Goal: Information Seeking & Learning: Learn about a topic

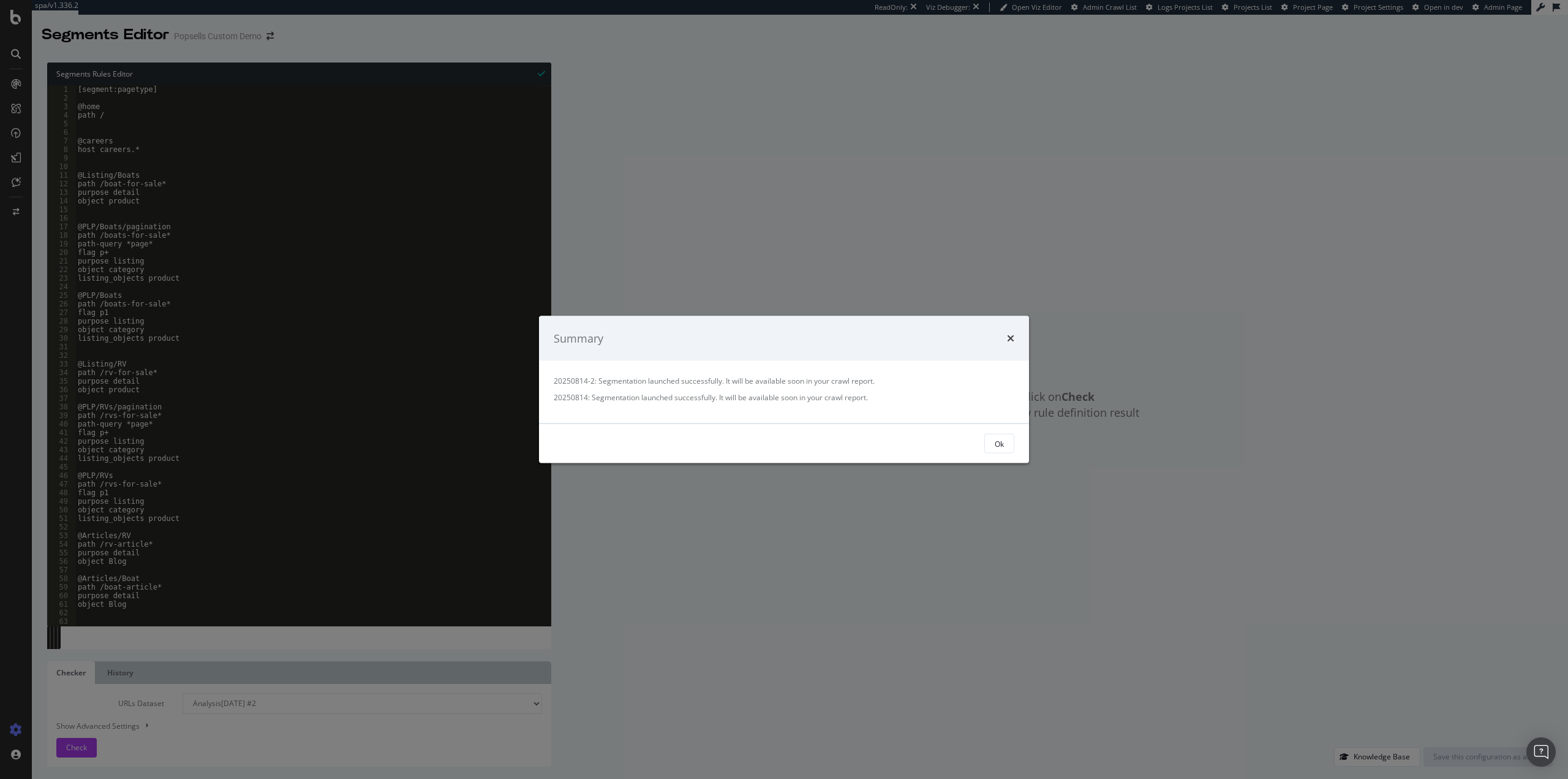
drag, startPoint x: 995, startPoint y: 442, endPoint x: 985, endPoint y: 437, distance: 11.2
click at [991, 441] on button "Ok" at bounding box center [1000, 444] width 30 height 20
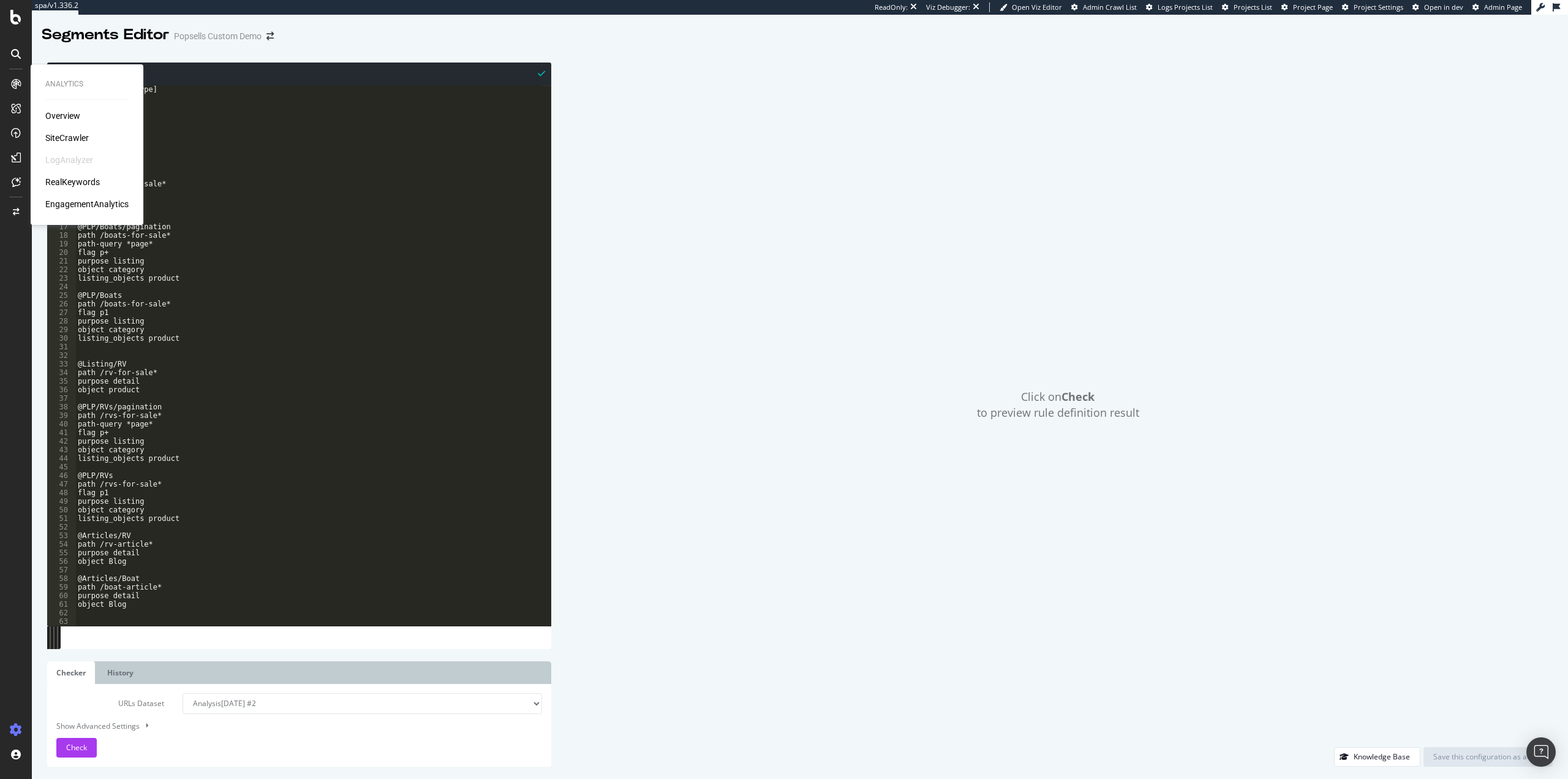
click at [58, 138] on div "SiteCrawler" at bounding box center [67, 138] width 43 height 12
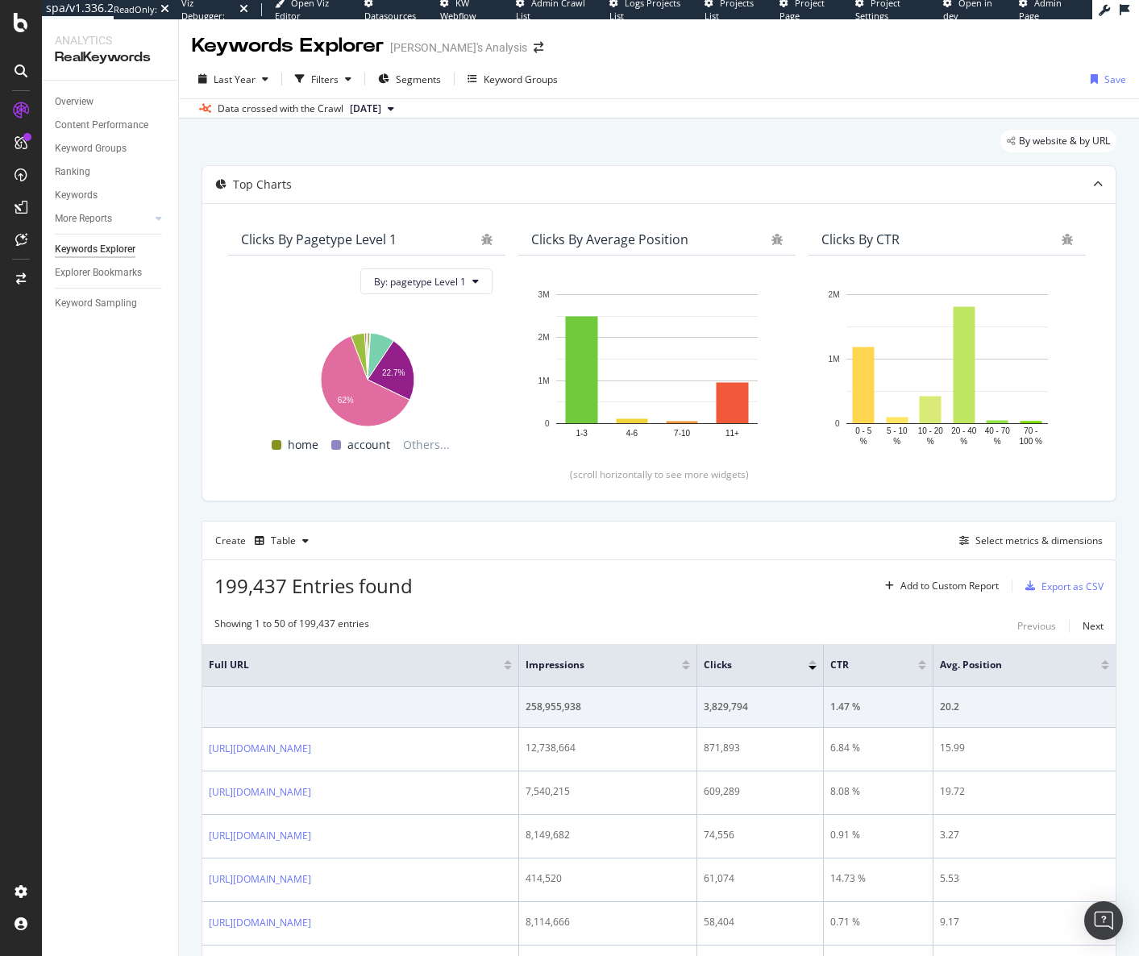
drag, startPoint x: 91, startPoint y: 925, endPoint x: 157, endPoint y: 889, distance: 75.0
click at [91, 925] on div "Overview Content Performance Keyword Groups Ranking Keywords More Reports Count…" at bounding box center [110, 519] width 136 height 876
click at [144, 946] on div "Overview Content Performance Keyword Groups Ranking Keywords More Reports Count…" at bounding box center [110, 519] width 136 height 876
click at [102, 101] on link "Overview" at bounding box center [111, 102] width 112 height 17
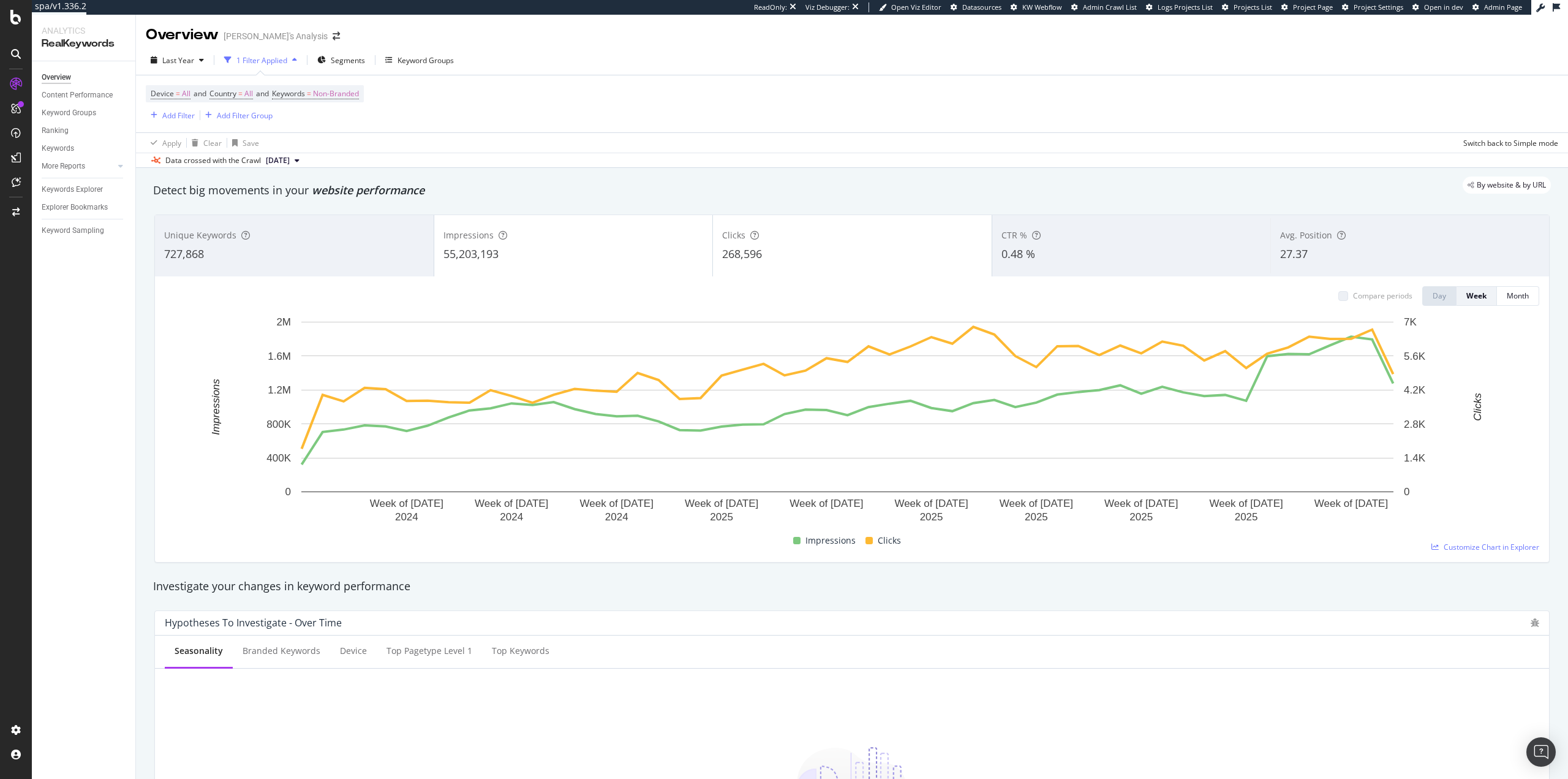
click at [854, 182] on div "By website & by URL" at bounding box center [846, 185] width 1410 height 17
drag, startPoint x: 52, startPoint y: 93, endPoint x: 56, endPoint y: 106, distance: 13.6
click at [52, 93] on div "Content Performance" at bounding box center [77, 95] width 71 height 13
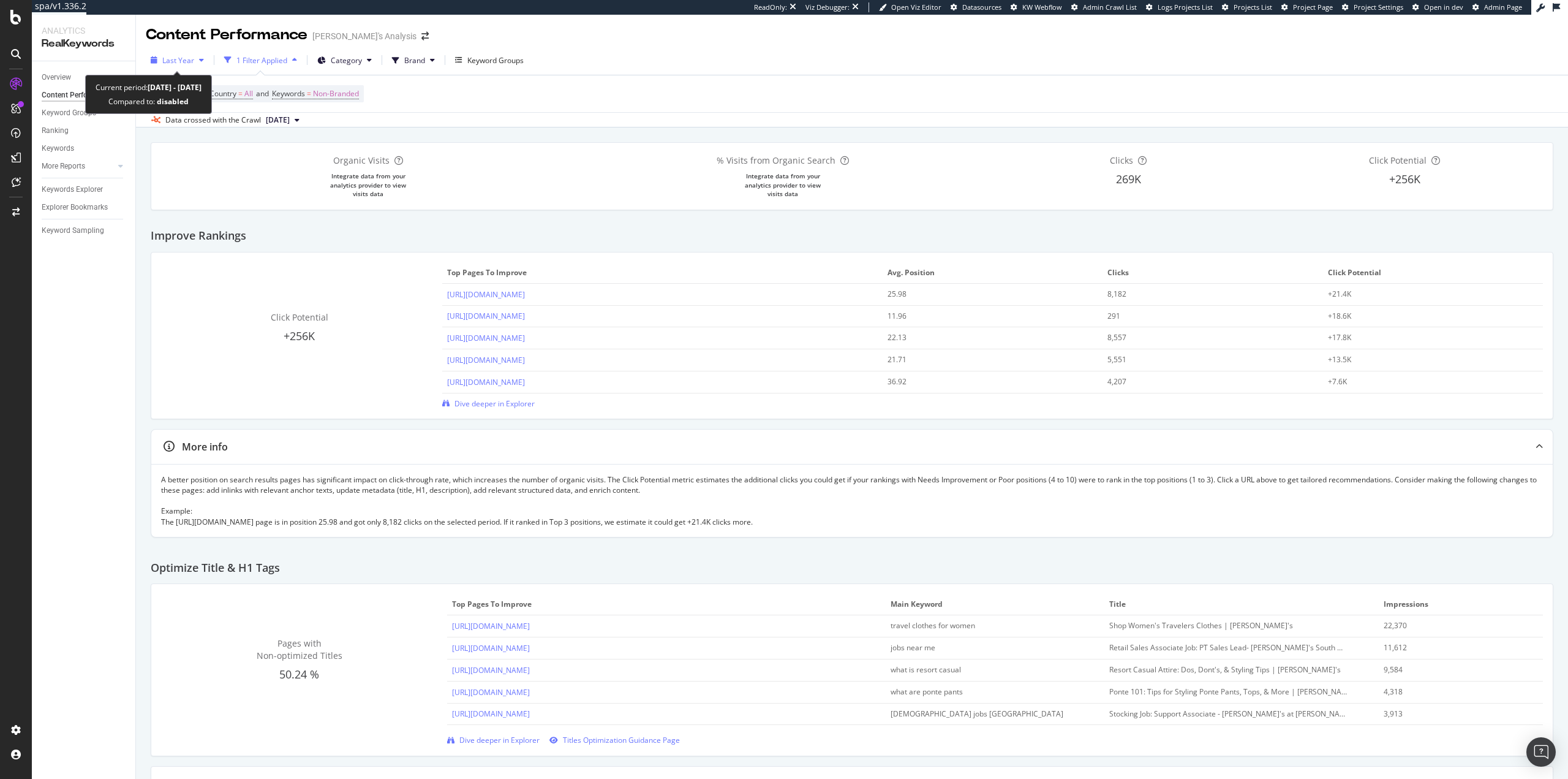
click at [172, 59] on span "Last Year" at bounding box center [179, 61] width 32 height 11
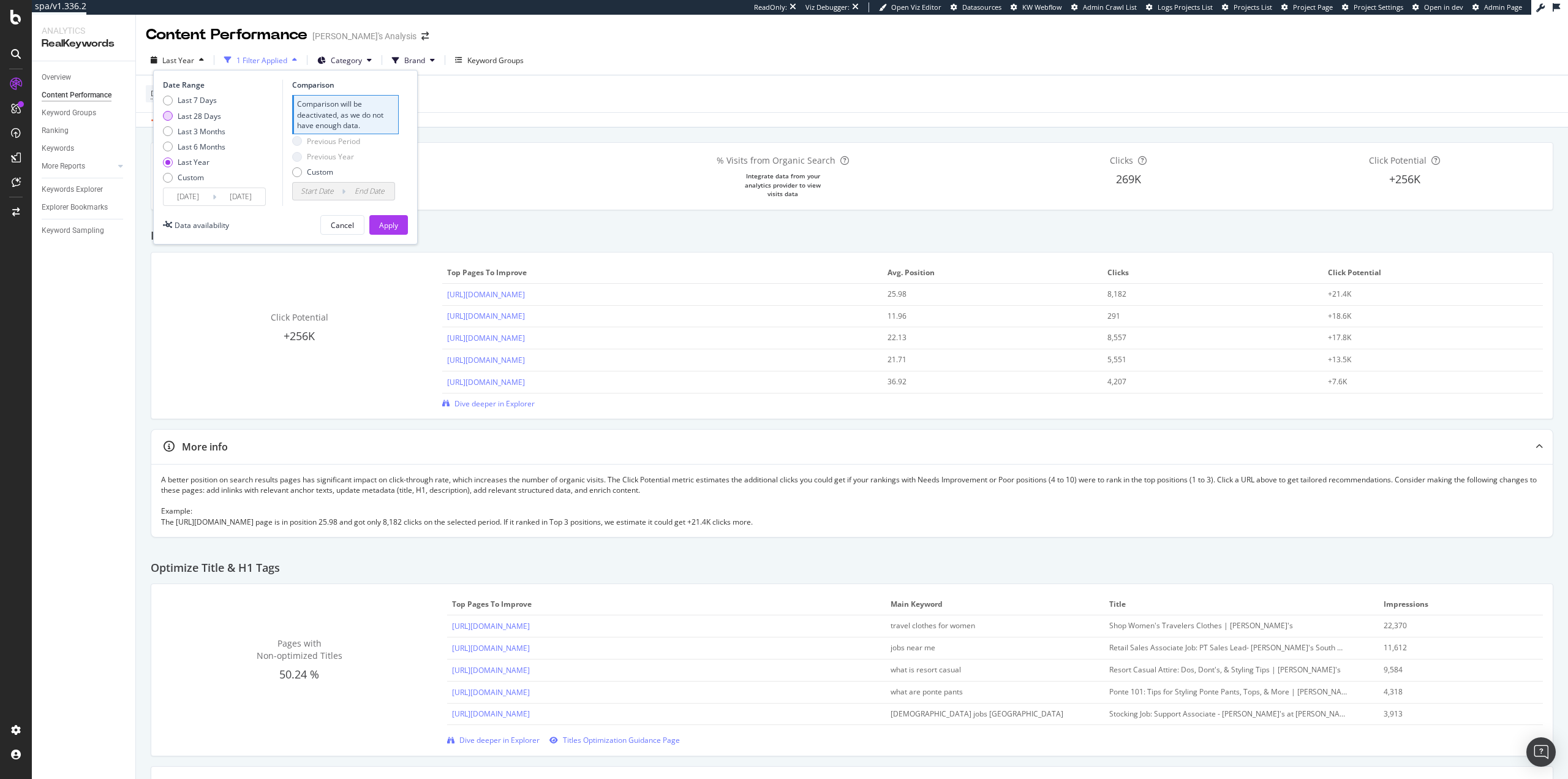
click at [199, 115] on div "Last 28 Days" at bounding box center [199, 116] width 43 height 11
type input "[DATE]"
type input "2025/06/21"
type input "2025/07/18"
click at [393, 220] on div "Apply" at bounding box center [388, 225] width 19 height 11
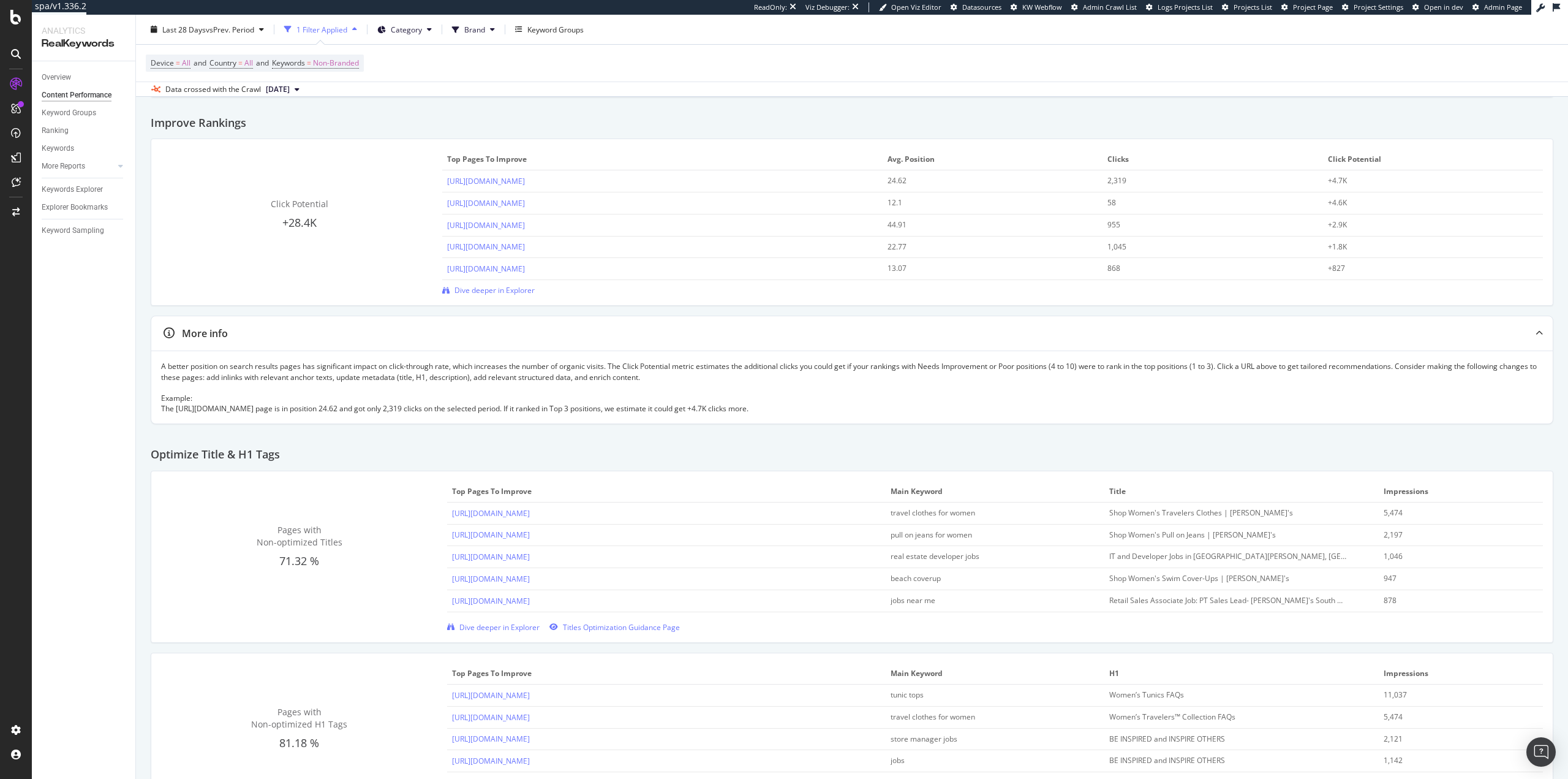
scroll to position [62, 0]
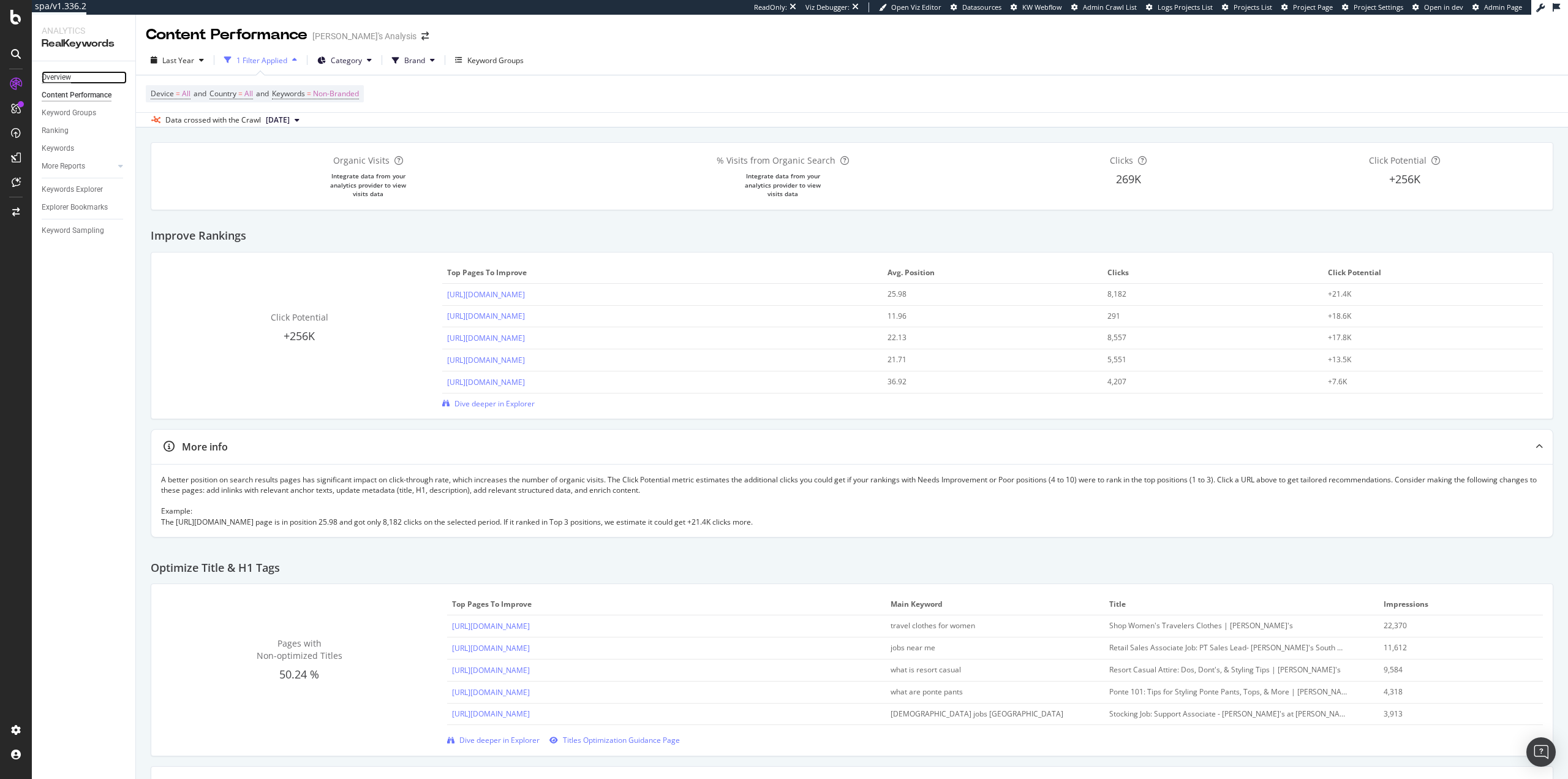
click at [58, 81] on div "Overview" at bounding box center [56, 78] width 30 height 13
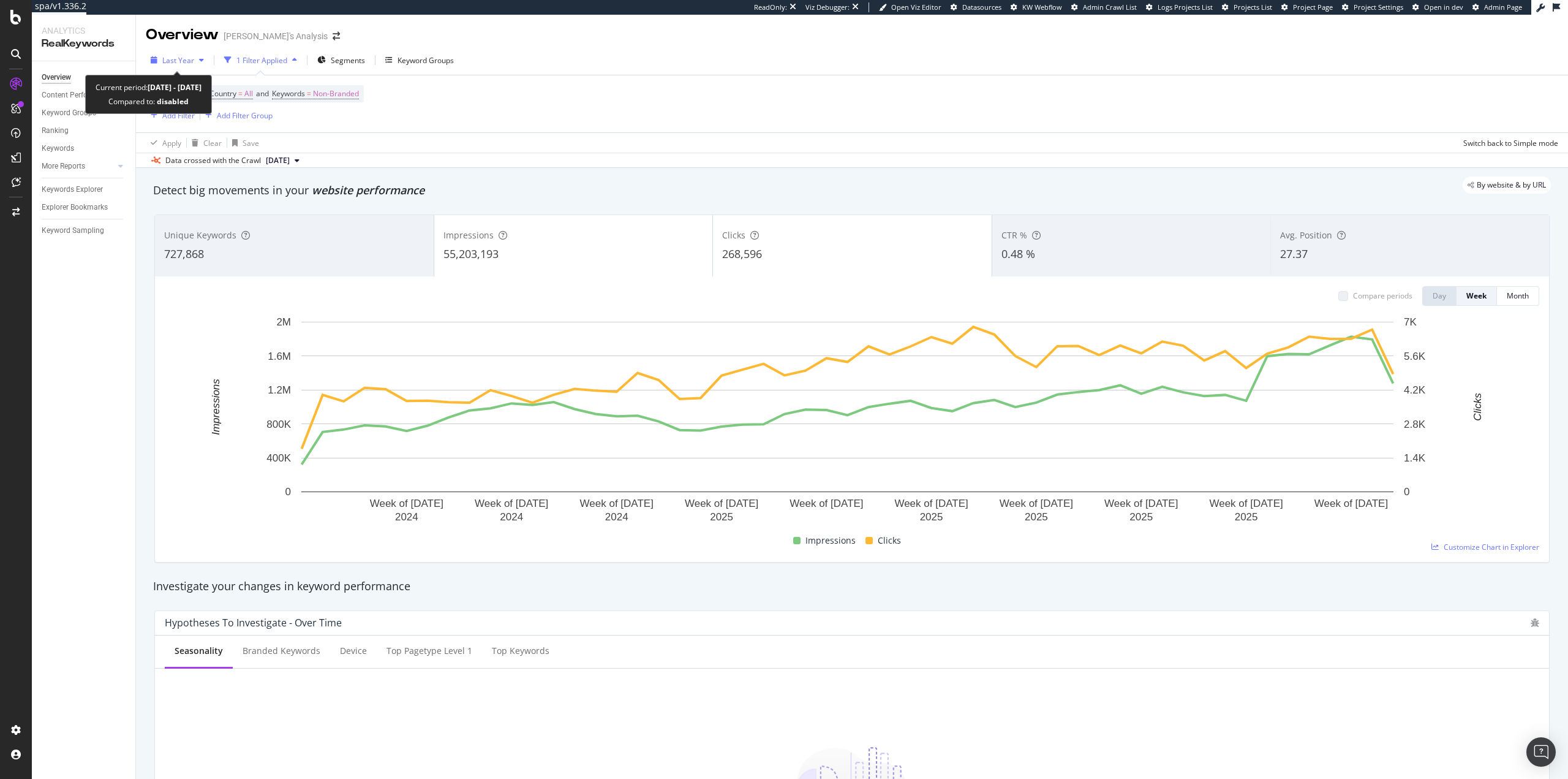
click at [188, 55] on span "Last Year" at bounding box center [179, 61] width 32 height 11
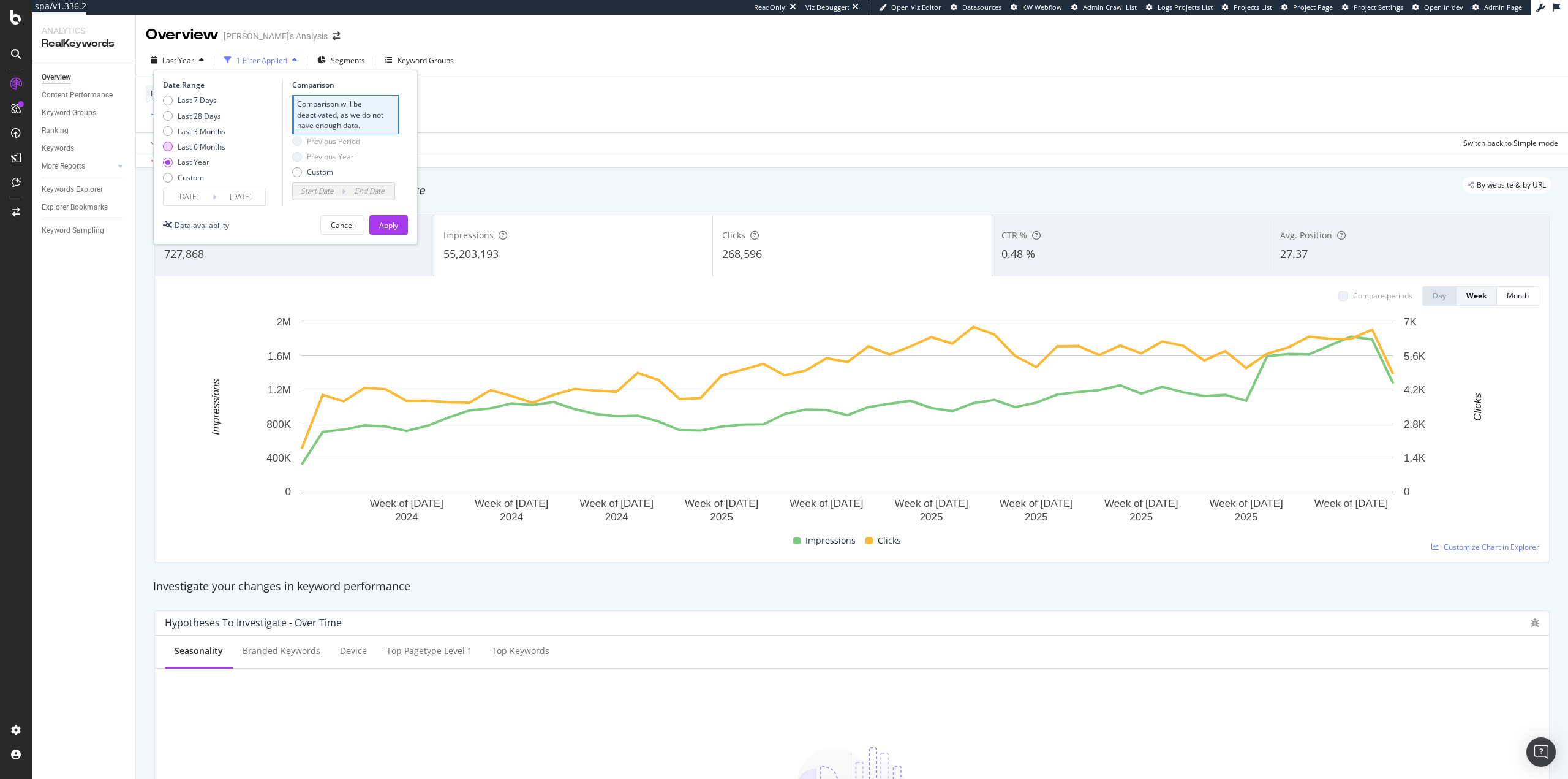
click at [220, 149] on div "Last 6 Months" at bounding box center [201, 147] width 48 height 11
type input "2025/02/16"
type input "2024/08/18"
type input "2025/02/15"
click at [390, 226] on div "Apply" at bounding box center [388, 225] width 19 height 11
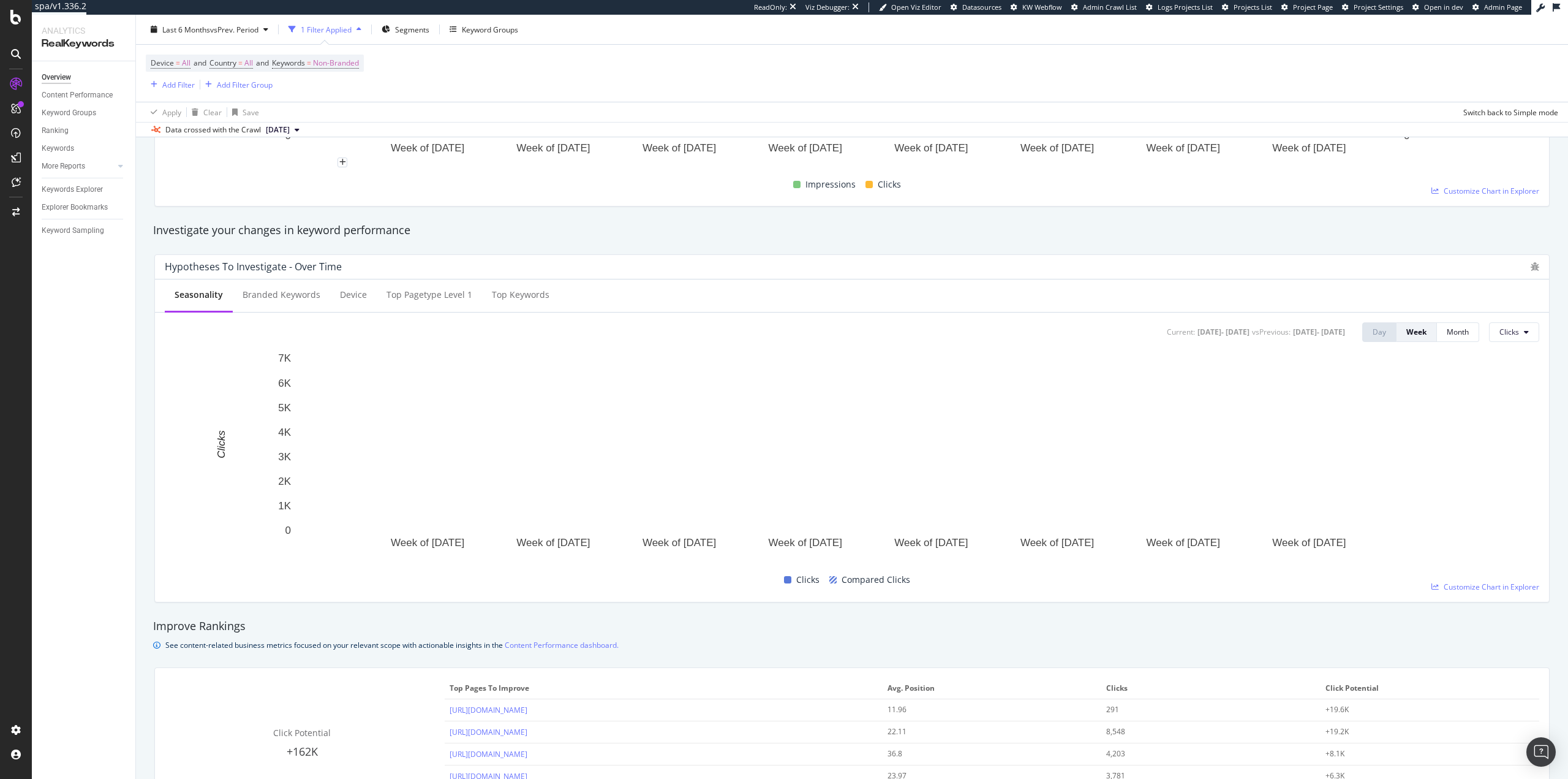
scroll to position [368, 0]
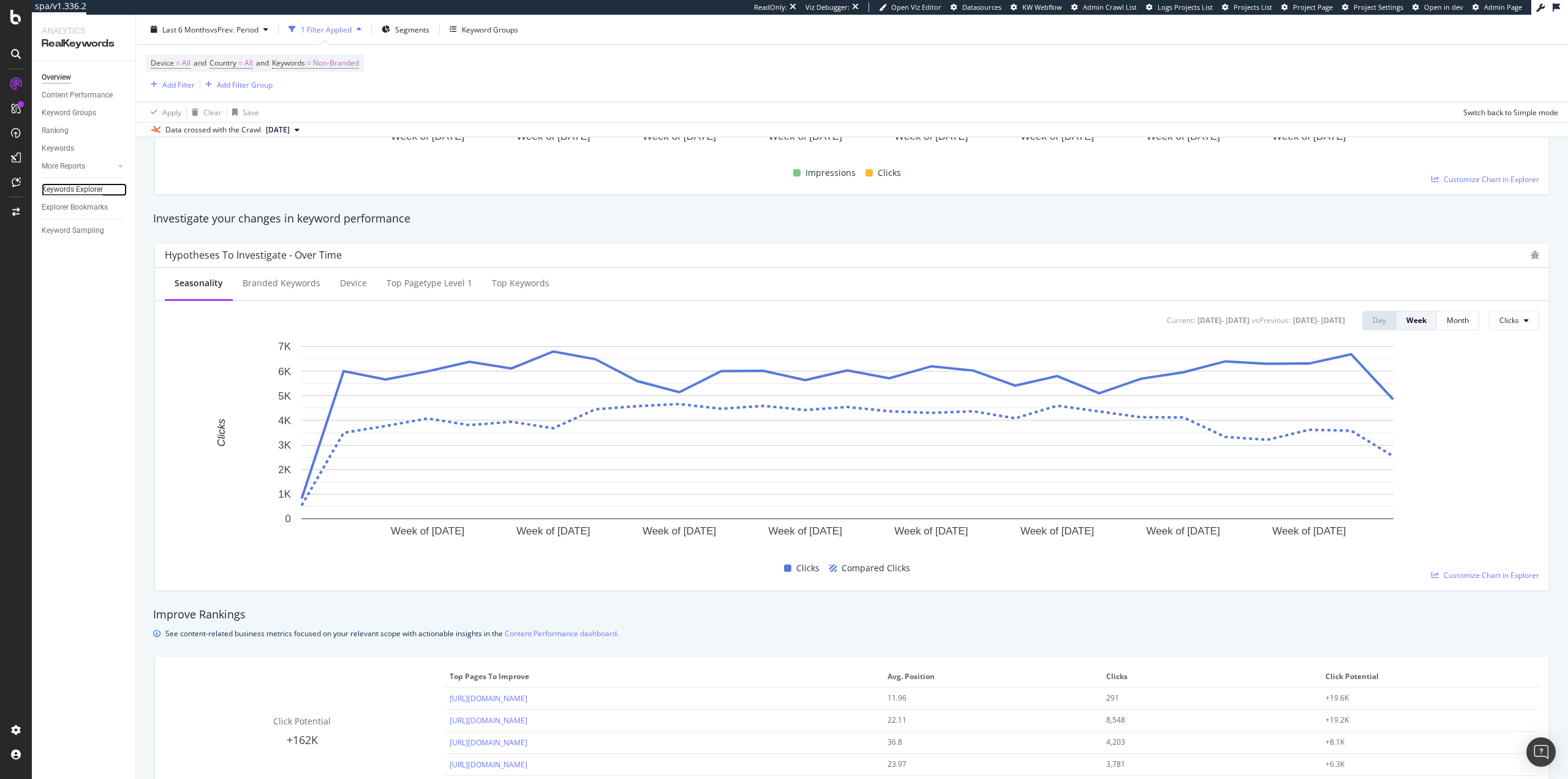
click at [84, 191] on div "Keywords Explorer" at bounding box center [72, 189] width 62 height 13
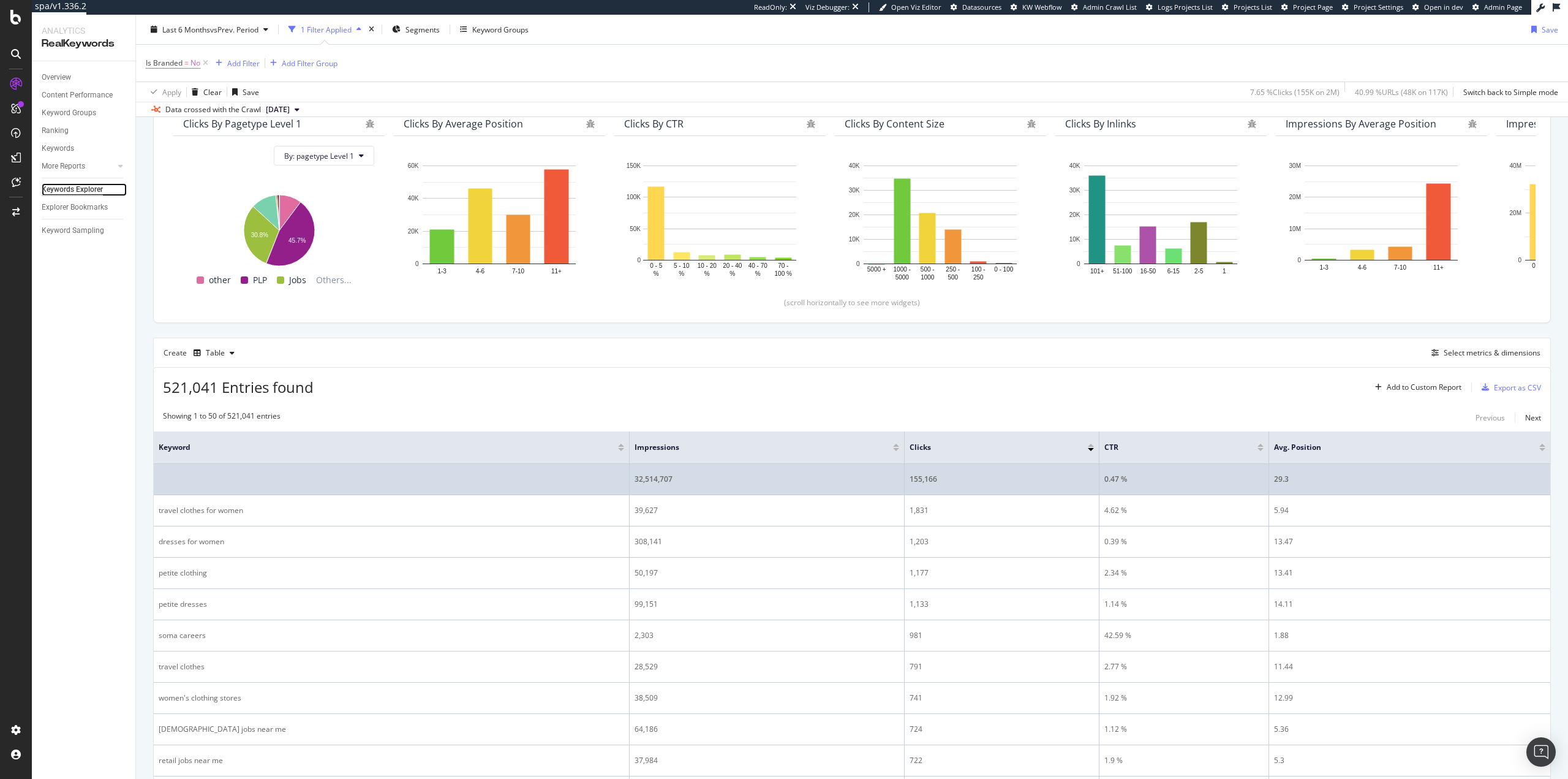
scroll to position [184, 0]
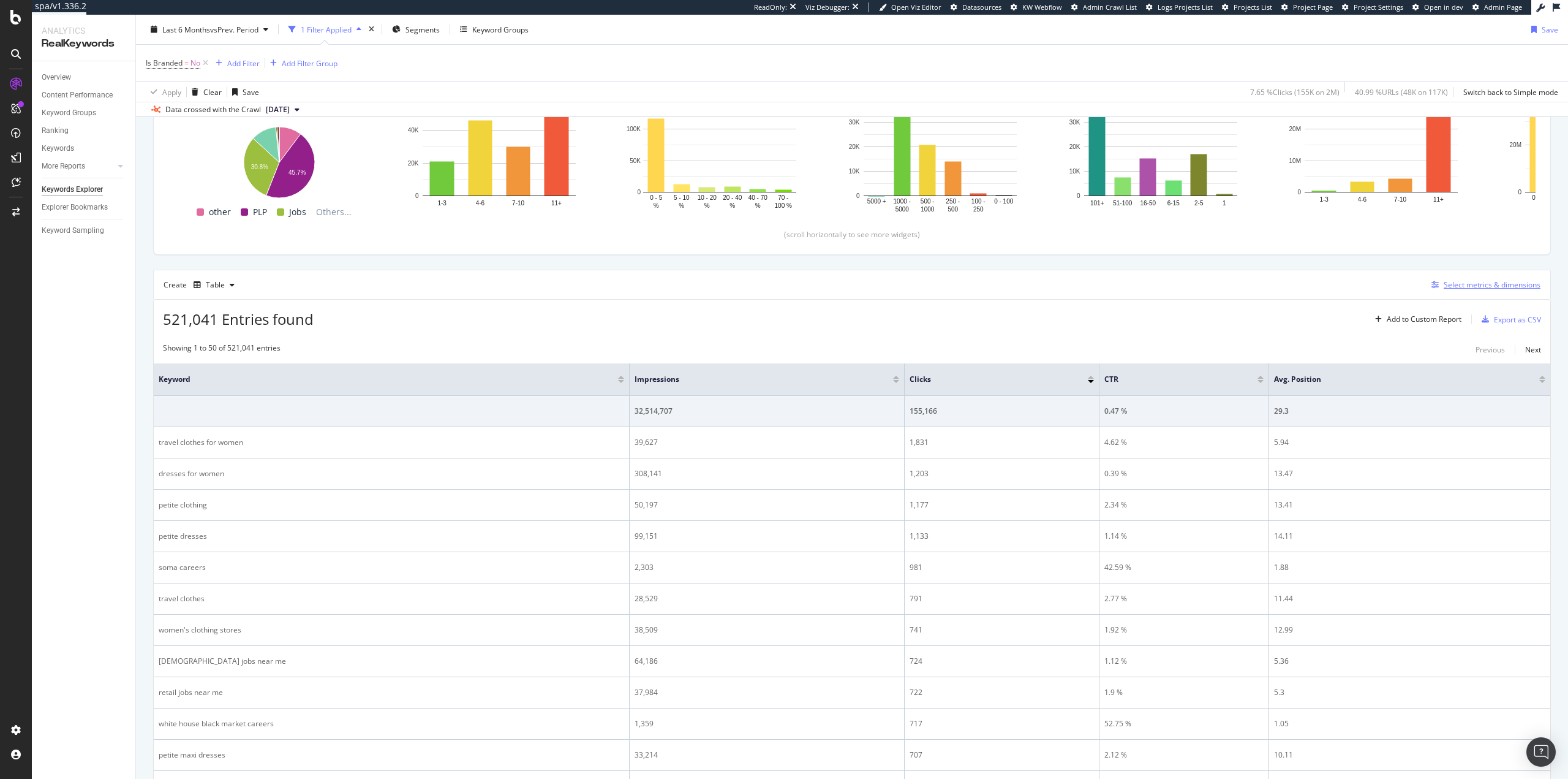
click at [865, 288] on div "Select metrics & dimensions" at bounding box center [1491, 285] width 96 height 11
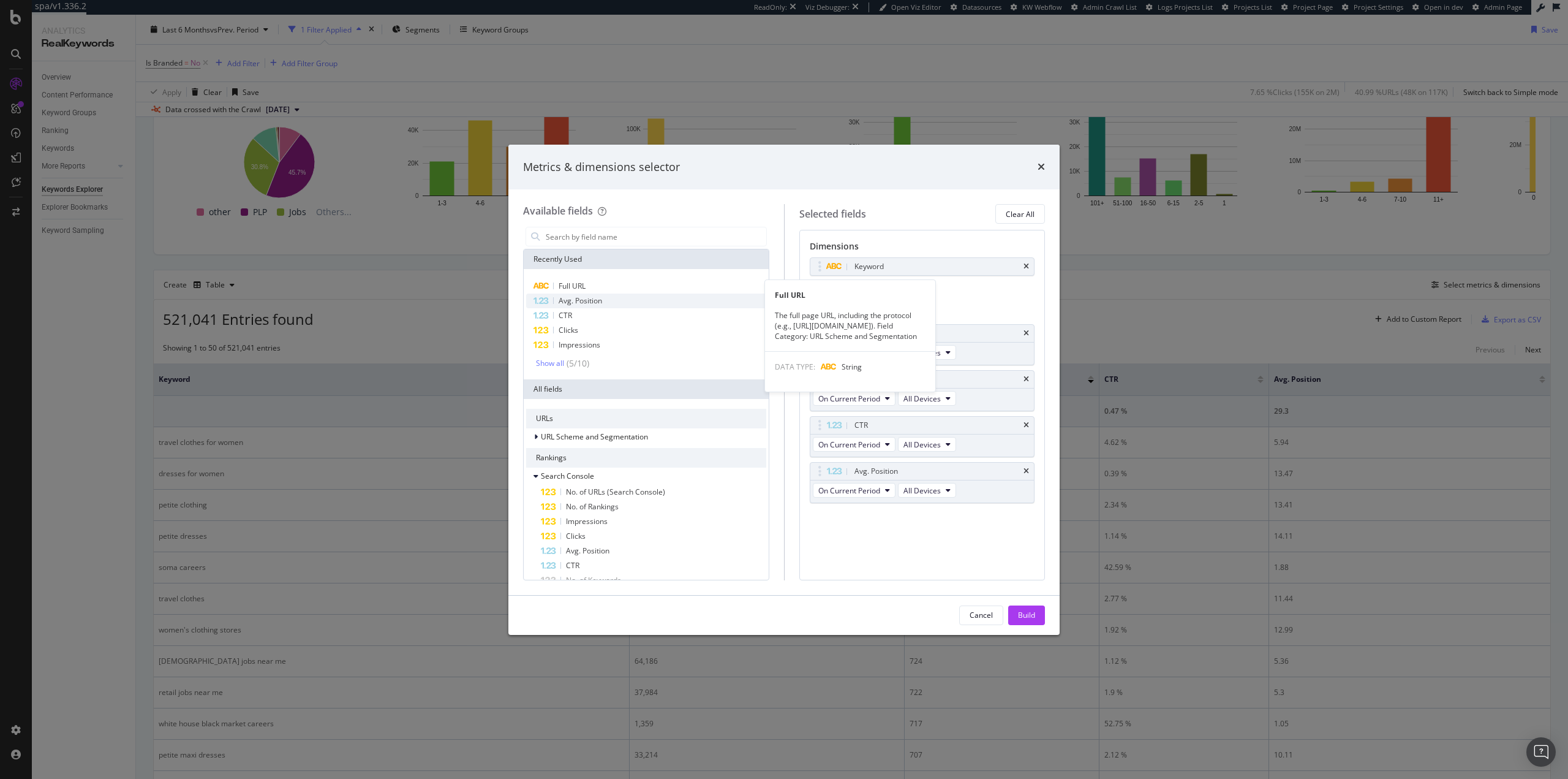
click at [603, 296] on div "Avg. Position" at bounding box center [646, 300] width 240 height 14
click at [605, 287] on div "Full URL" at bounding box center [646, 286] width 240 height 14
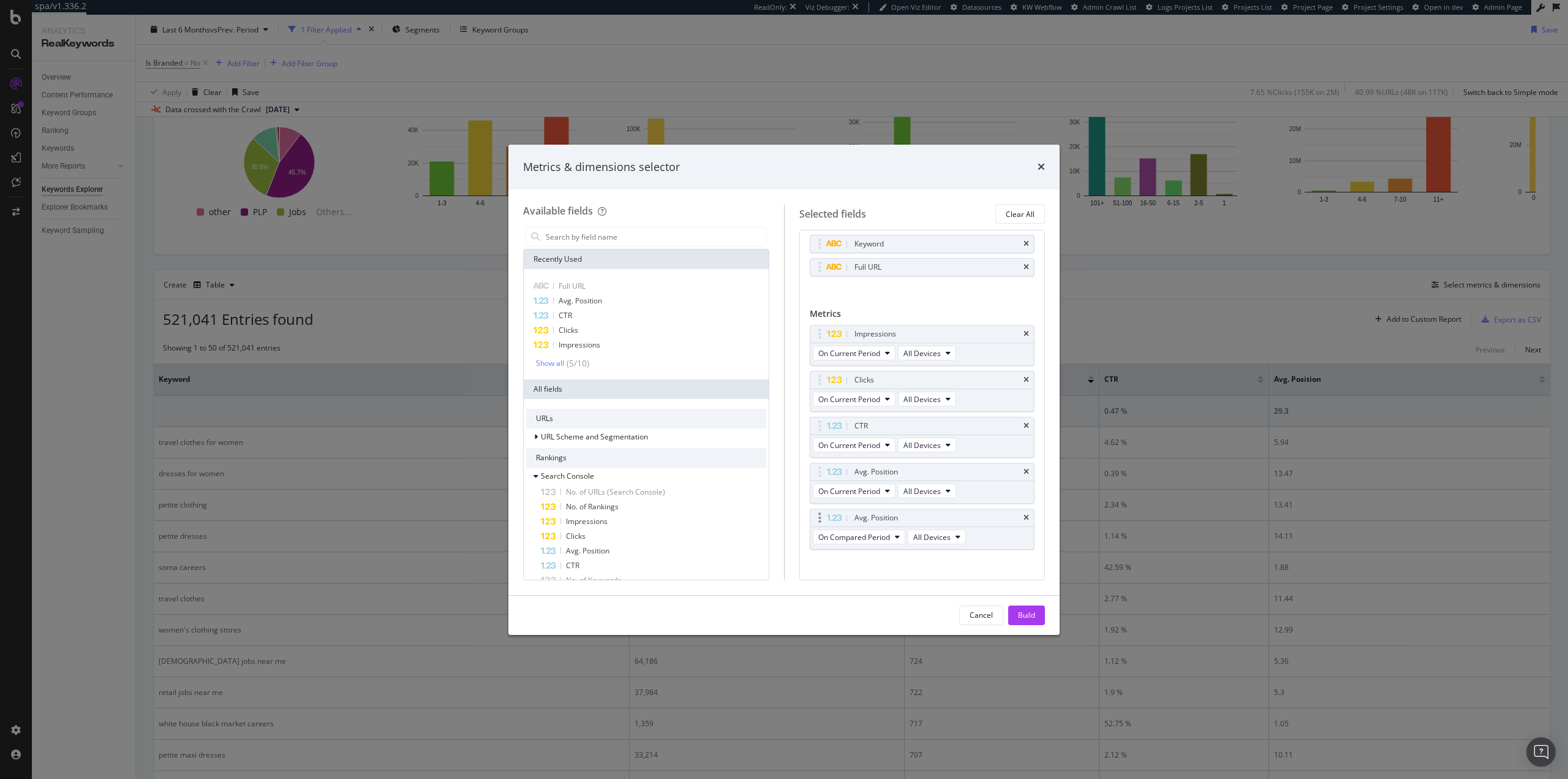
scroll to position [0, 0]
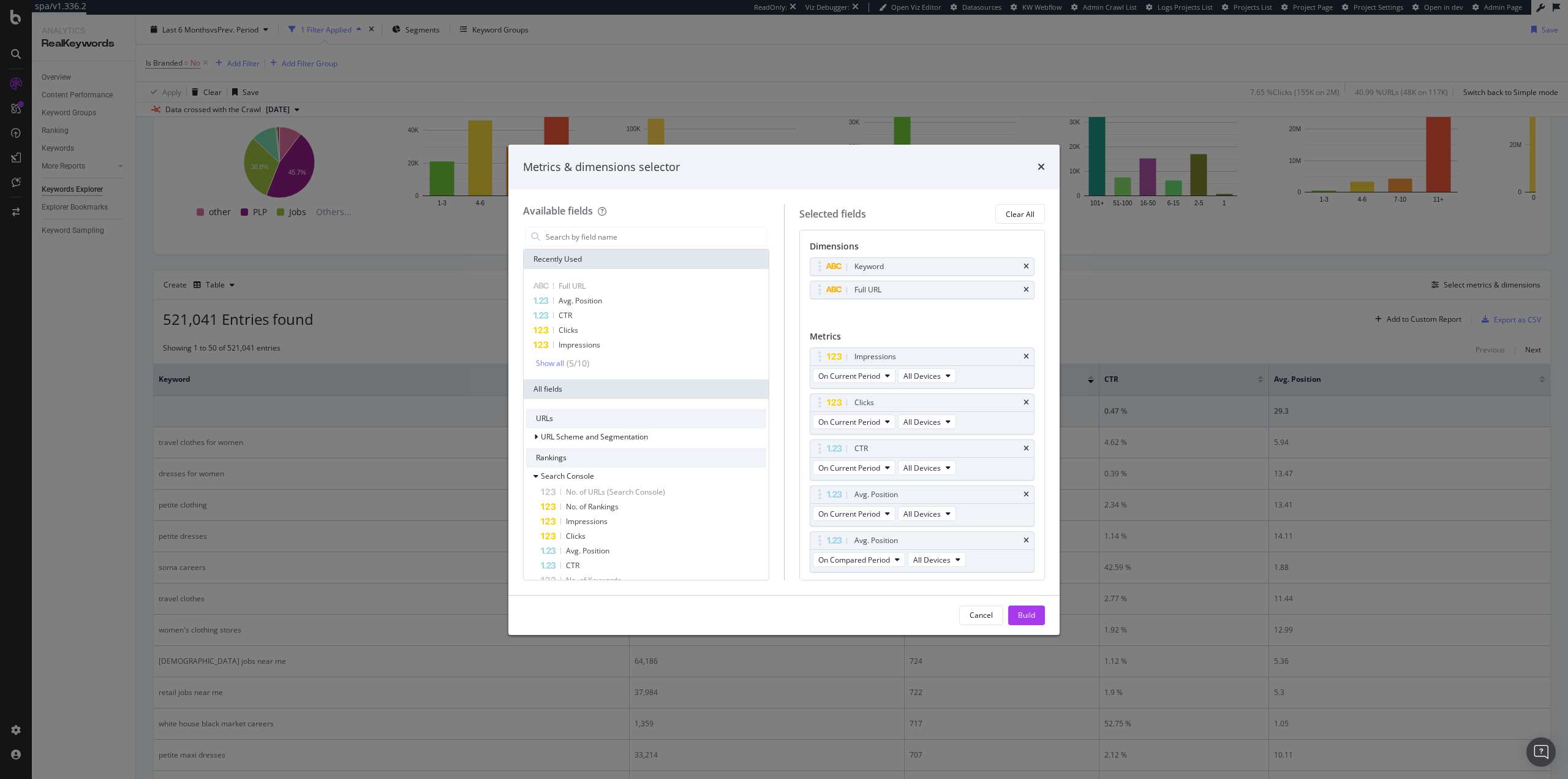
drag, startPoint x: 1023, startPoint y: 616, endPoint x: 1020, endPoint y: 606, distance: 10.4
click at [865, 616] on div "Build" at bounding box center [1026, 615] width 17 height 11
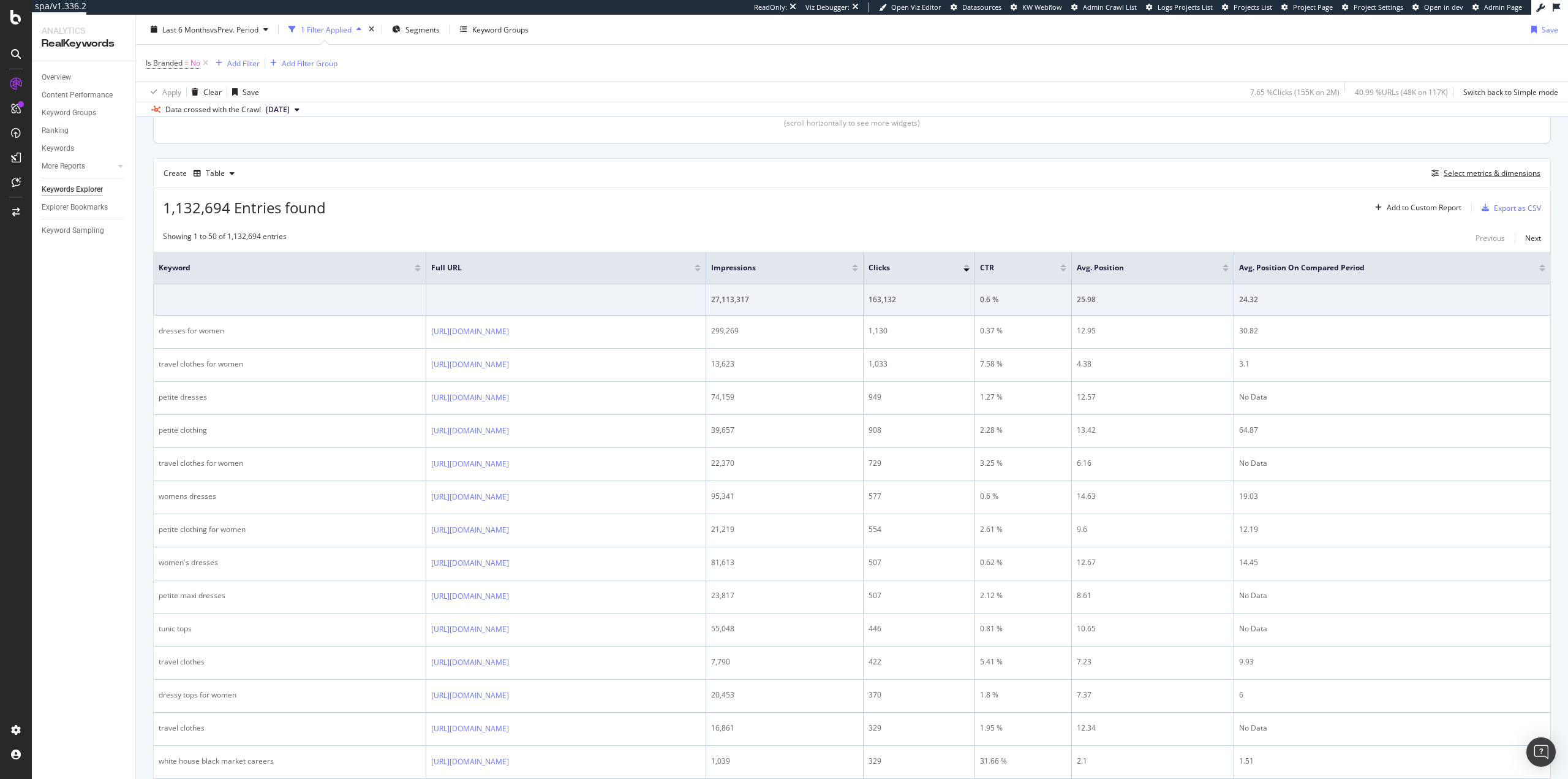
scroll to position [306, 0]
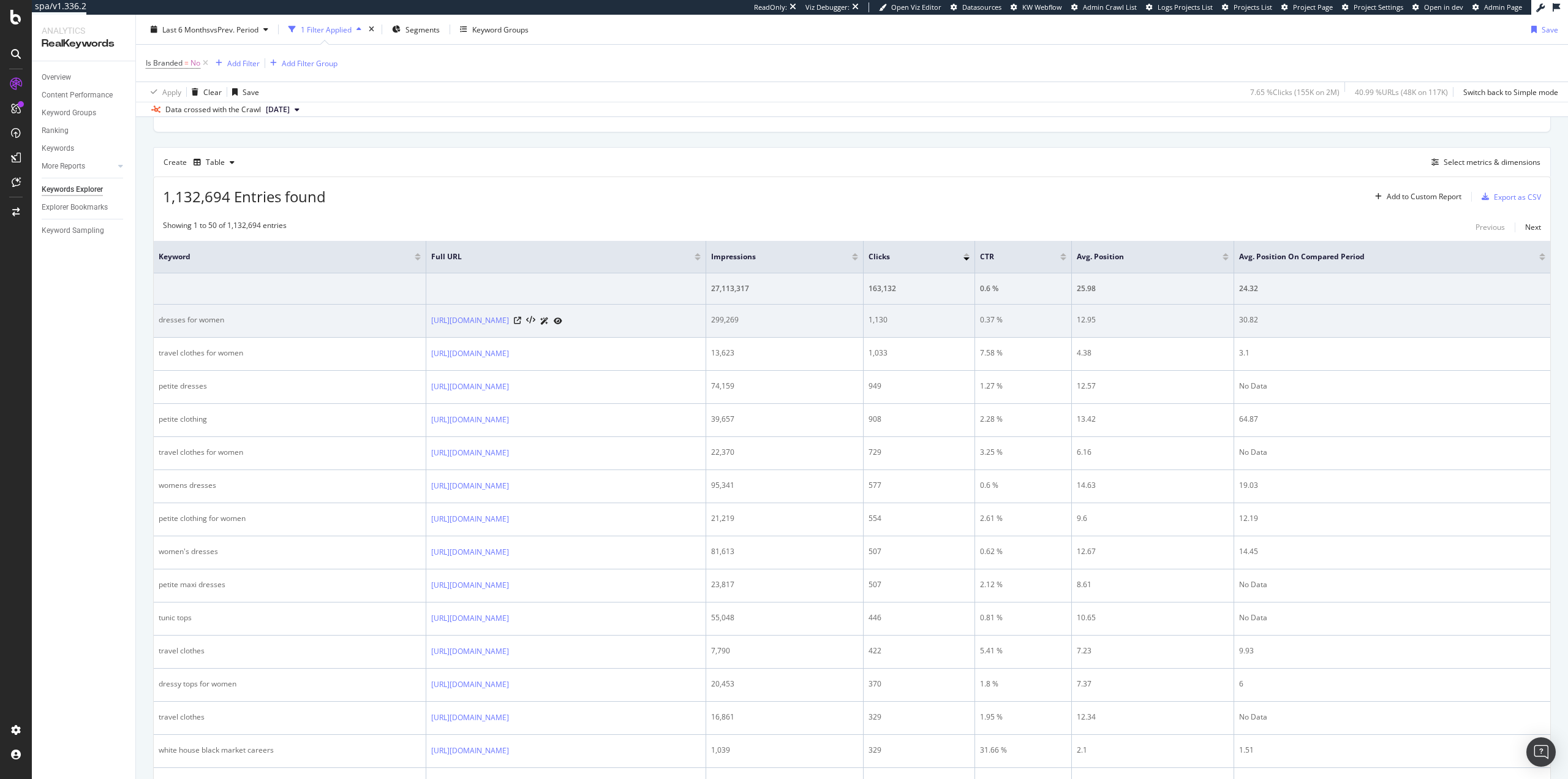
click at [200, 318] on div "dresses for women" at bounding box center [289, 320] width 262 height 11
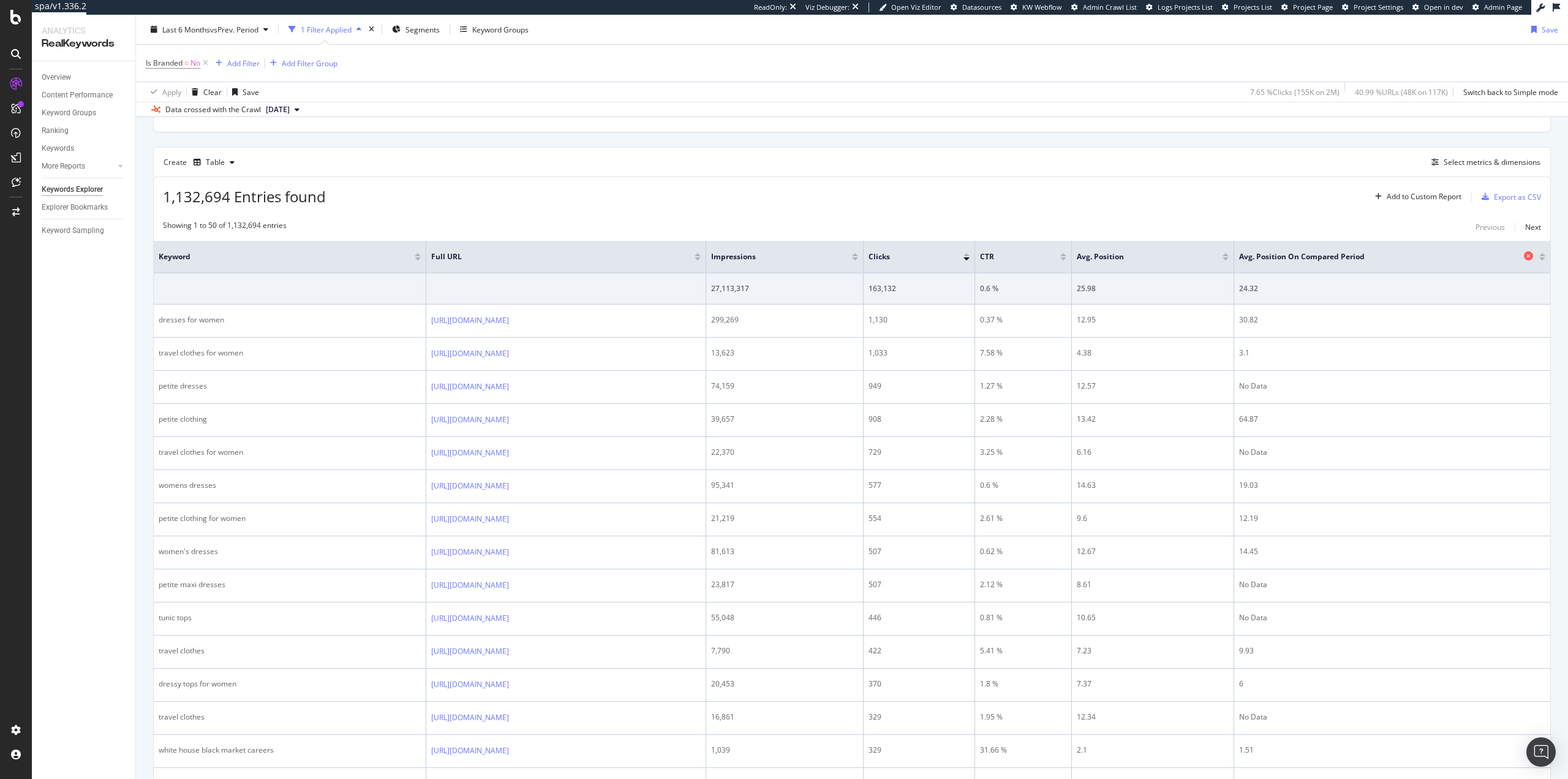
click at [865, 256] on icon at bounding box center [1528, 256] width 9 height 9
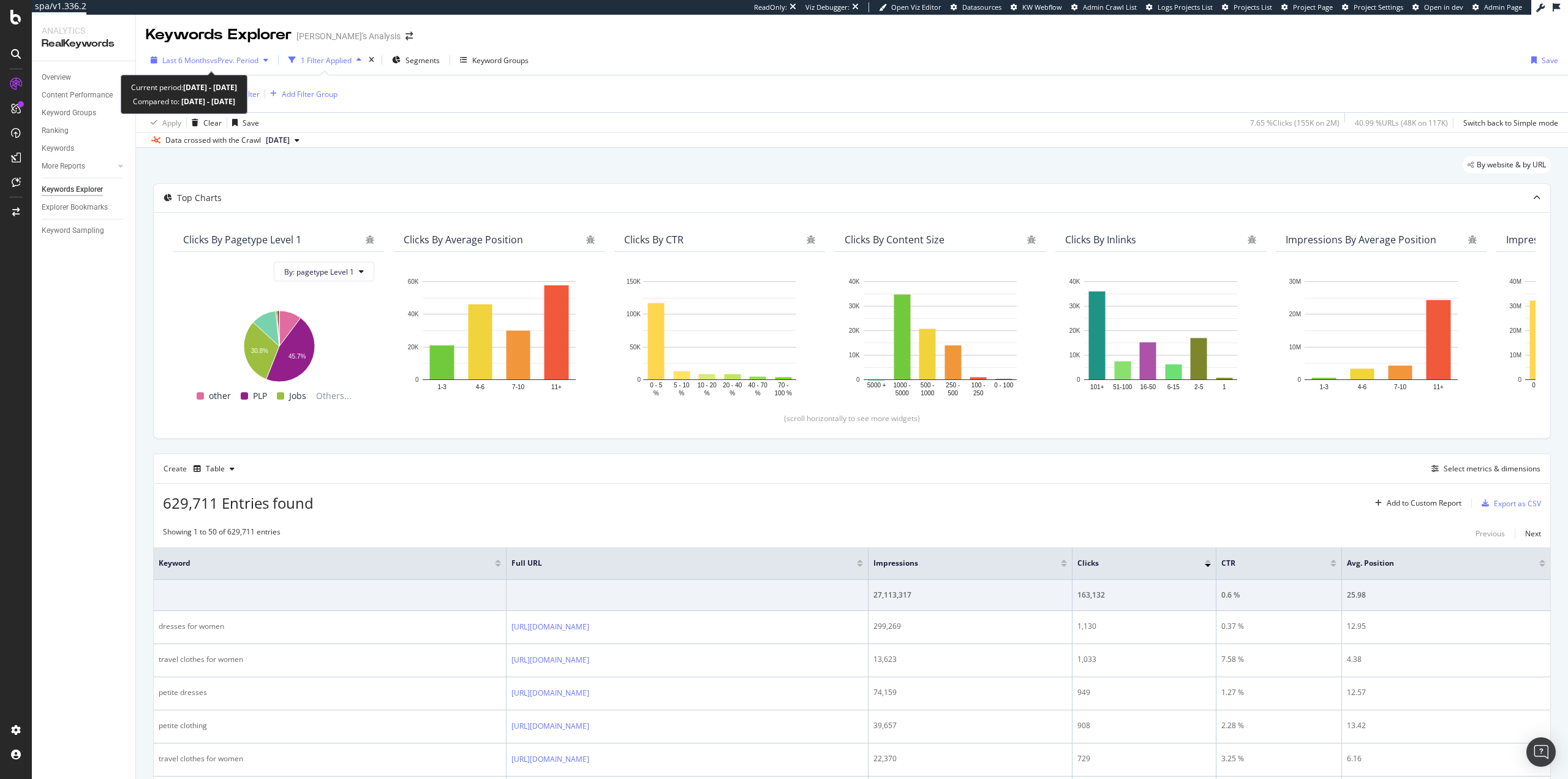
click at [189, 63] on span "Last 6 Months" at bounding box center [186, 61] width 48 height 11
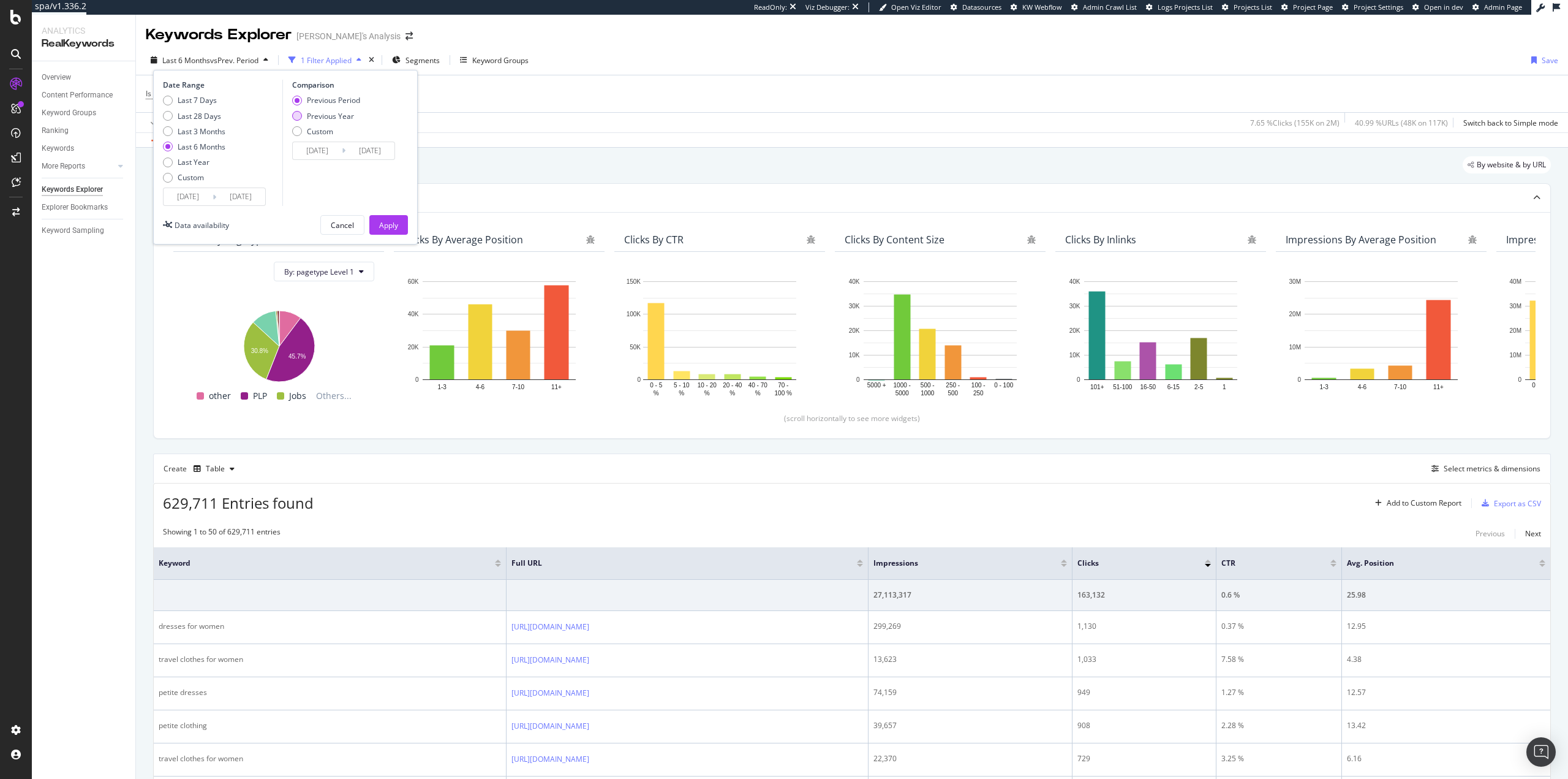
click at [326, 116] on div "Previous Year" at bounding box center [330, 116] width 47 height 11
type input "2024/02/18"
type input "2024/08/16"
click at [391, 220] on div "Apply" at bounding box center [388, 225] width 19 height 11
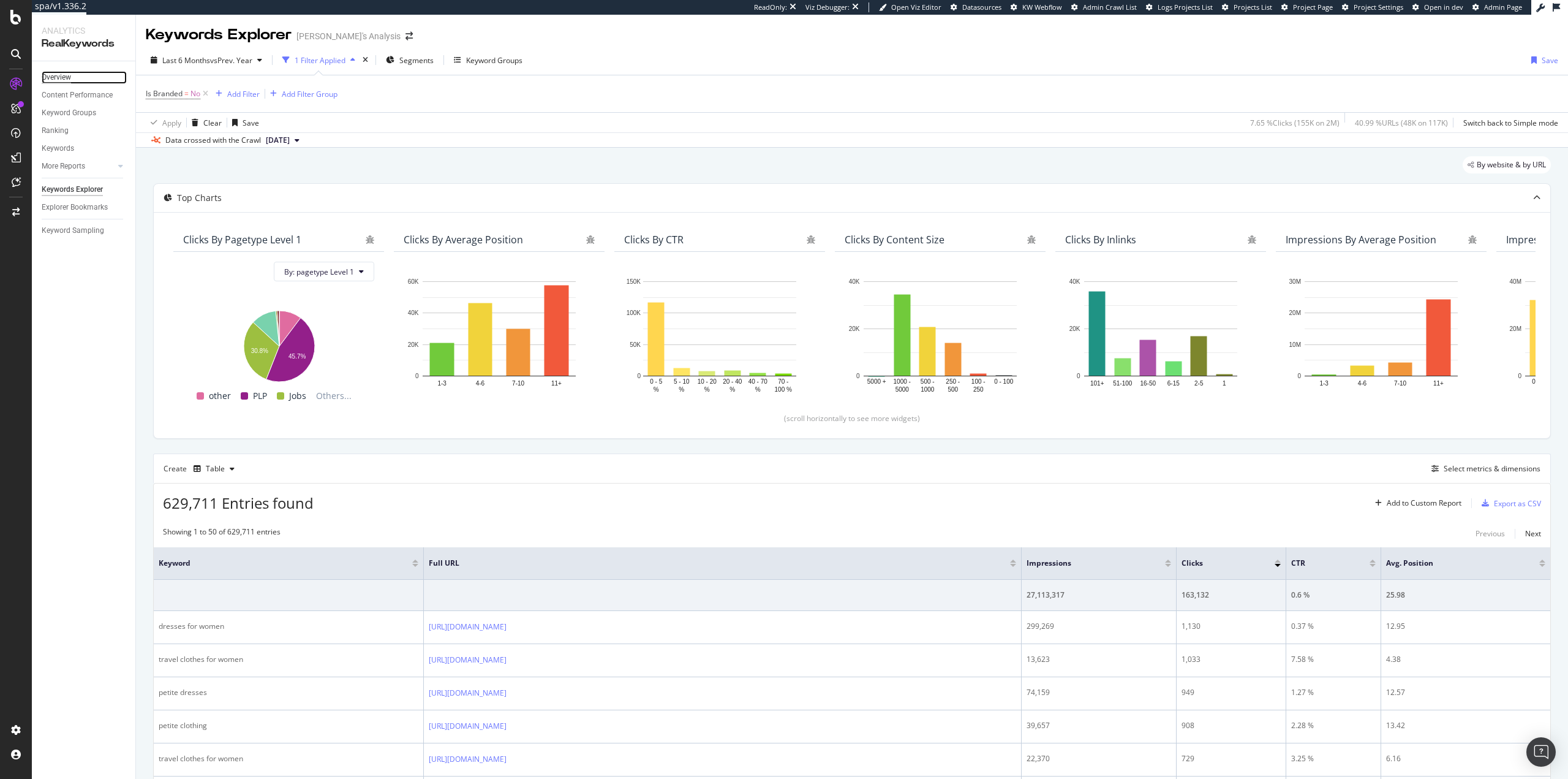
click at [65, 77] on div "Overview" at bounding box center [56, 78] width 30 height 13
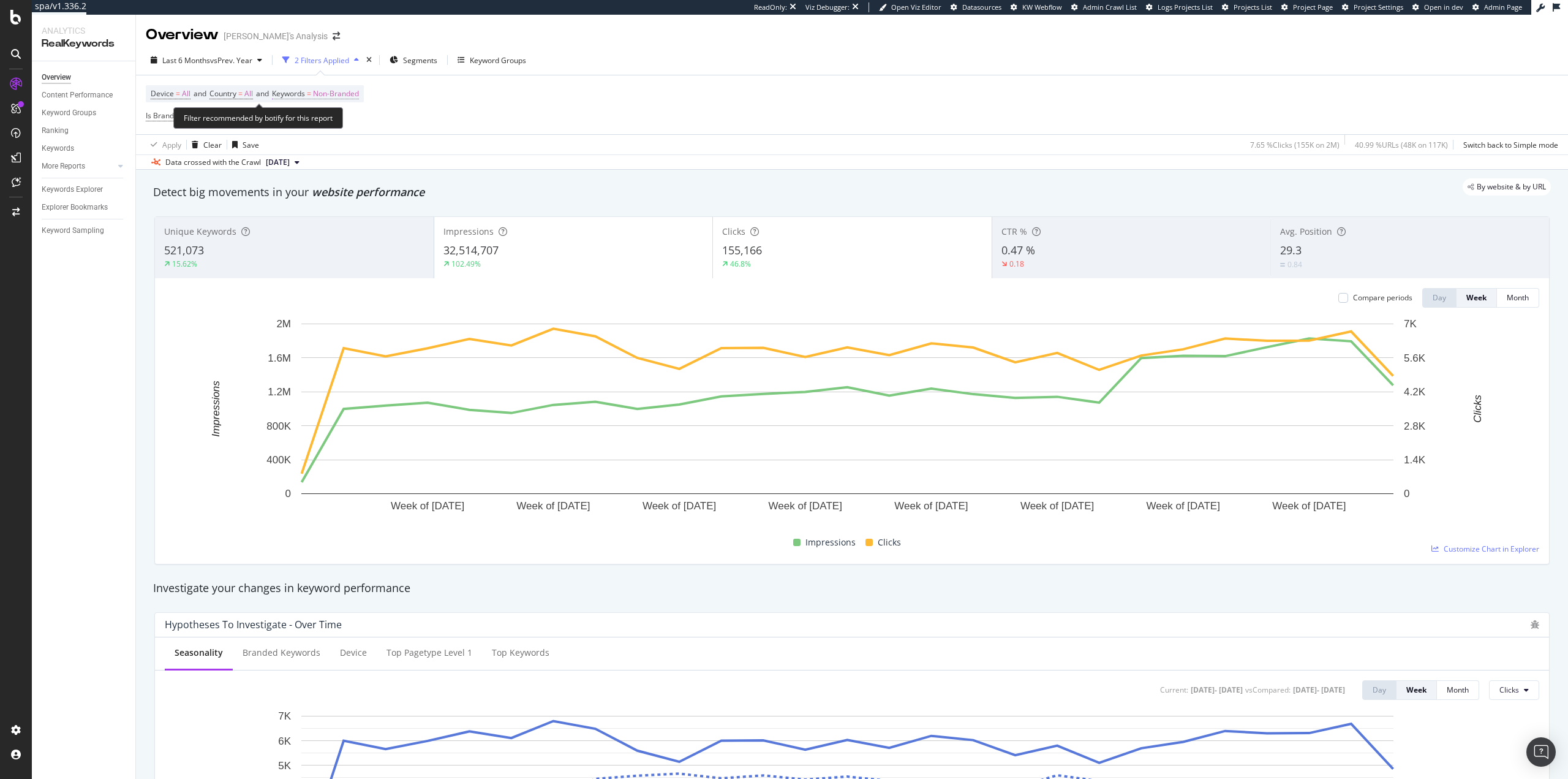
click at [337, 91] on span "Non-Branded" at bounding box center [336, 93] width 46 height 17
click at [327, 116] on div "Non-Branded" at bounding box center [322, 122] width 65 height 18
click at [334, 213] on span "All" at bounding box center [362, 218] width 125 height 11
click at [410, 152] on div "Apply" at bounding box center [415, 149] width 19 height 11
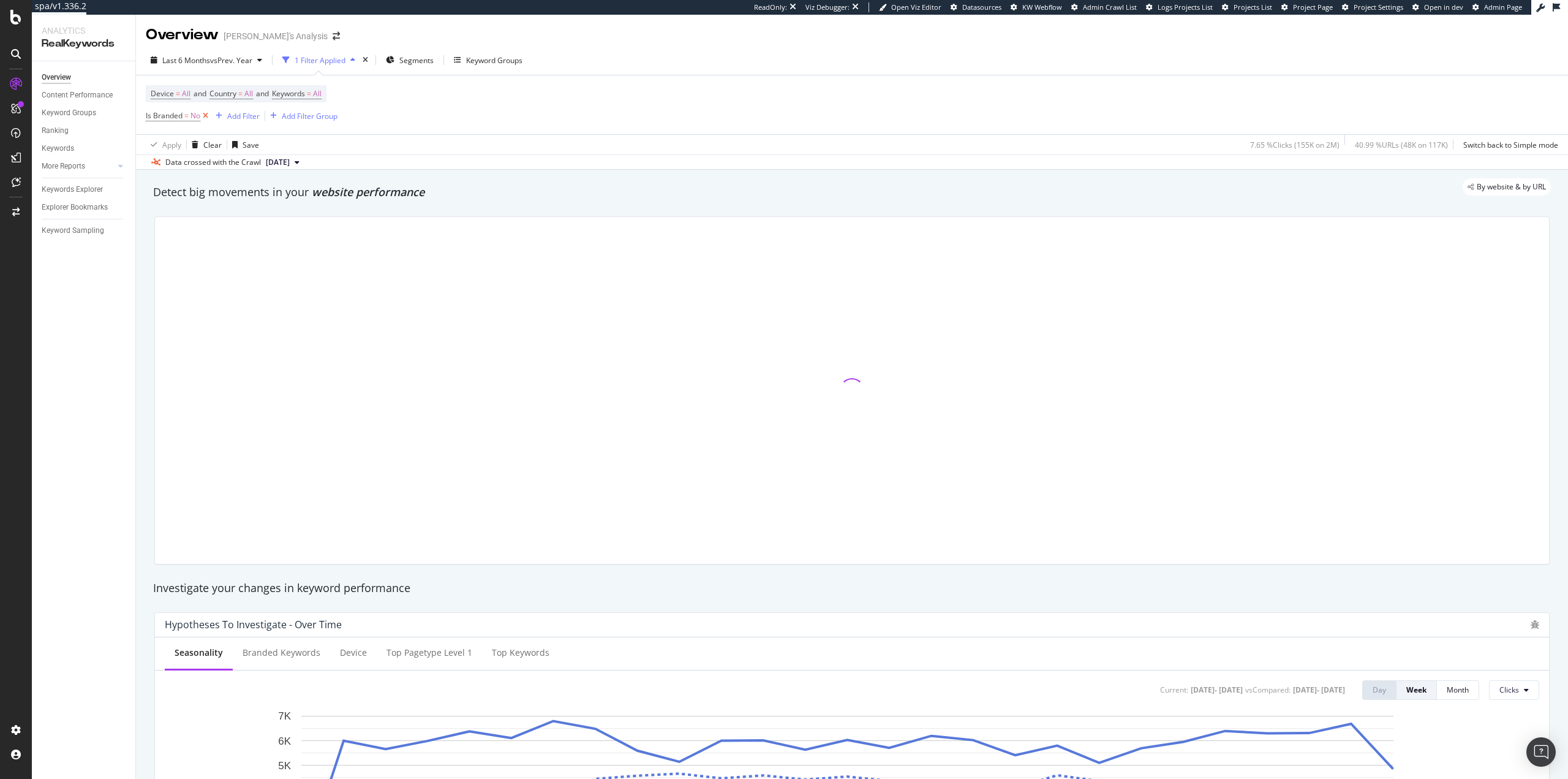
click at [204, 116] on icon at bounding box center [206, 116] width 11 height 12
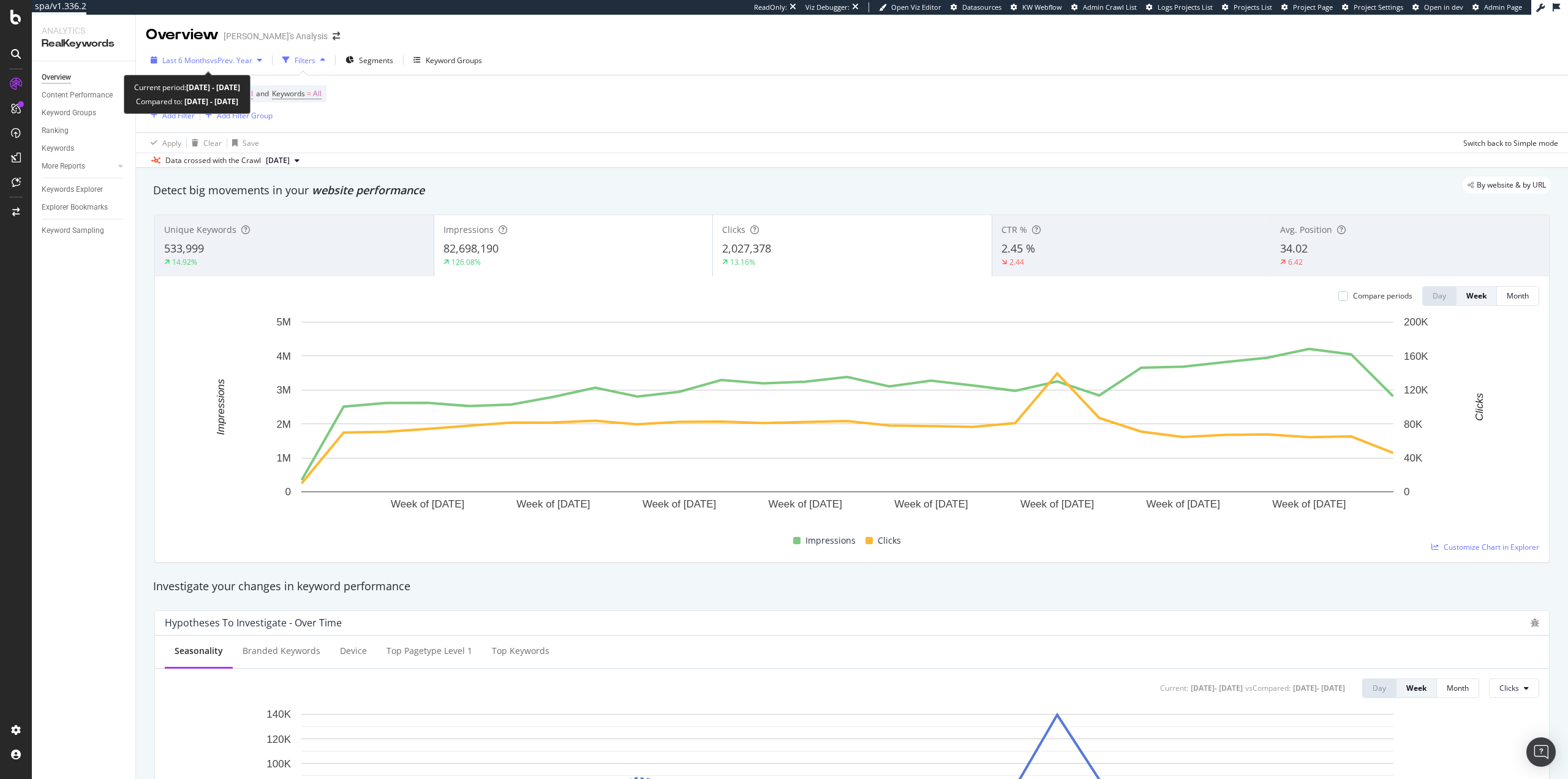
click at [217, 62] on span "vs Prev. Year" at bounding box center [232, 61] width 43 height 11
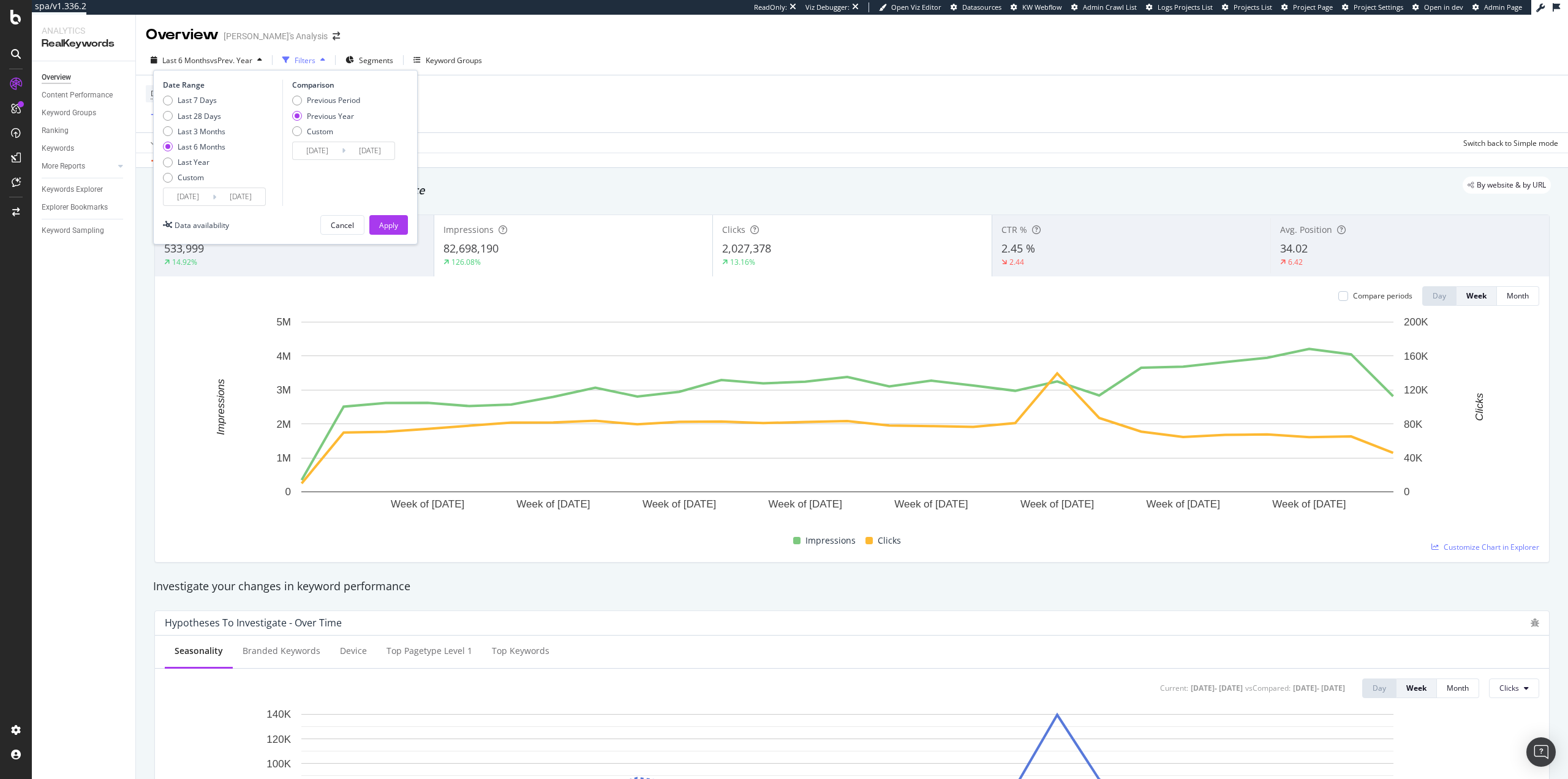
click at [545, 104] on div "Device = All and Country = All and Keywords = All Add Filter Add Filter Group" at bounding box center [852, 103] width 1412 height 57
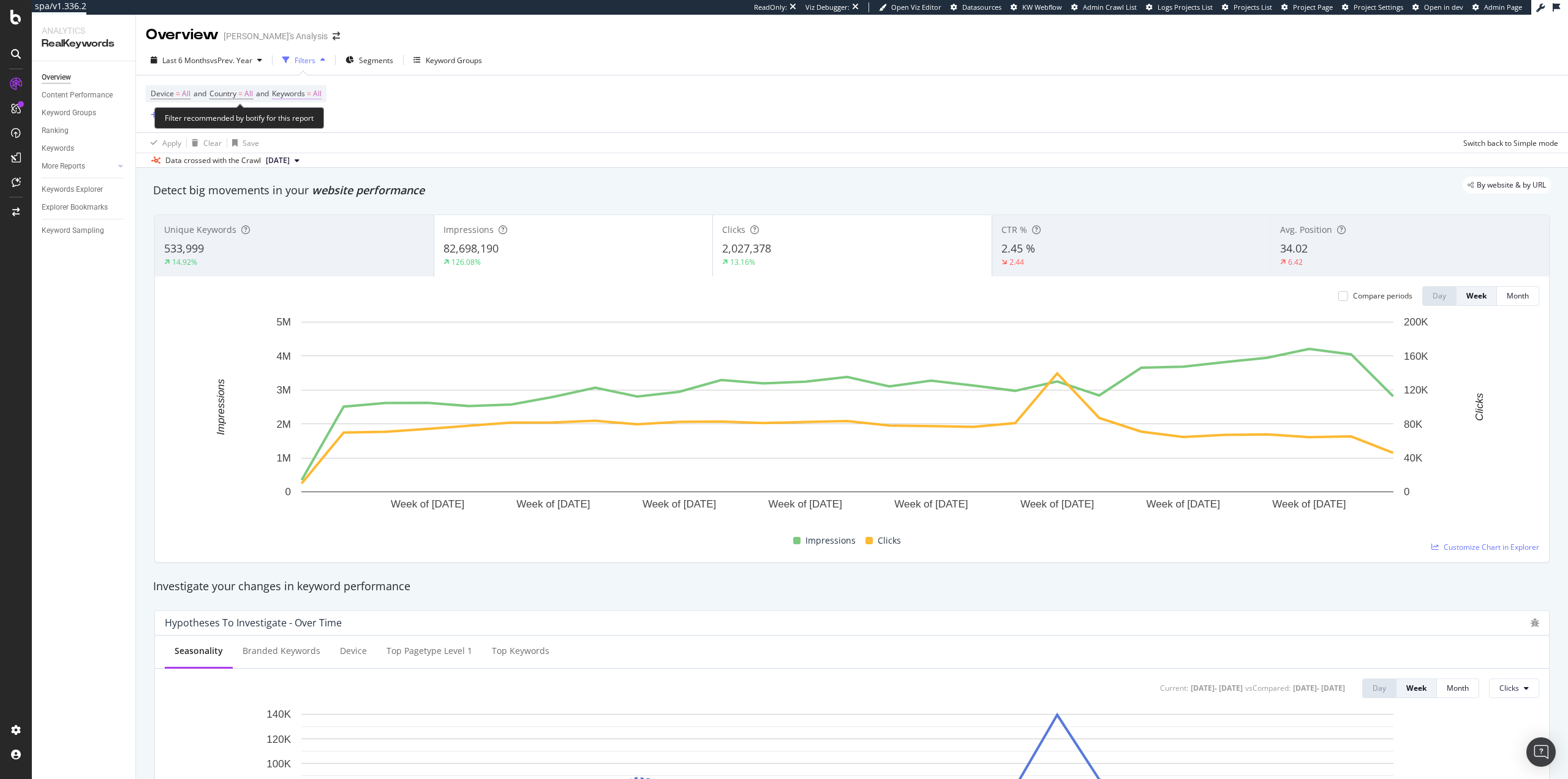
click at [305, 97] on span "Keywords" at bounding box center [289, 93] width 33 height 11
click at [315, 126] on div "button" at bounding box center [310, 122] width 14 height 8
click at [360, 195] on span "Non-Branded & Anonymized queries" at bounding box center [362, 200] width 125 height 11
click at [421, 150] on div "Apply" at bounding box center [425, 149] width 19 height 11
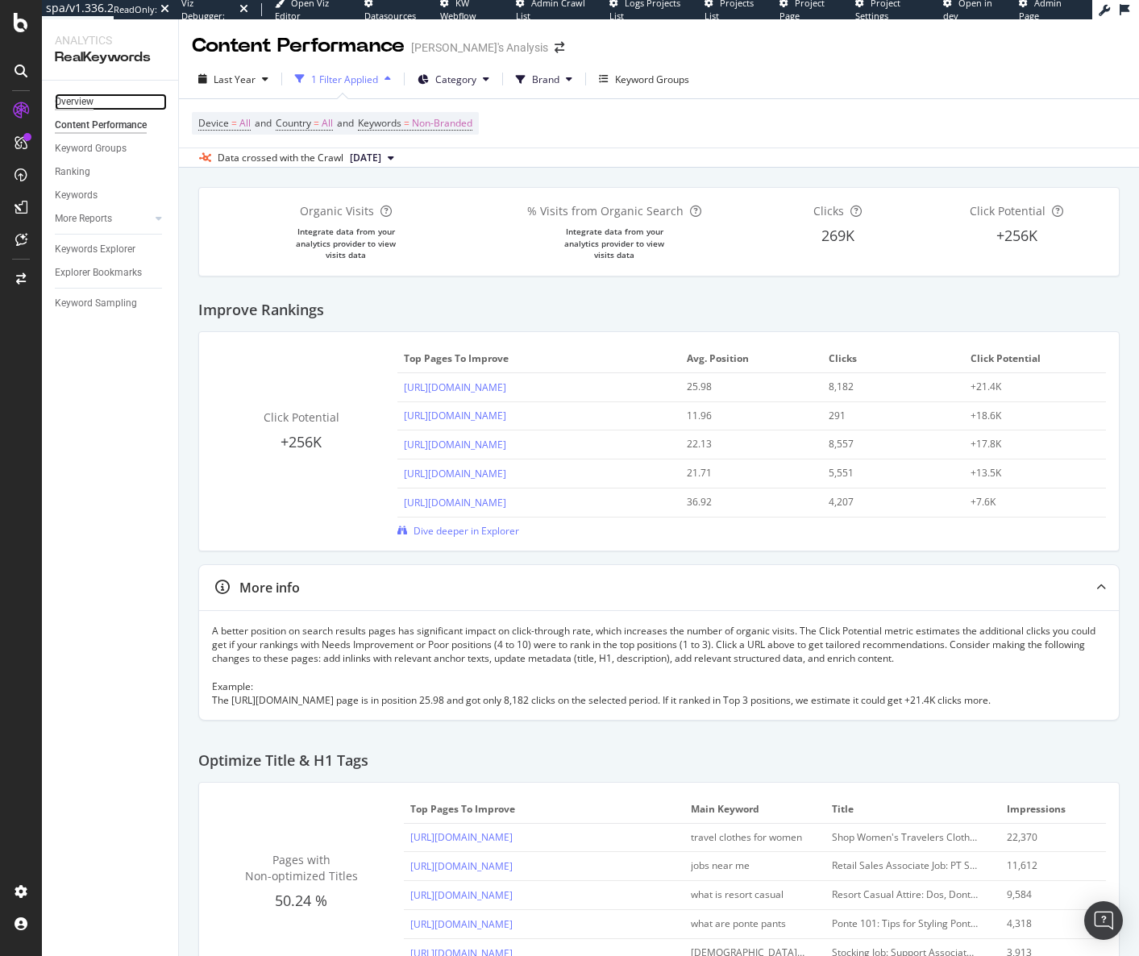
click at [80, 98] on div "Overview" at bounding box center [74, 102] width 39 height 17
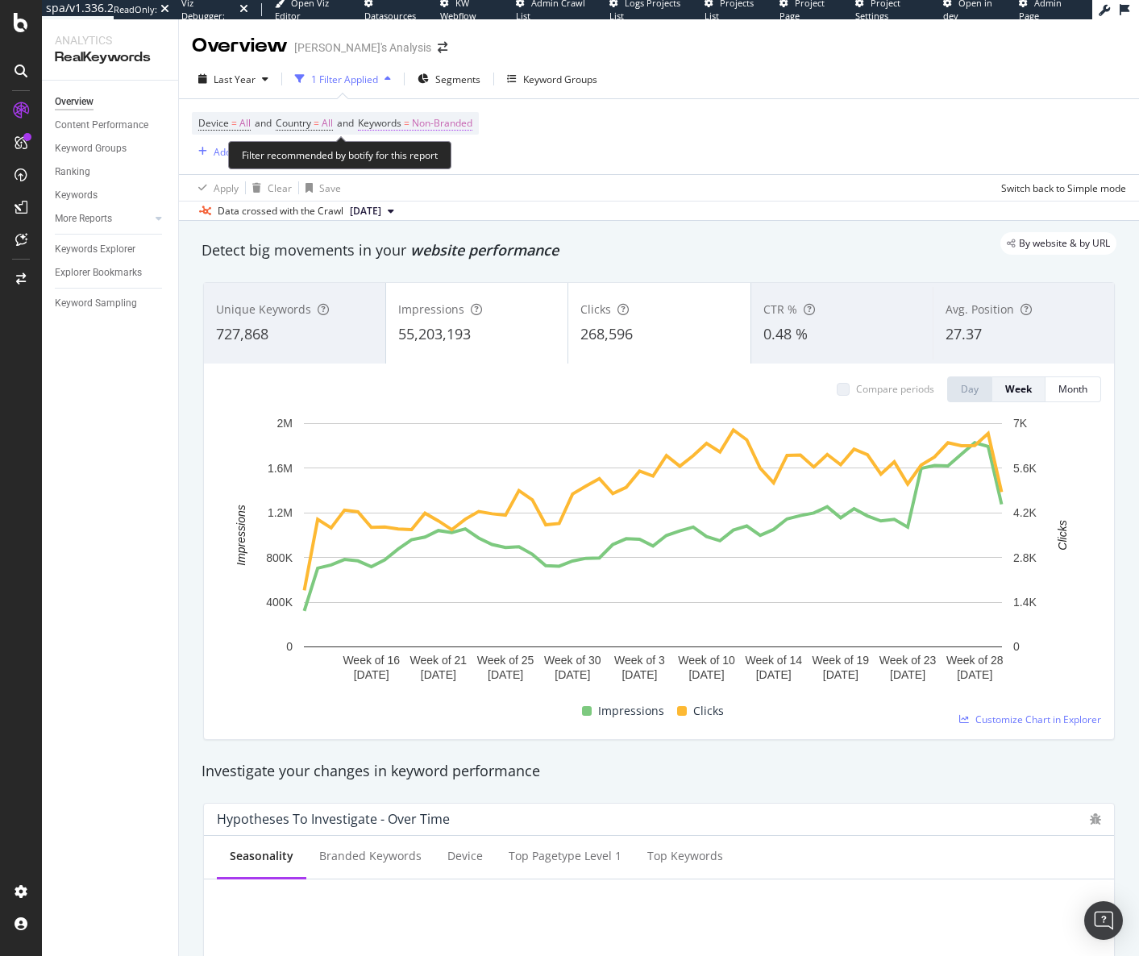
click at [443, 129] on span "Non-Branded" at bounding box center [442, 123] width 60 height 23
drag, startPoint x: 400, startPoint y: 174, endPoint x: 417, endPoint y: 173, distance: 17.0
click at [401, 174] on button "Non-Branded" at bounding box center [424, 161] width 86 height 26
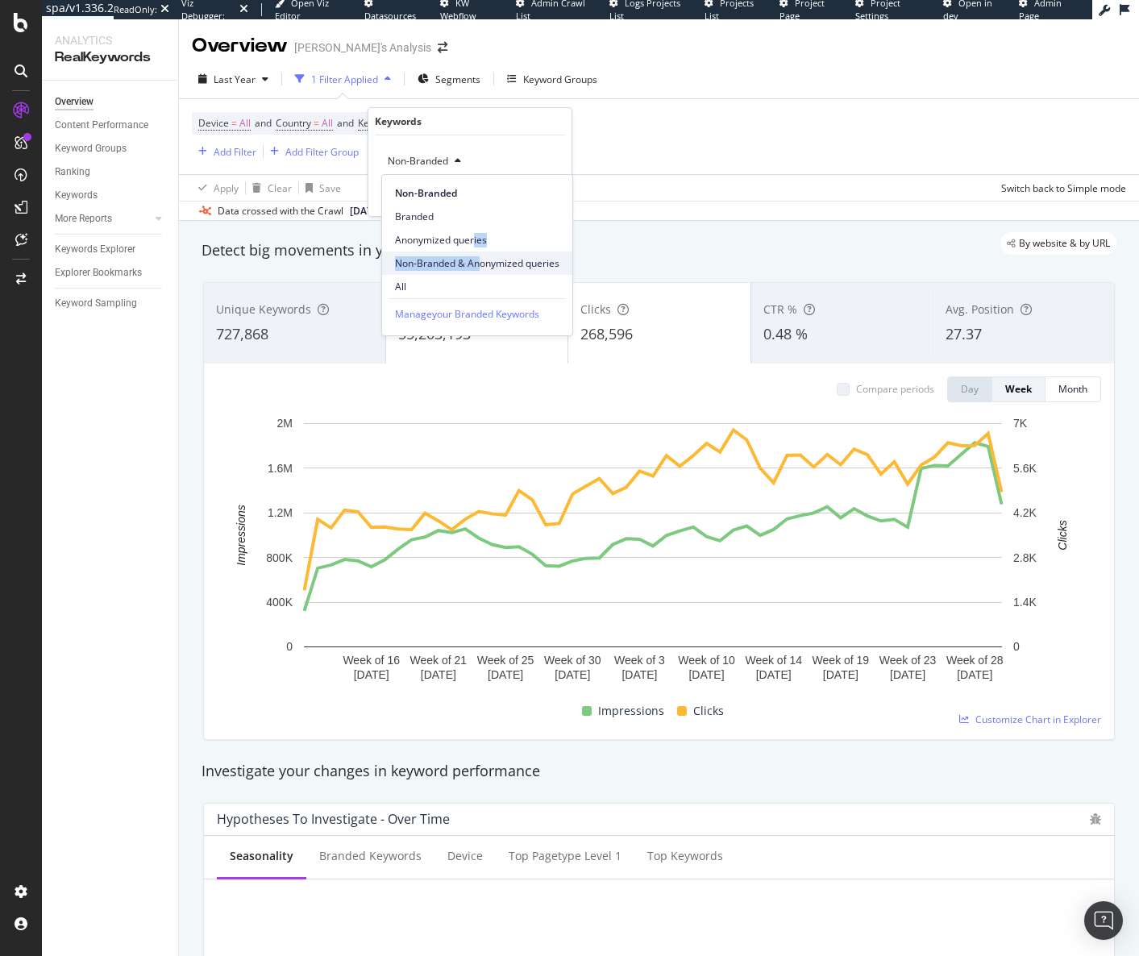
drag, startPoint x: 473, startPoint y: 247, endPoint x: 479, endPoint y: 264, distance: 17.8
click at [479, 264] on div "Non-Branded Branded Anonymized queries Non-Branded & Anonymized queries All" at bounding box center [477, 236] width 190 height 123
click at [485, 263] on span "Non-Branded & Anonymized queries" at bounding box center [477, 263] width 164 height 15
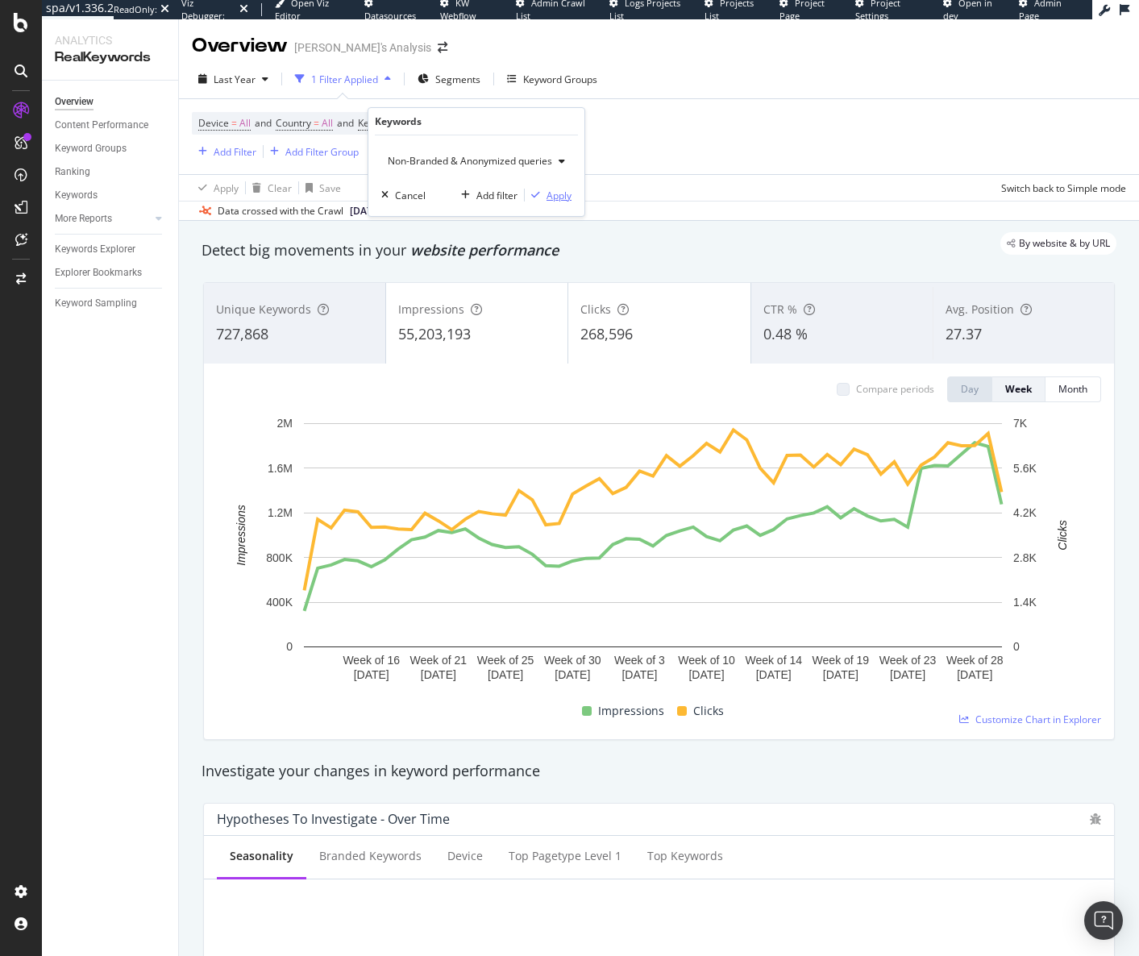
click at [560, 191] on div "Apply" at bounding box center [559, 196] width 25 height 14
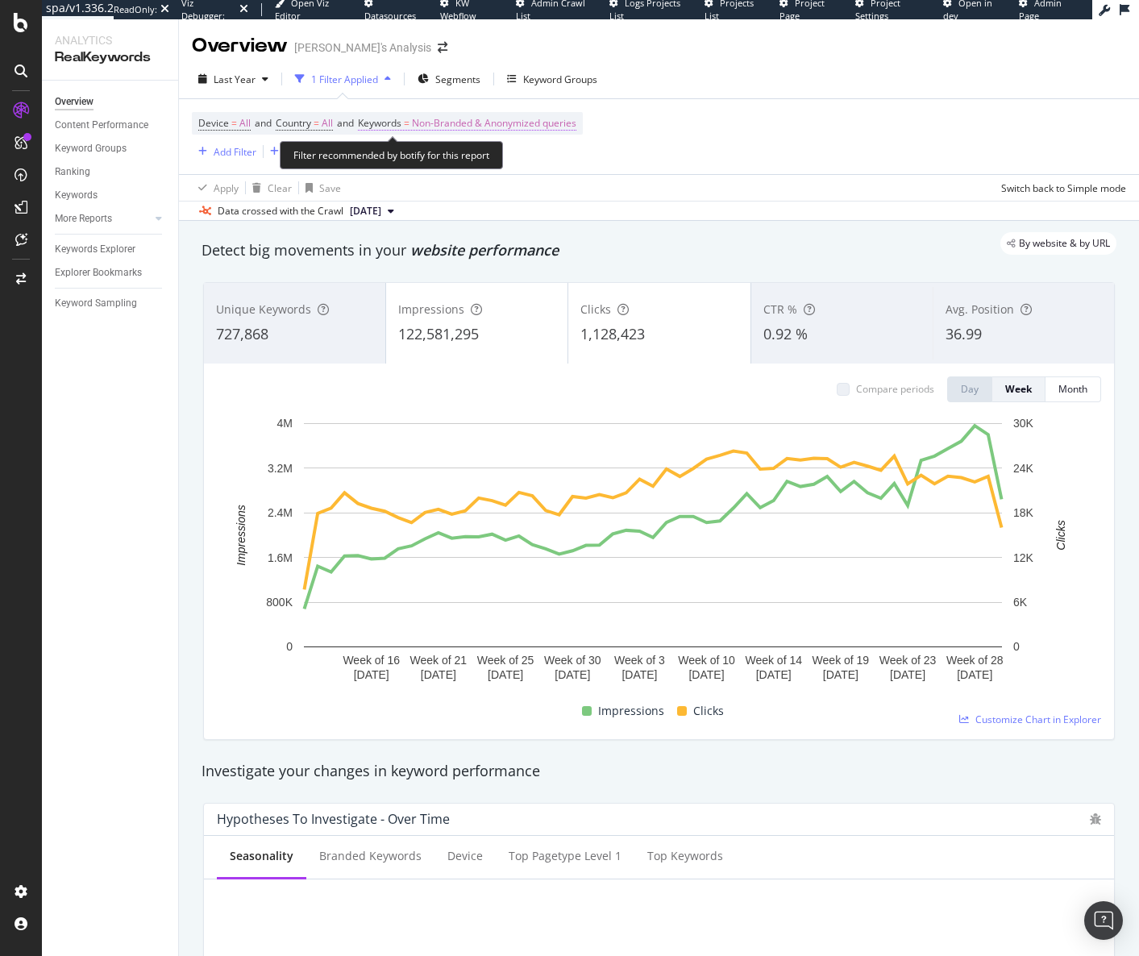
click at [482, 125] on span "Non-Branded & Anonymized queries" at bounding box center [494, 123] width 164 height 23
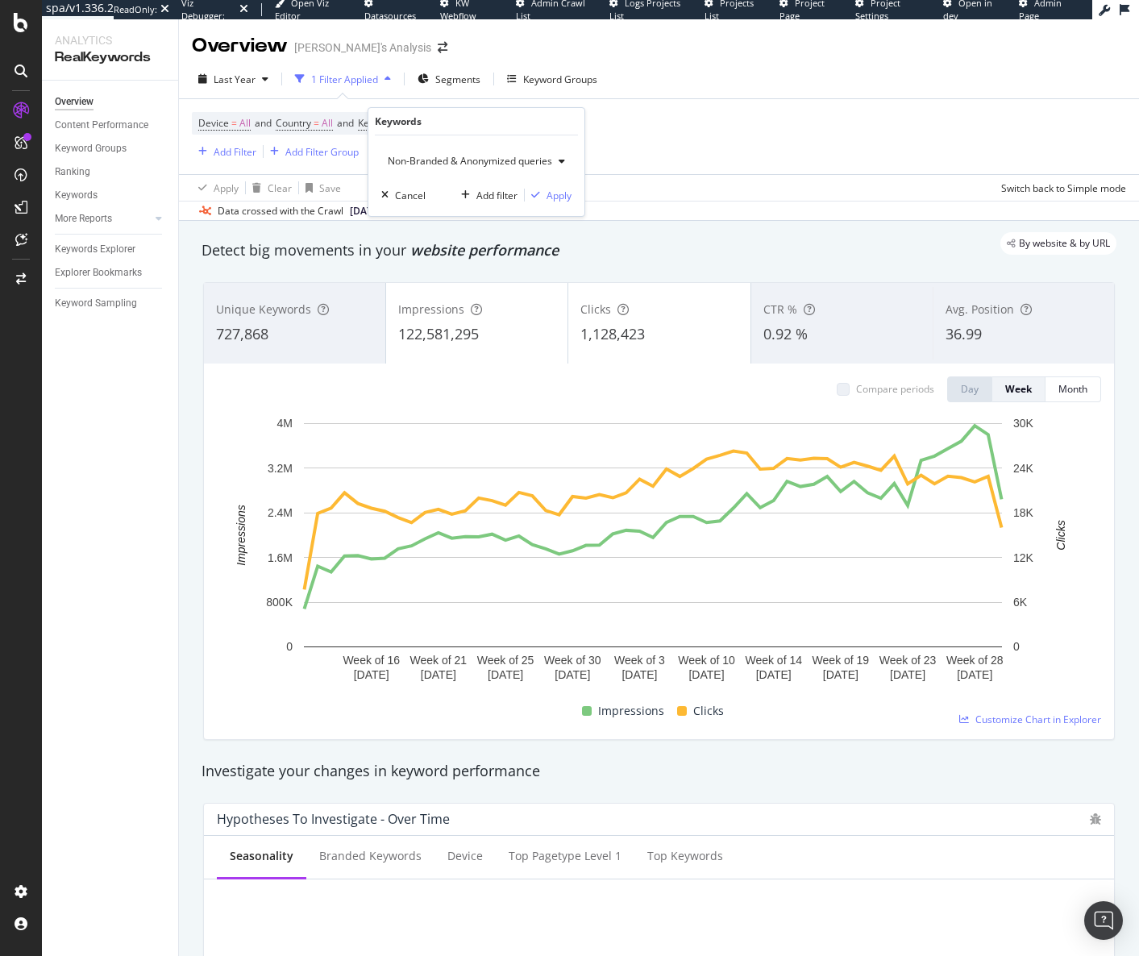
click at [404, 160] on span "Non-Branded & Anonymized queries" at bounding box center [466, 161] width 171 height 14
click at [443, 212] on span "Branded" at bounding box center [479, 217] width 169 height 15
click at [553, 198] on div "Apply" at bounding box center [546, 196] width 25 height 14
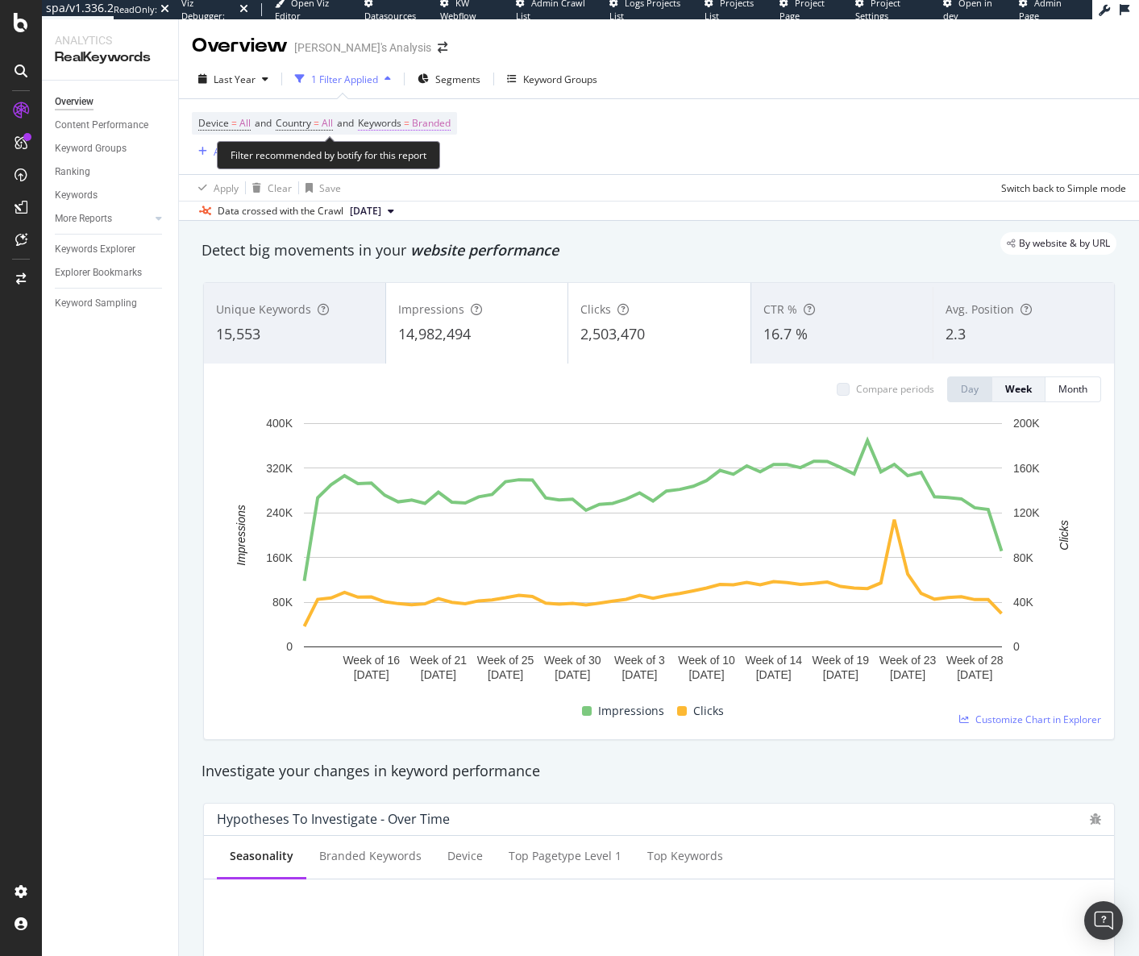
click at [450, 124] on span "Branded" at bounding box center [431, 123] width 39 height 23
click at [423, 154] on span "Branded" at bounding box center [403, 161] width 45 height 14
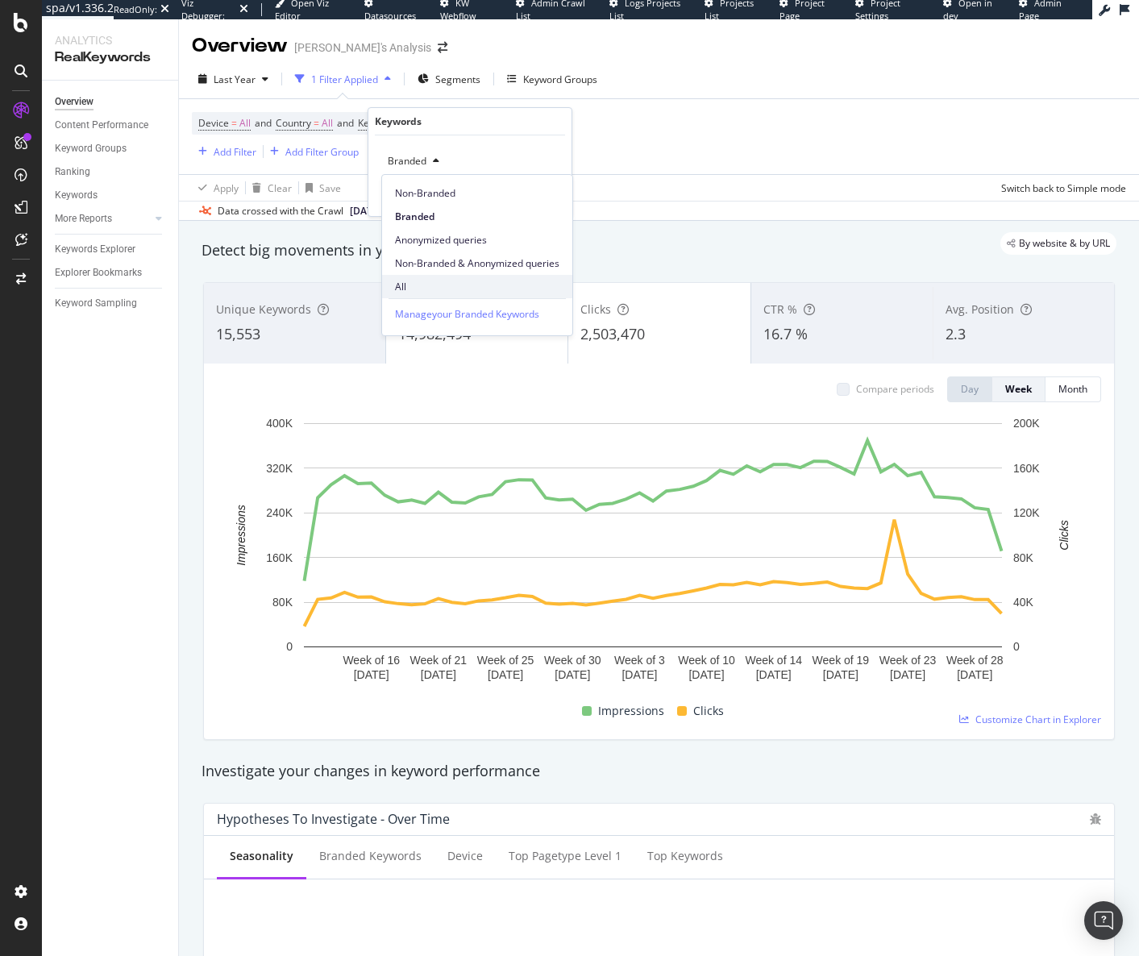
click at [440, 281] on span "All" at bounding box center [477, 287] width 164 height 15
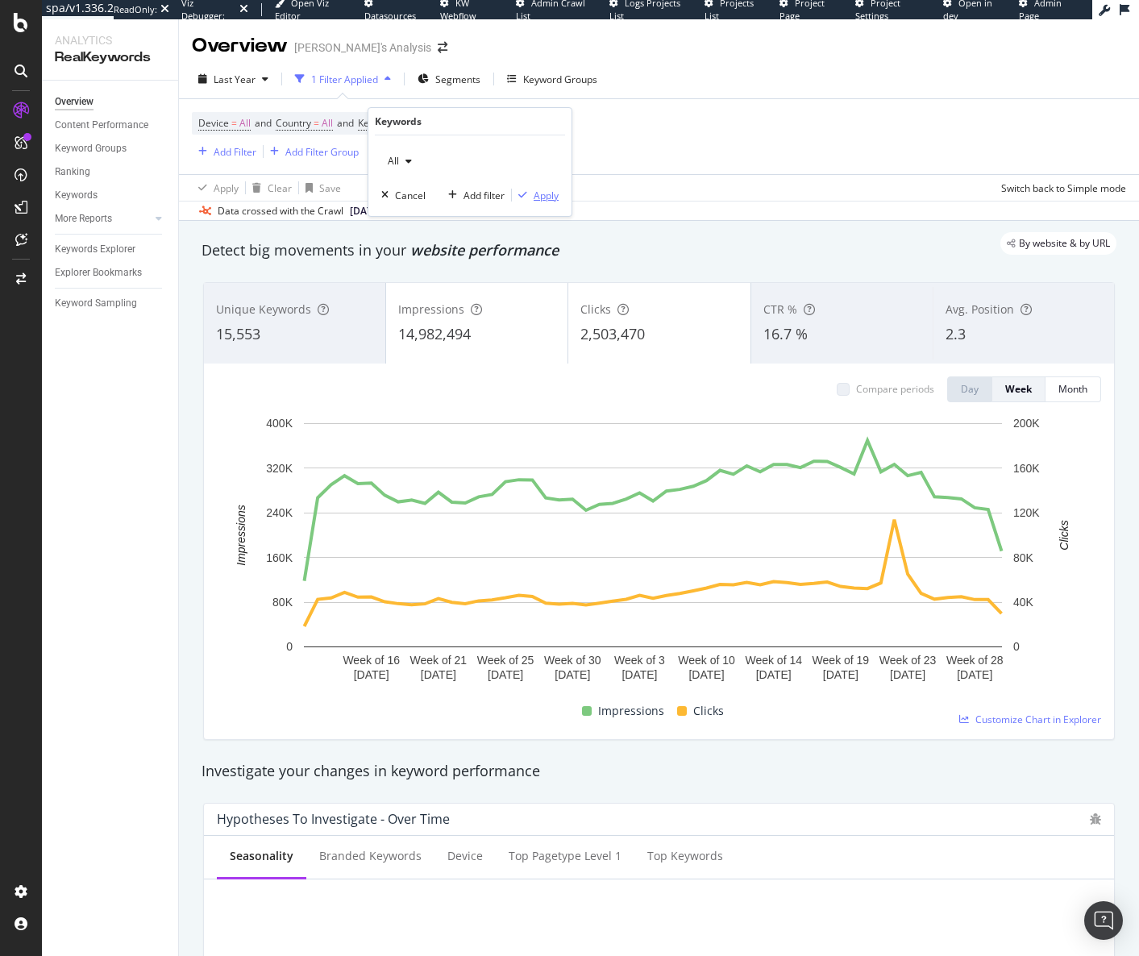
click at [554, 195] on div "Apply" at bounding box center [546, 196] width 25 height 14
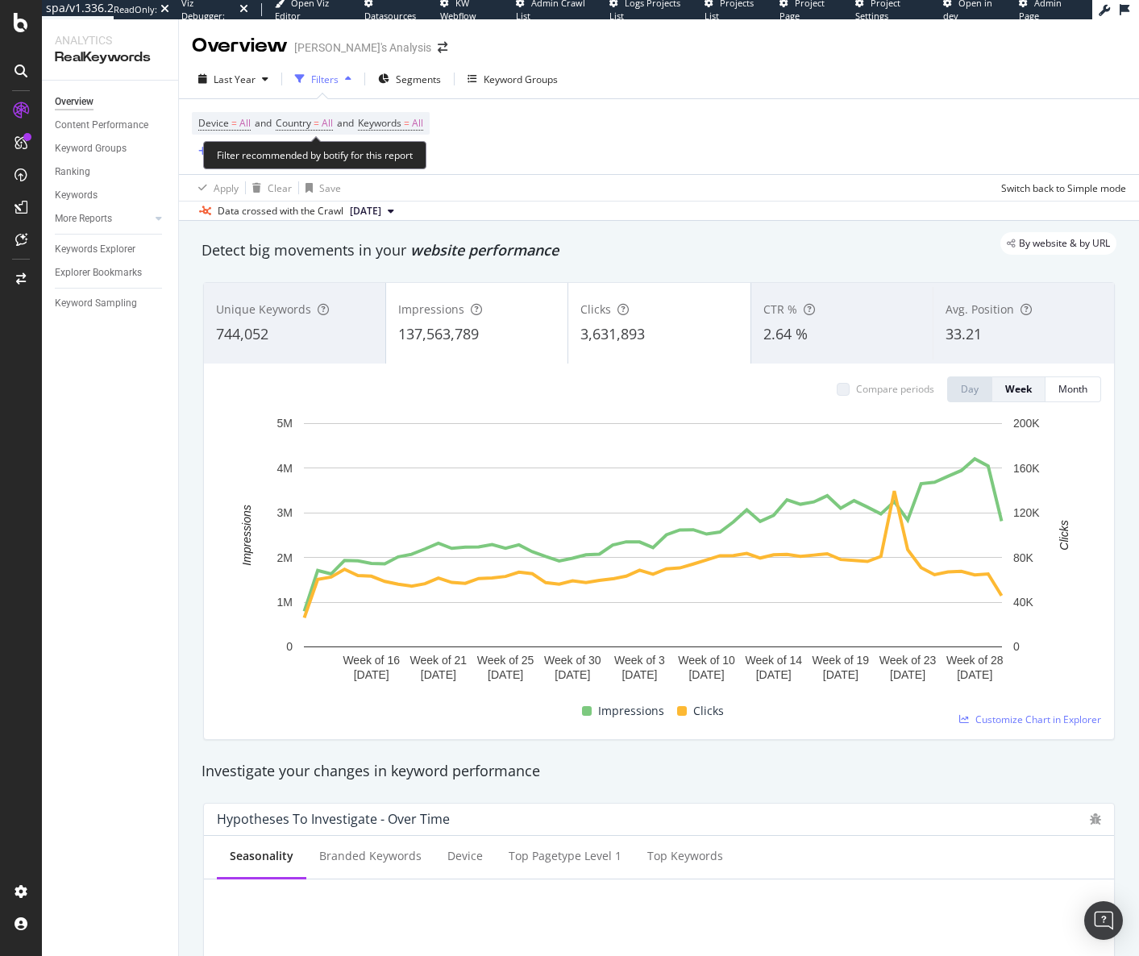
click at [373, 131] on span "Device = All and Country = All and Keywords = All" at bounding box center [310, 123] width 225 height 23
click at [410, 127] on span "=" at bounding box center [407, 123] width 6 height 14
click at [406, 155] on div "All" at bounding box center [399, 161] width 37 height 24
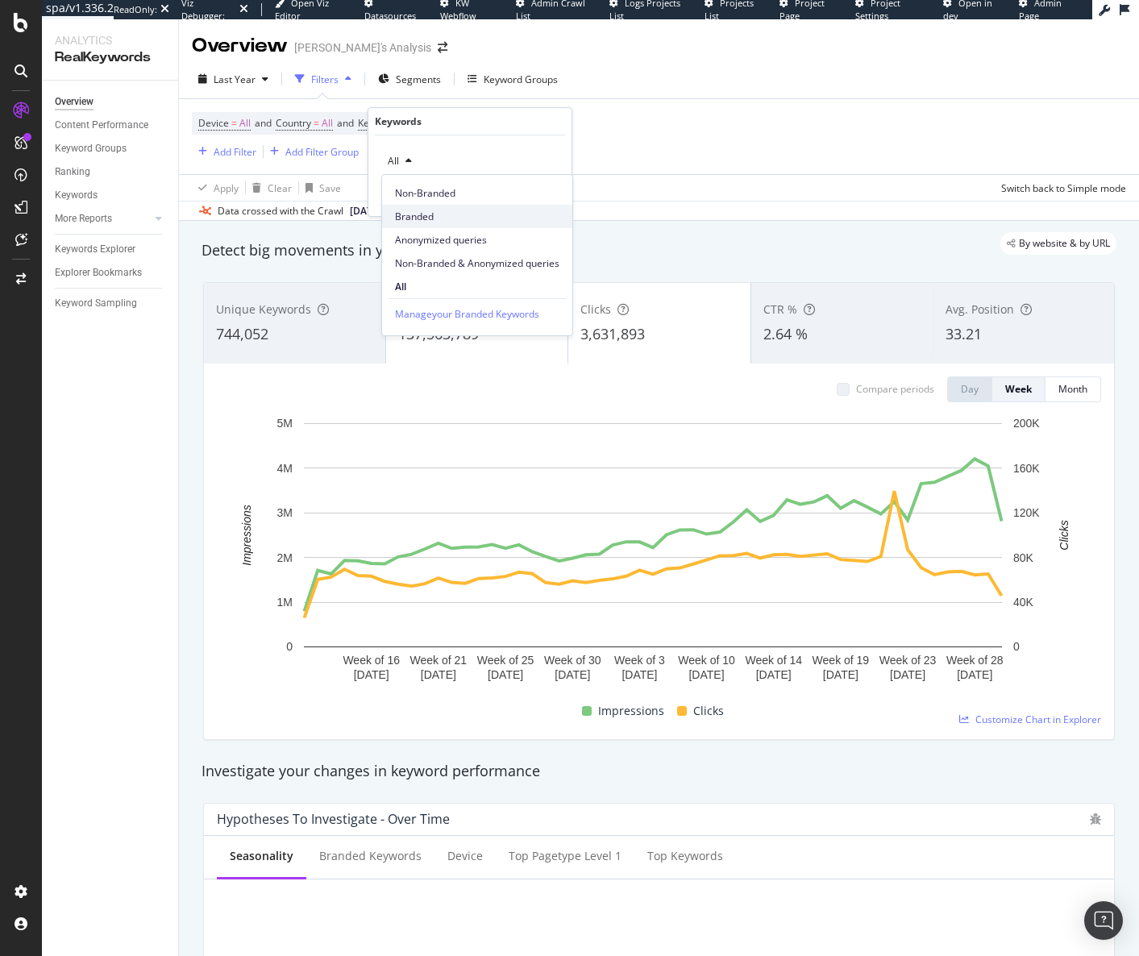
click at [429, 217] on span "Branded" at bounding box center [477, 217] width 164 height 15
click at [550, 194] on div "Apply" at bounding box center [546, 196] width 25 height 14
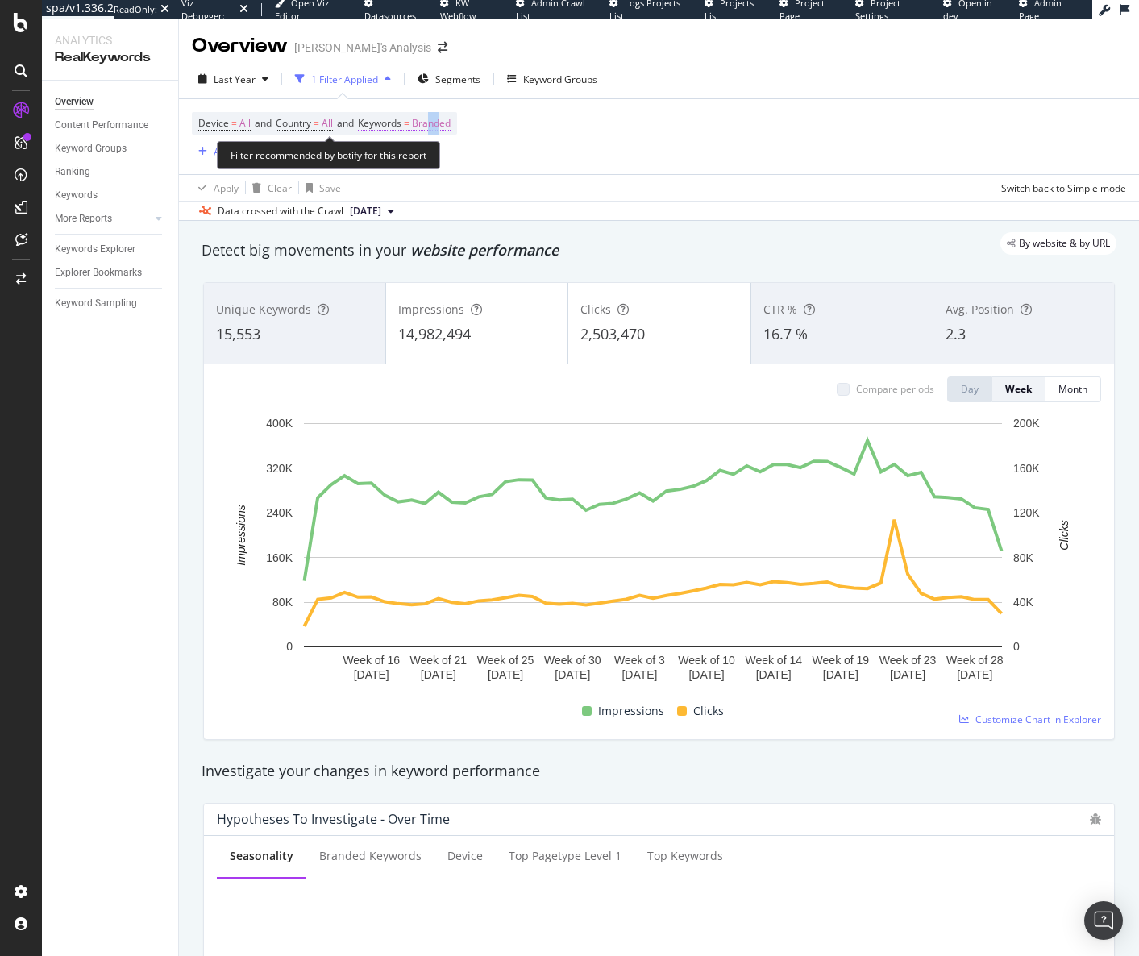
drag, startPoint x: 439, startPoint y: 129, endPoint x: 448, endPoint y: 124, distance: 9.4
click at [448, 124] on span "Branded" at bounding box center [431, 123] width 39 height 23
click at [405, 155] on span "Branded" at bounding box center [403, 161] width 45 height 14
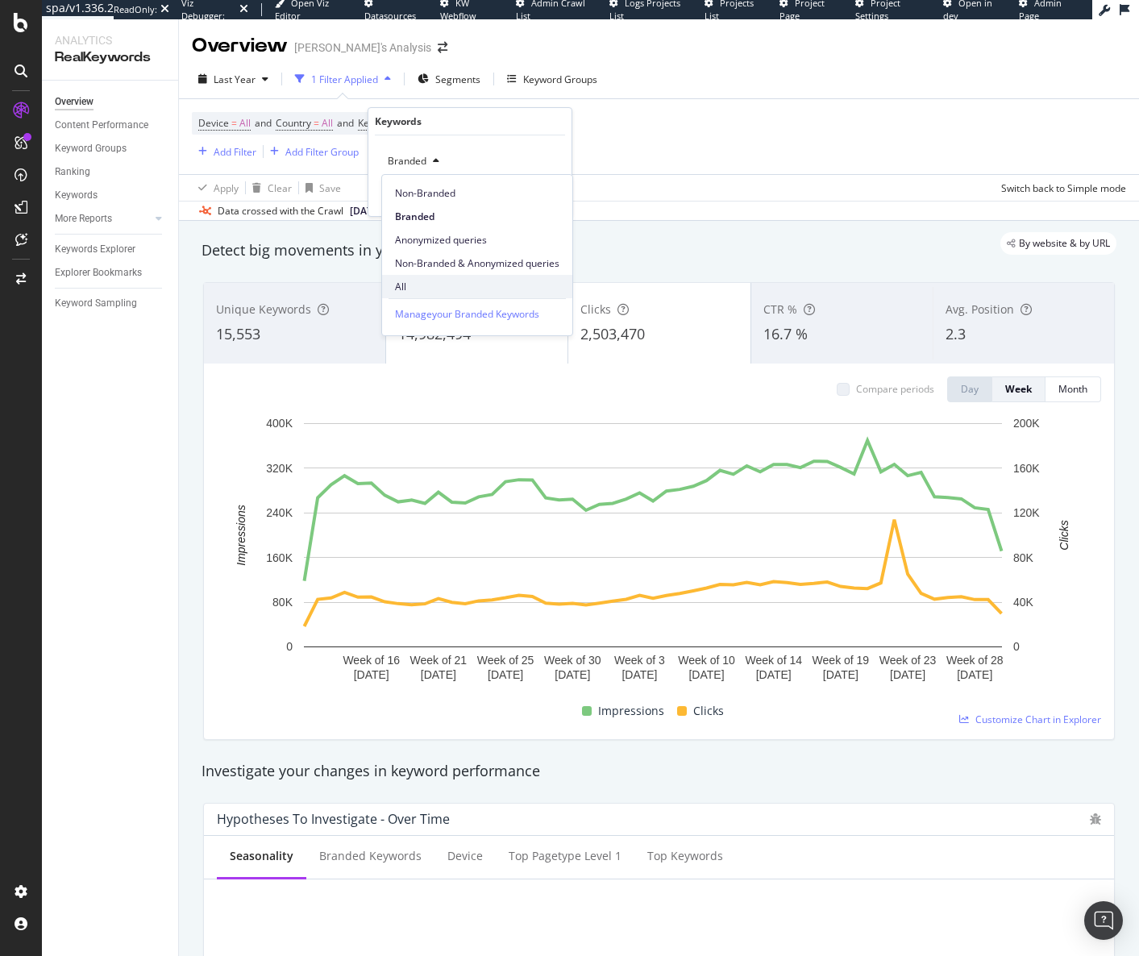
click at [390, 281] on div "All" at bounding box center [477, 286] width 190 height 23
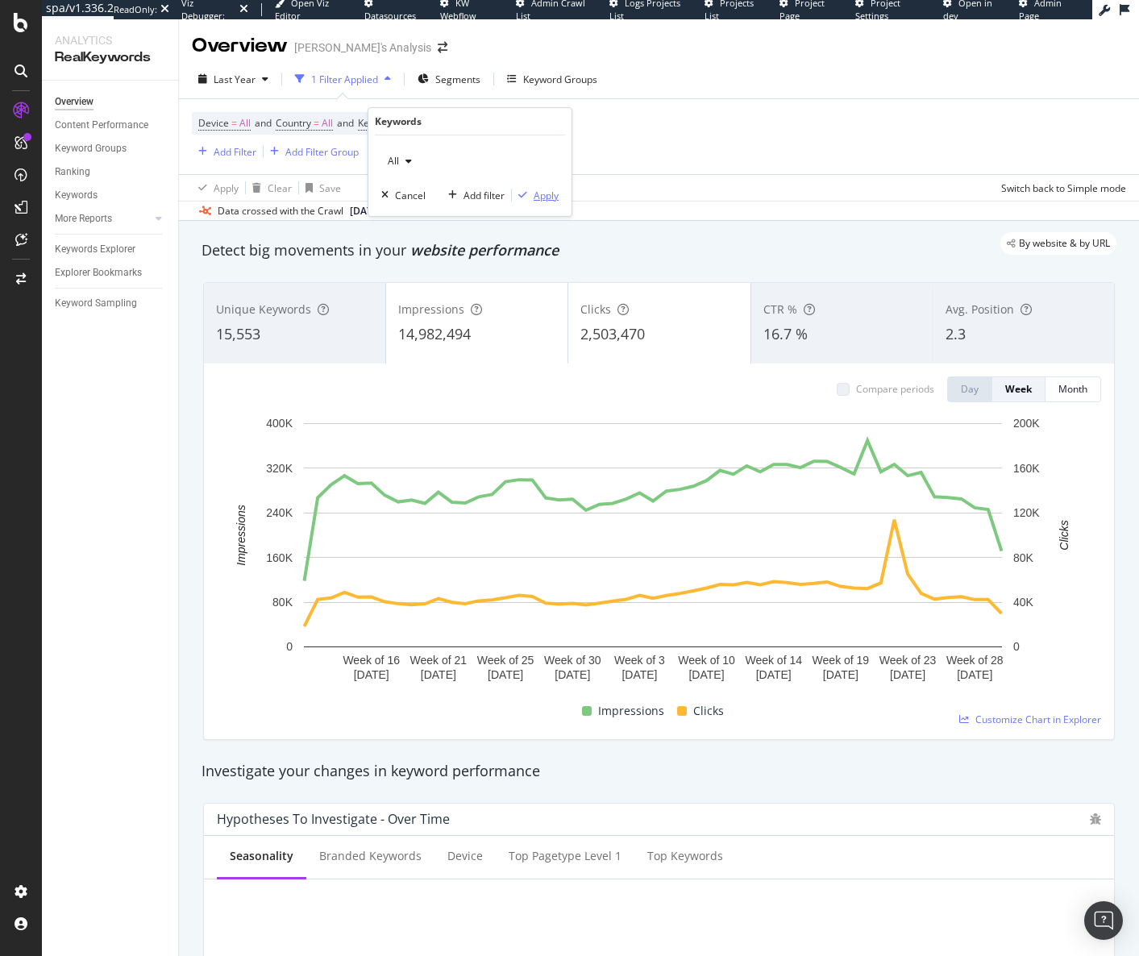
click at [537, 189] on div "Apply" at bounding box center [546, 196] width 25 height 14
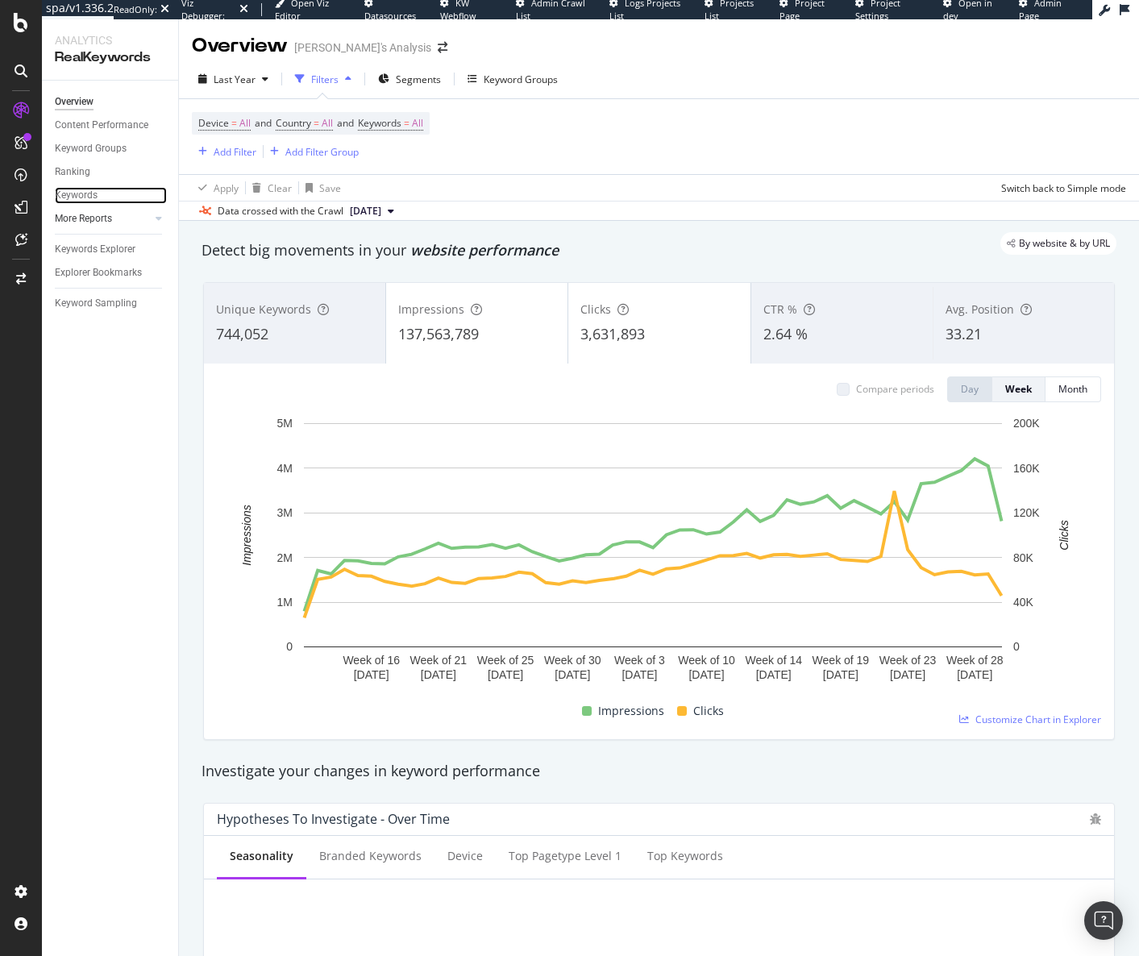
drag, startPoint x: 85, startPoint y: 199, endPoint x: 139, endPoint y: 226, distance: 60.9
click at [85, 199] on div "Keywords" at bounding box center [76, 195] width 43 height 17
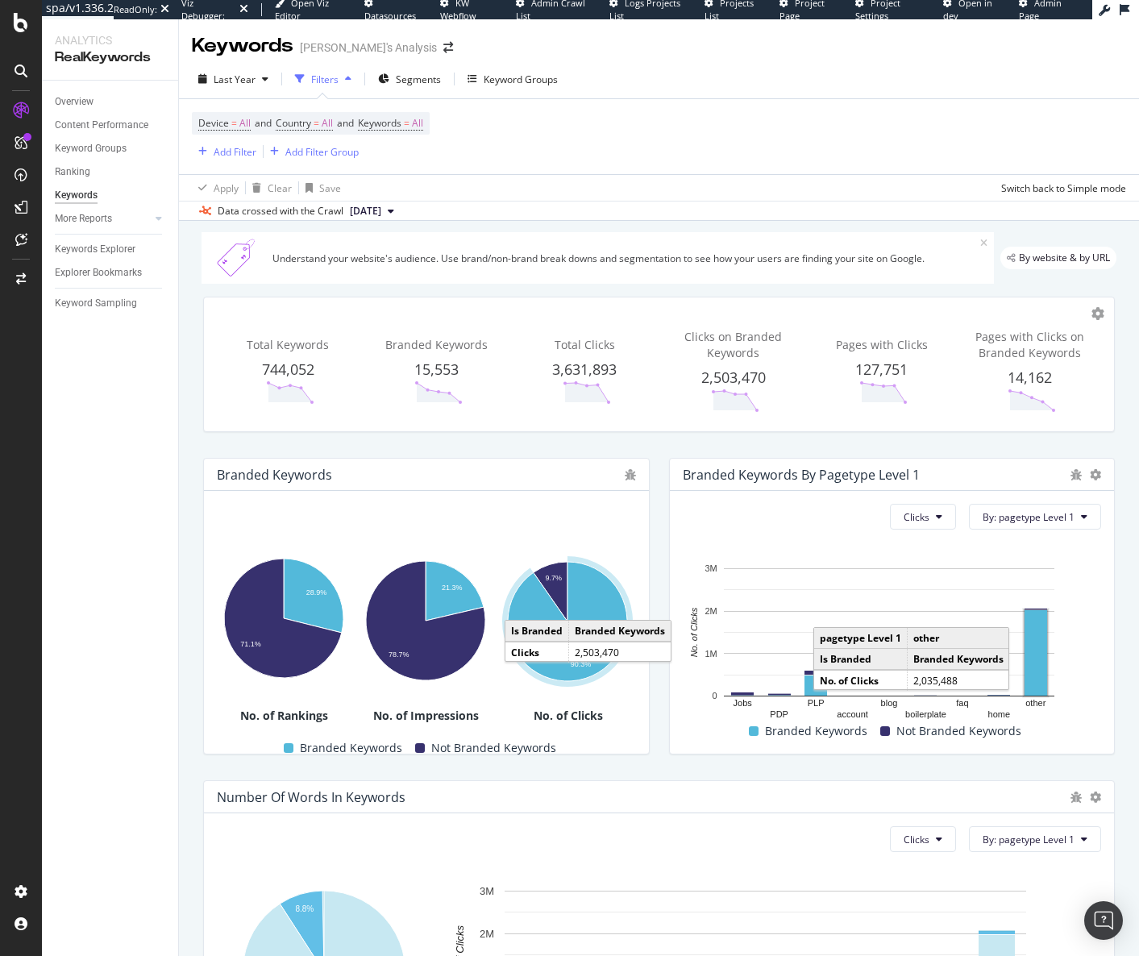
click at [1033, 648] on rect "A chart." at bounding box center [1036, 652] width 23 height 85
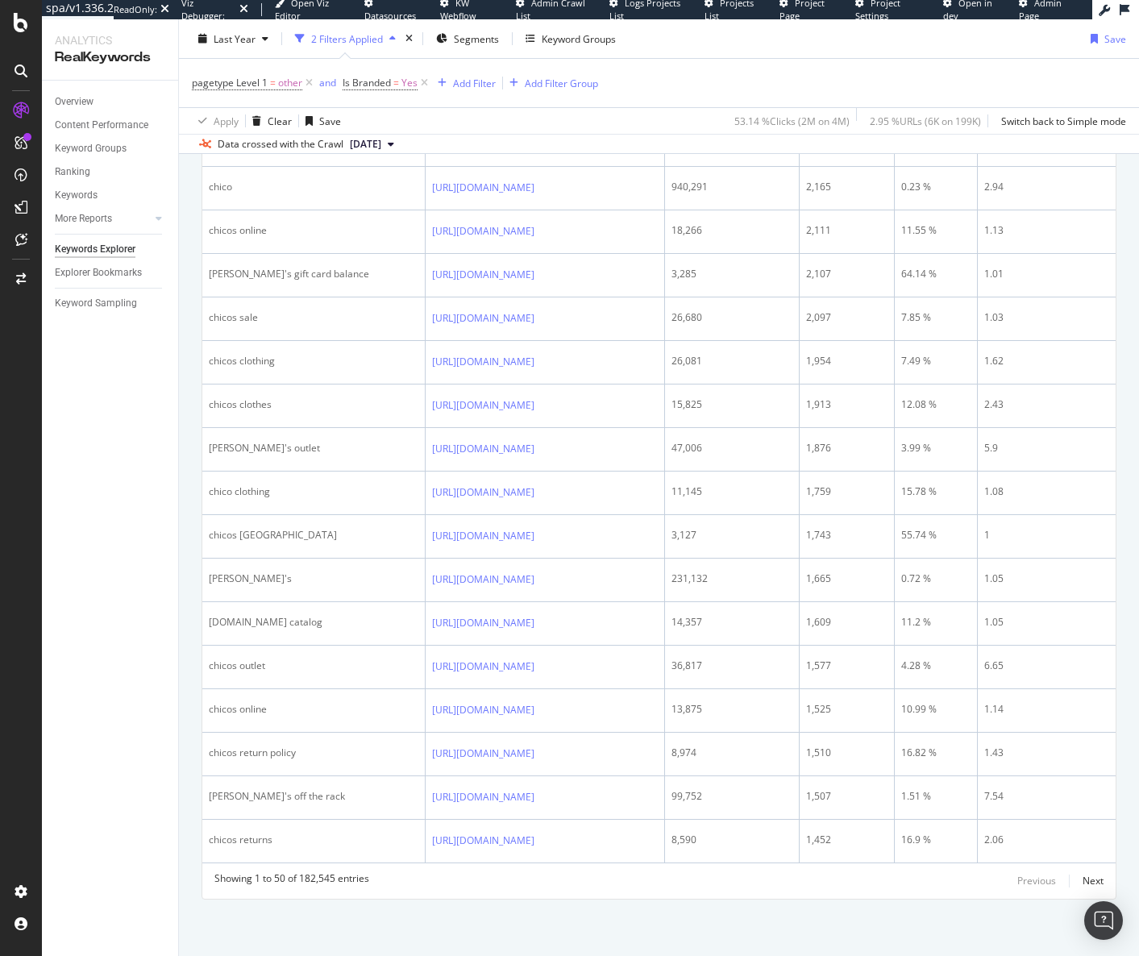
scroll to position [1553, 0]
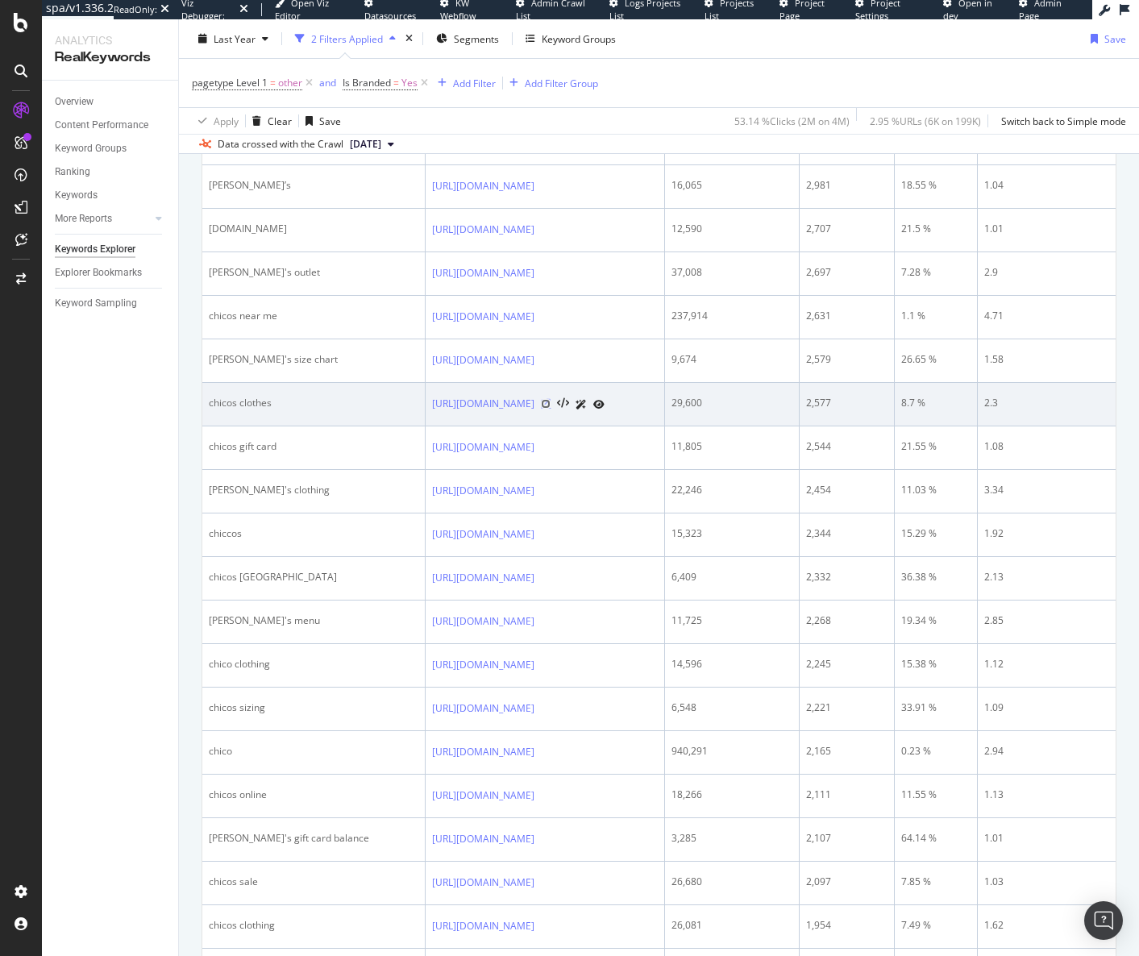
click at [541, 402] on icon at bounding box center [546, 404] width 10 height 10
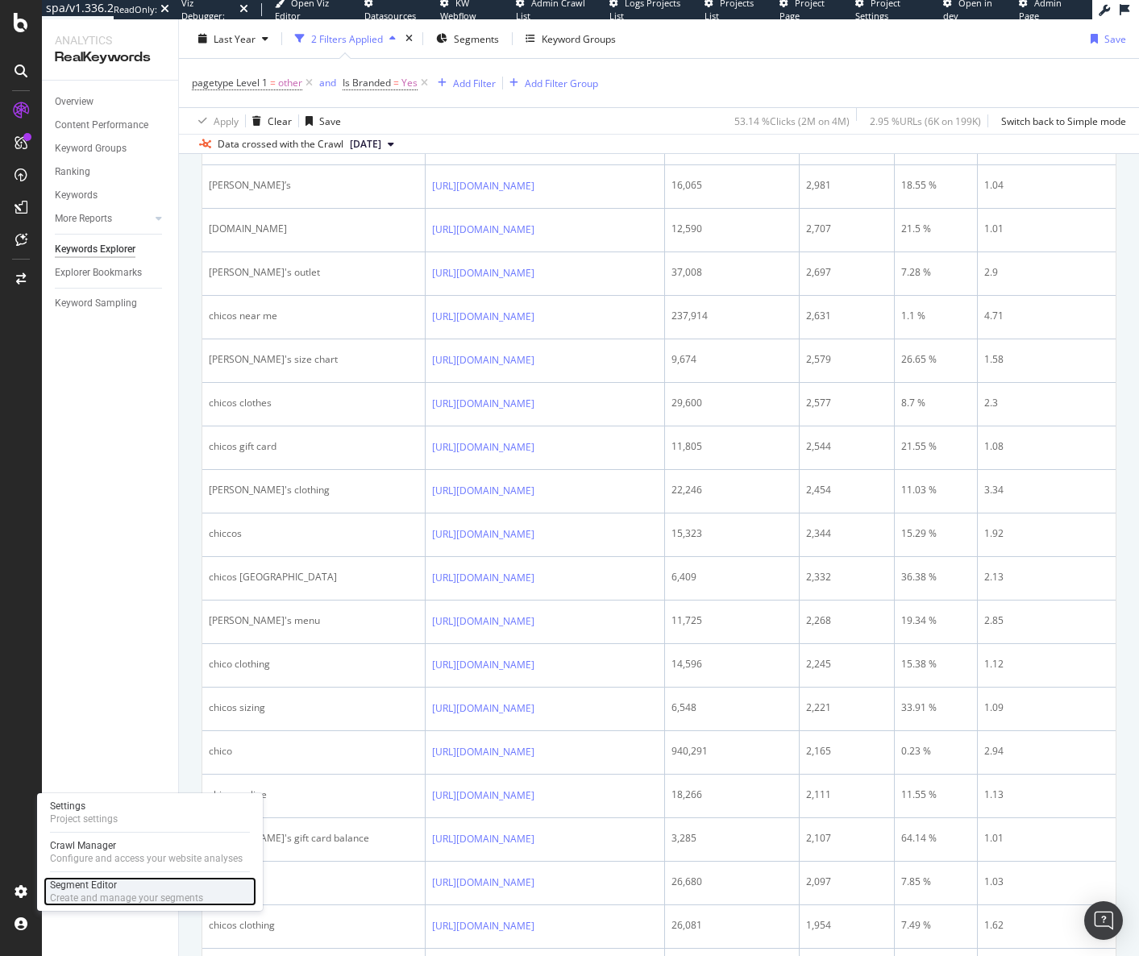
drag, startPoint x: 85, startPoint y: 885, endPoint x: 92, endPoint y: 877, distance: 9.7
click at [85, 885] on div "Segment Editor" at bounding box center [126, 885] width 153 height 13
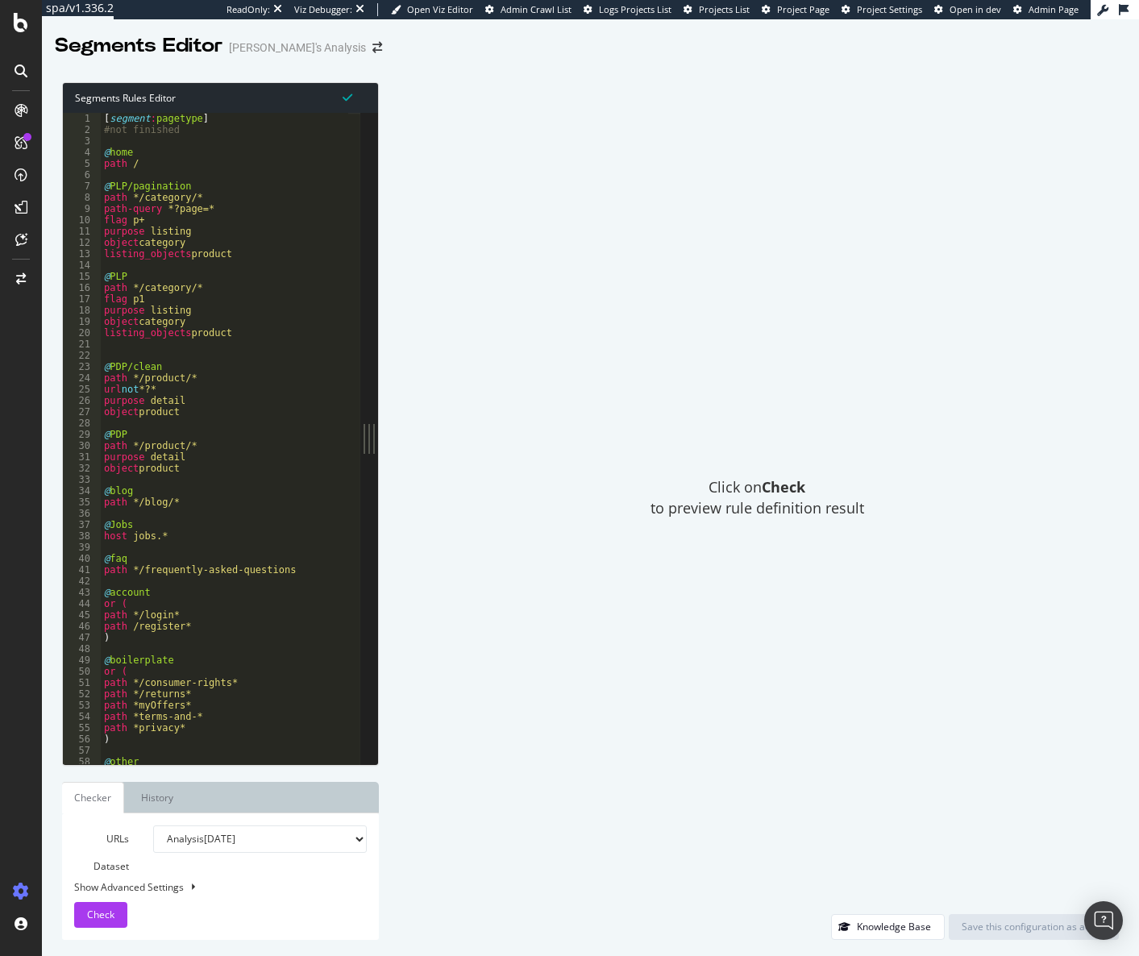
type textarea "@home"
click at [154, 156] on div "[ segment : pagetype ] #not finished @ home path / @ PLP/pagination path */cate…" at bounding box center [225, 450] width 248 height 674
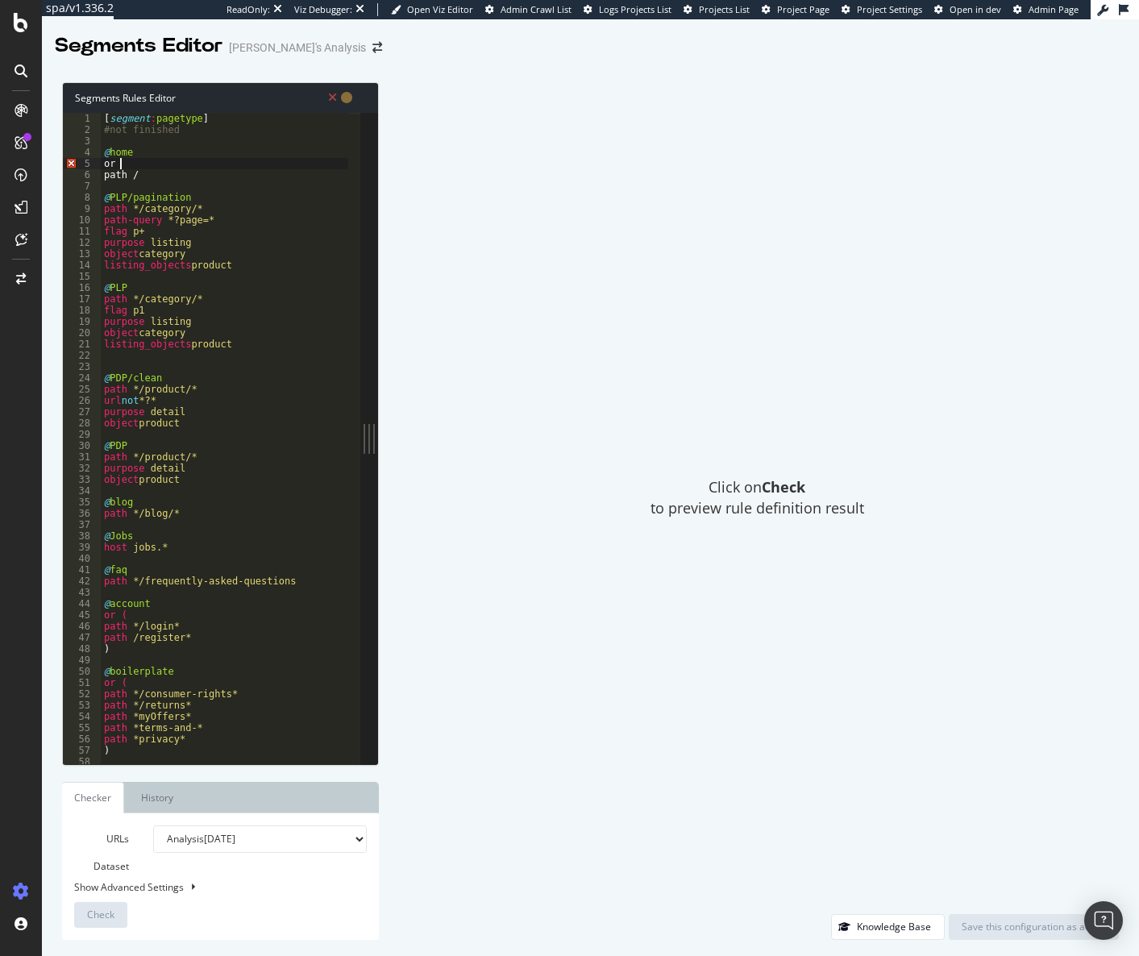
type textarea "or ("
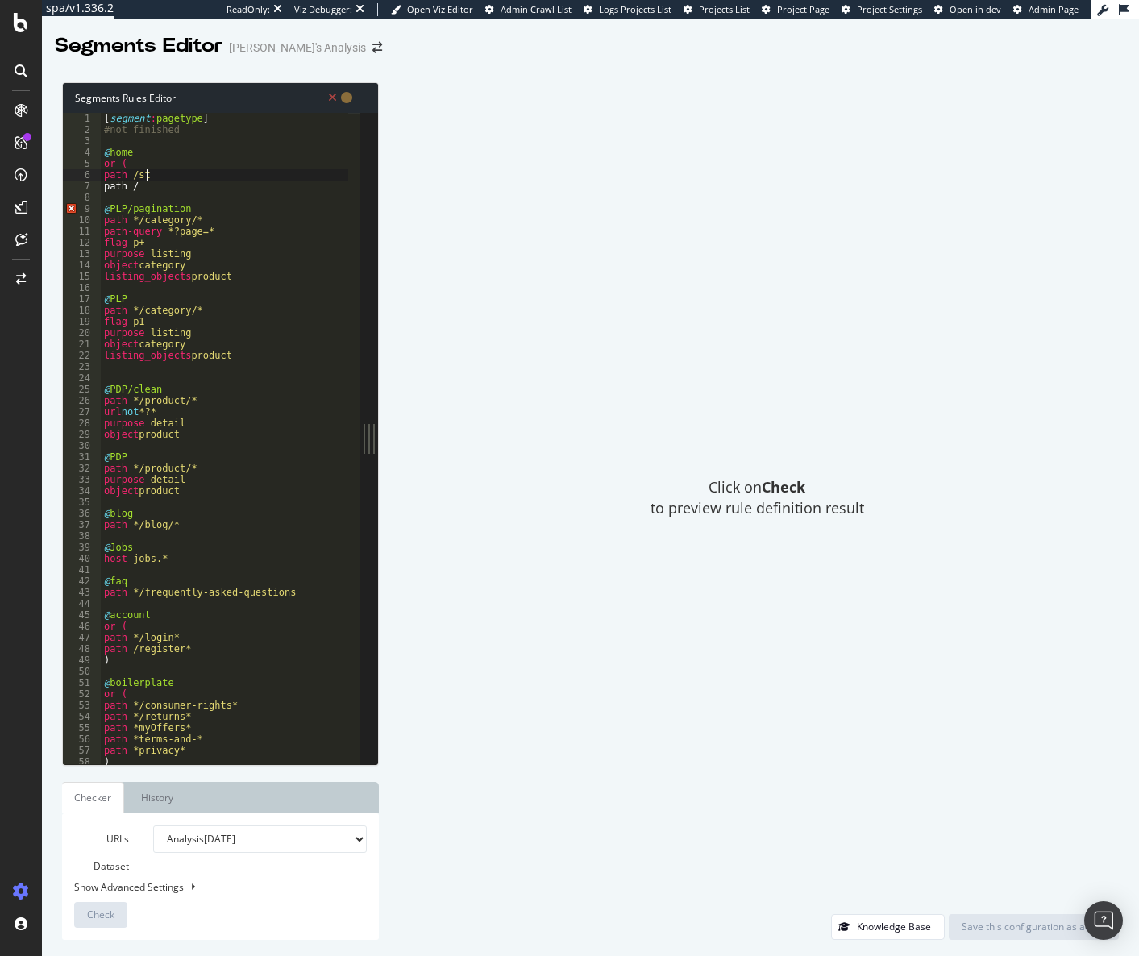
type textarea "path /store"
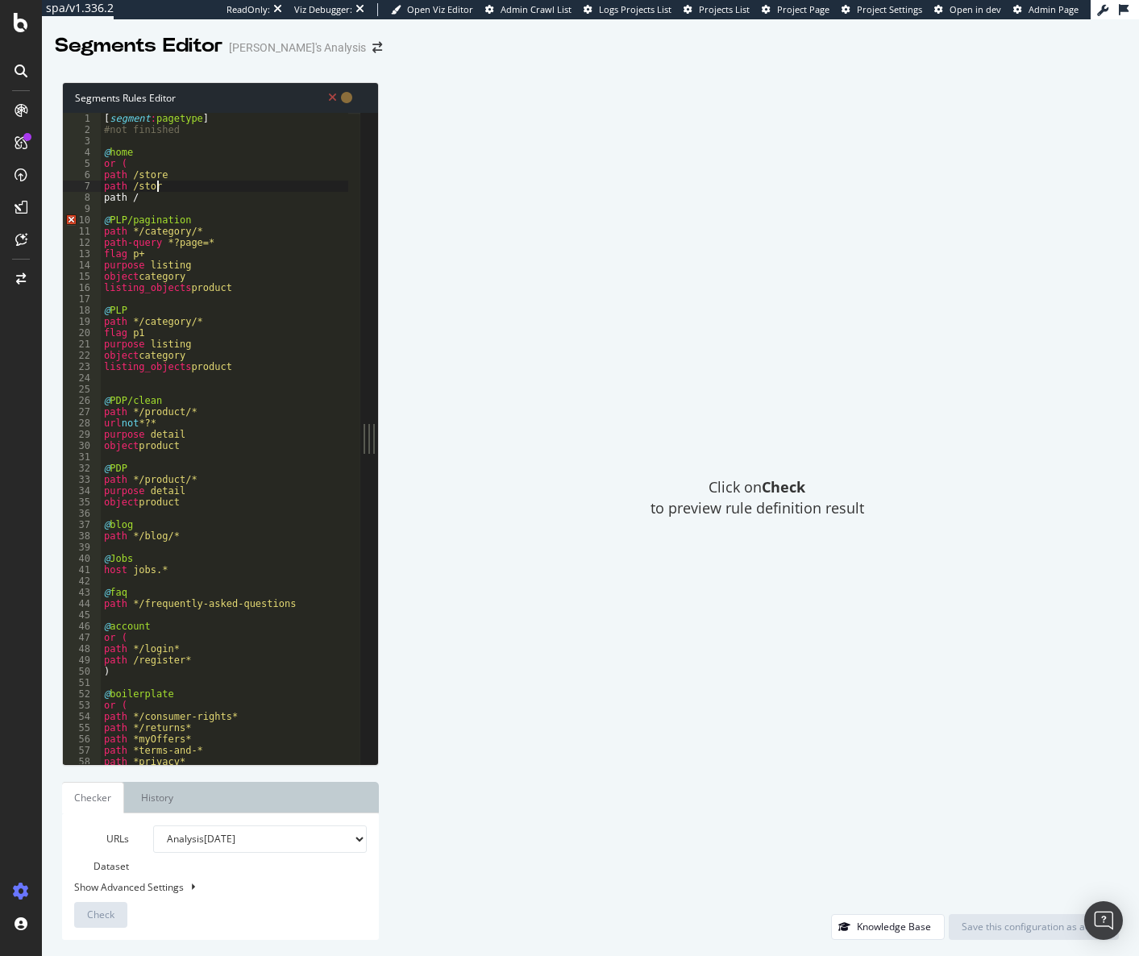
scroll to position [0, 4]
type textarea "path /"
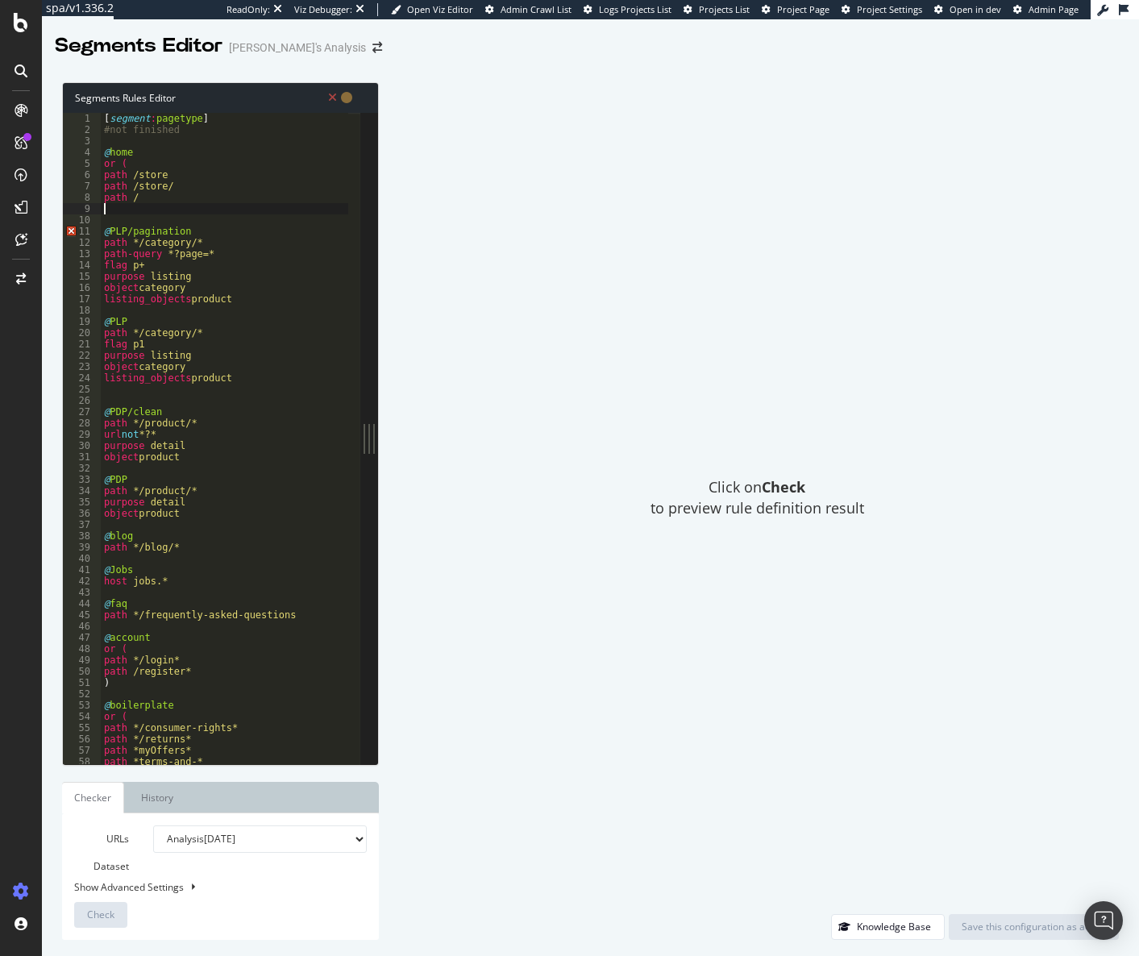
scroll to position [0, 0]
type textarea ")"
click at [1009, 930] on div "Save this configuration as active" at bounding box center [1034, 927] width 144 height 14
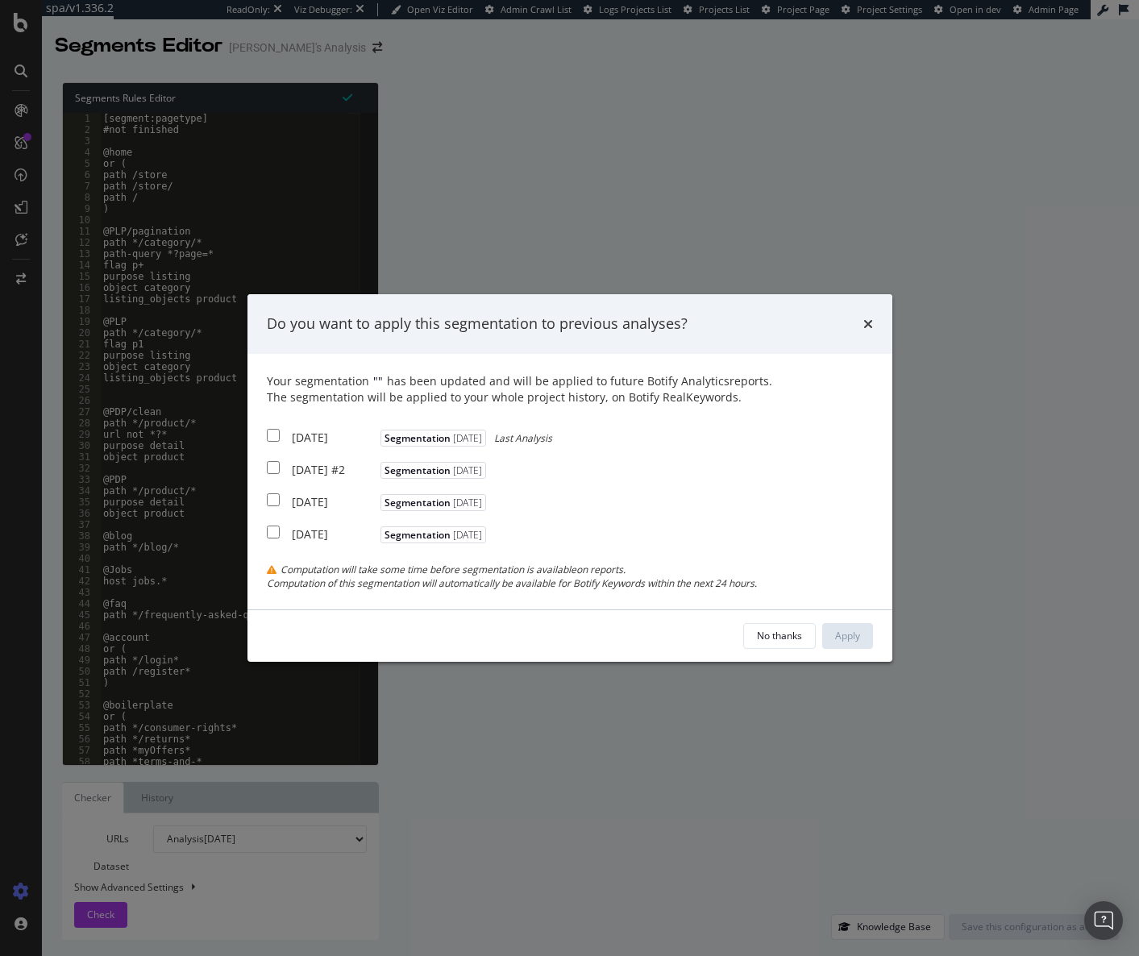
click at [327, 432] on div "2025 Aug. 14th" at bounding box center [334, 438] width 85 height 16
checkbox input "true"
click at [331, 464] on div "2025 Jun. 5th #2" at bounding box center [334, 470] width 85 height 16
checkbox input "true"
click at [322, 510] on div "2025 May. 27th" at bounding box center [334, 502] width 85 height 16
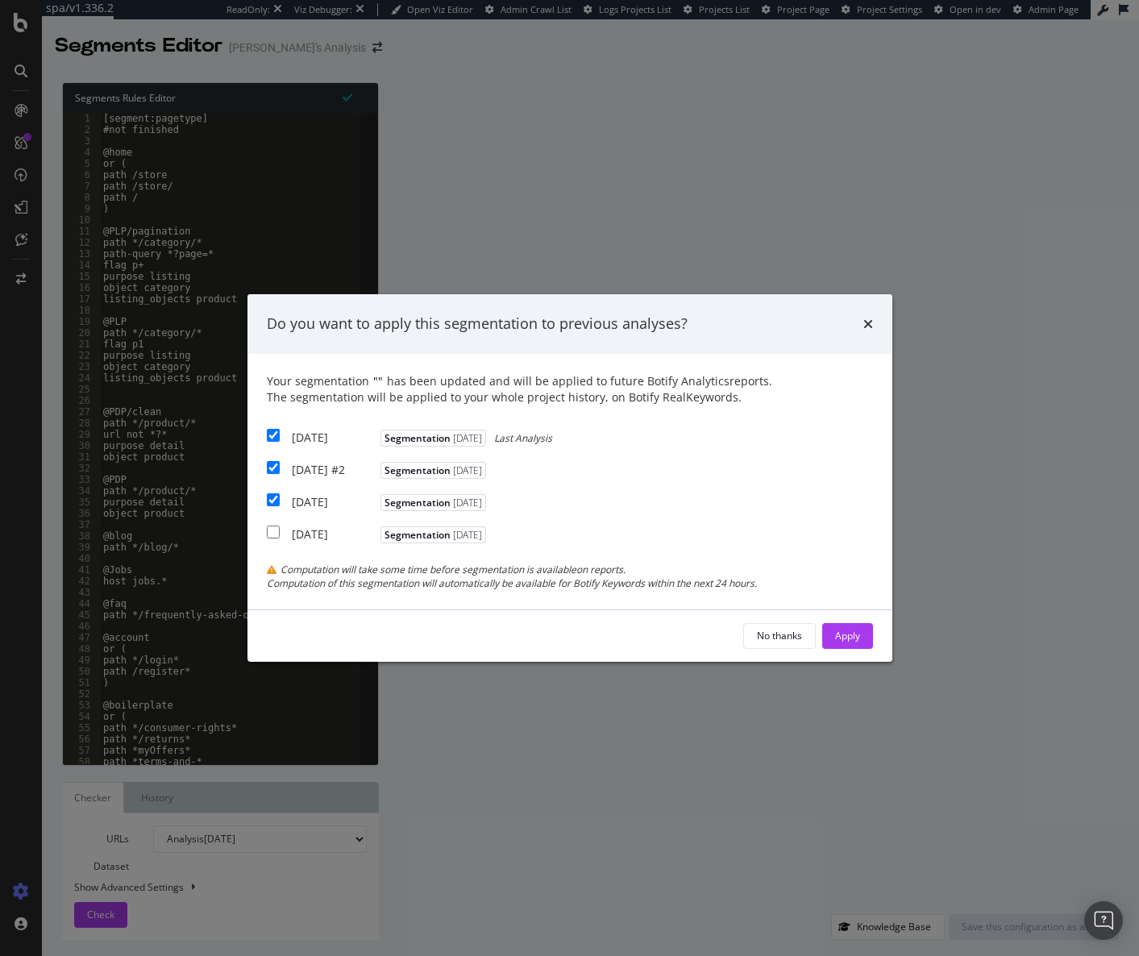
checkbox input "true"
click at [845, 641] on div "Apply" at bounding box center [847, 636] width 25 height 14
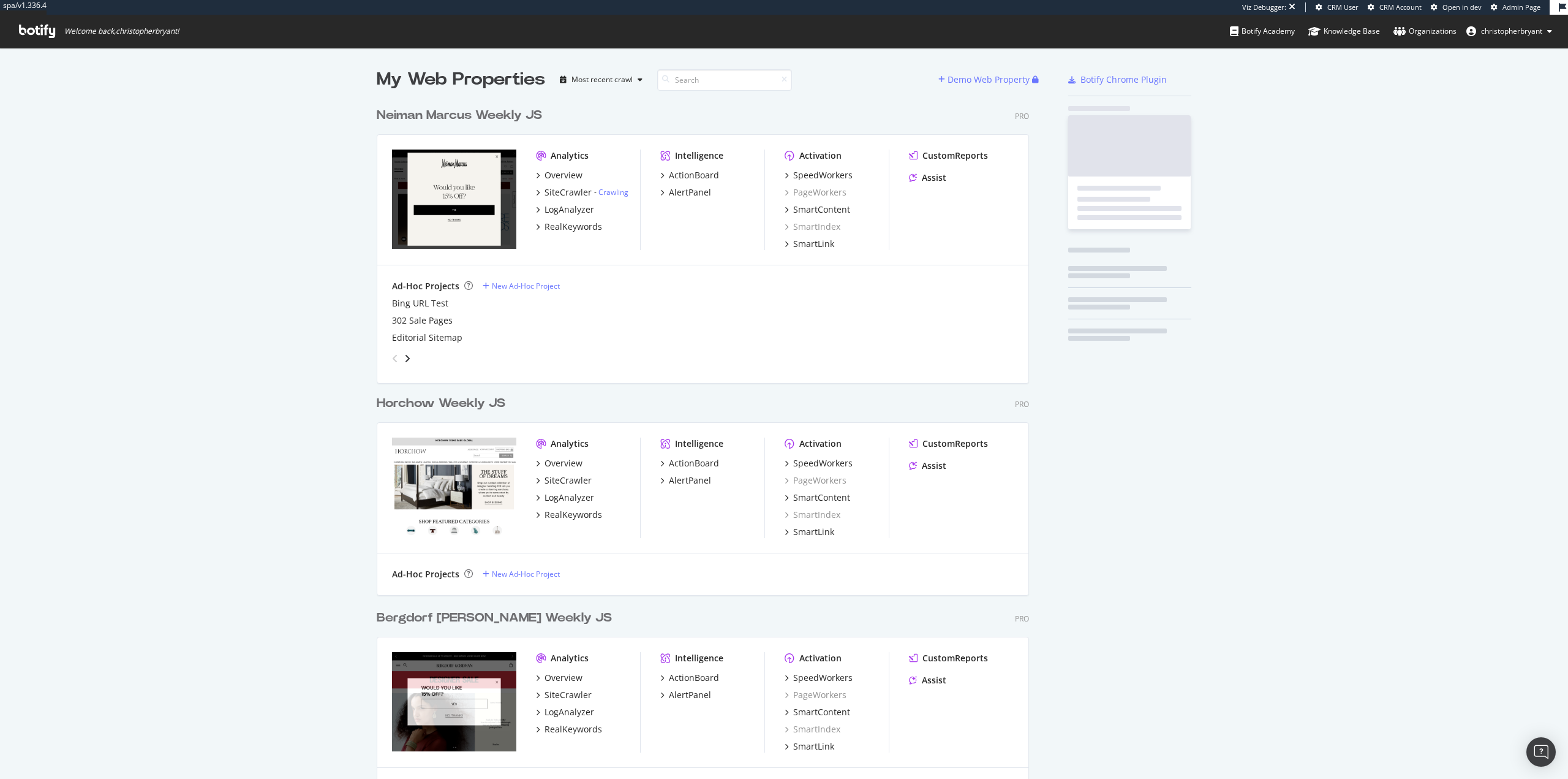
scroll to position [759, 653]
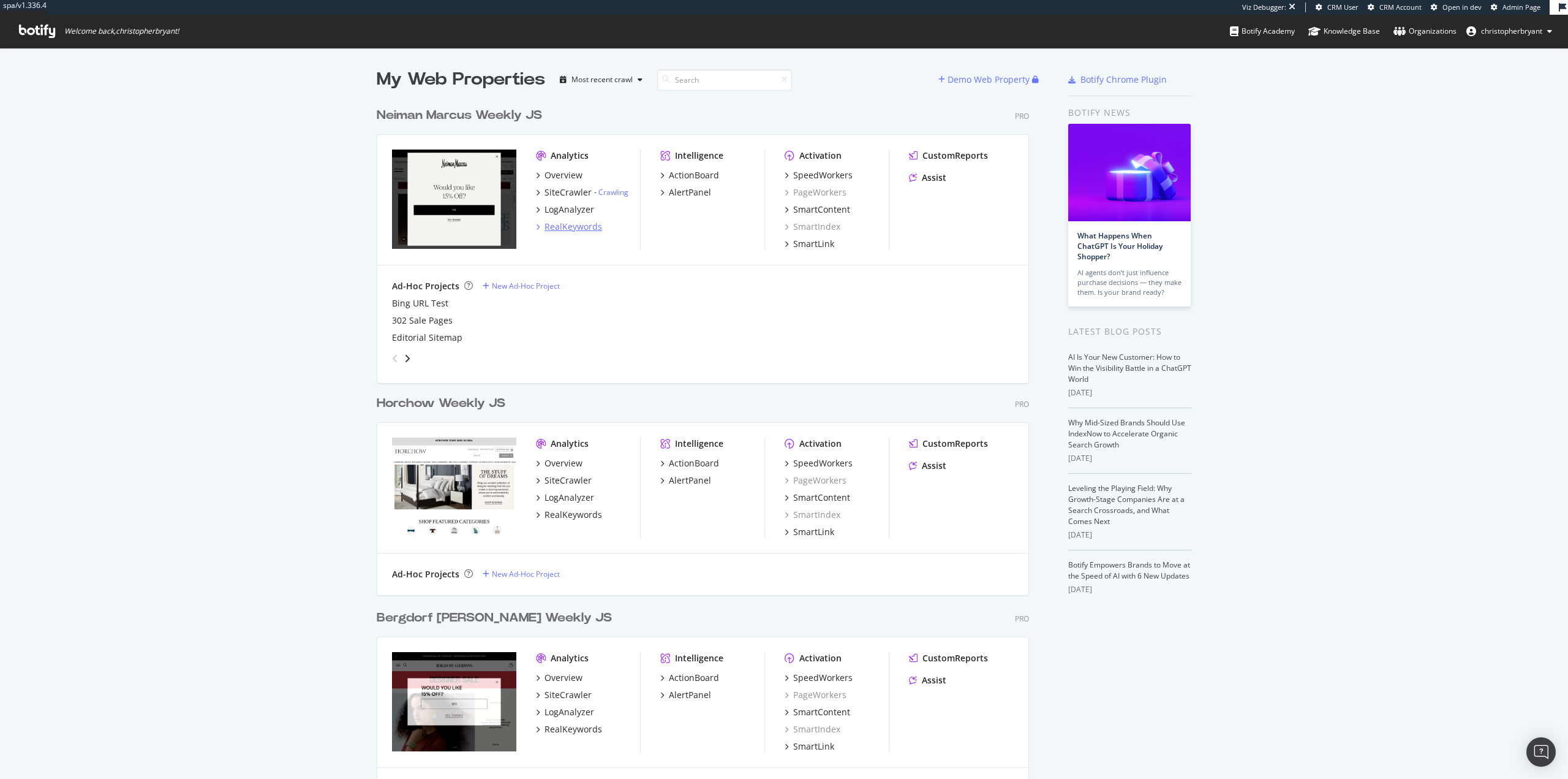
click at [571, 231] on div "RealKeywords" at bounding box center [574, 226] width 58 height 12
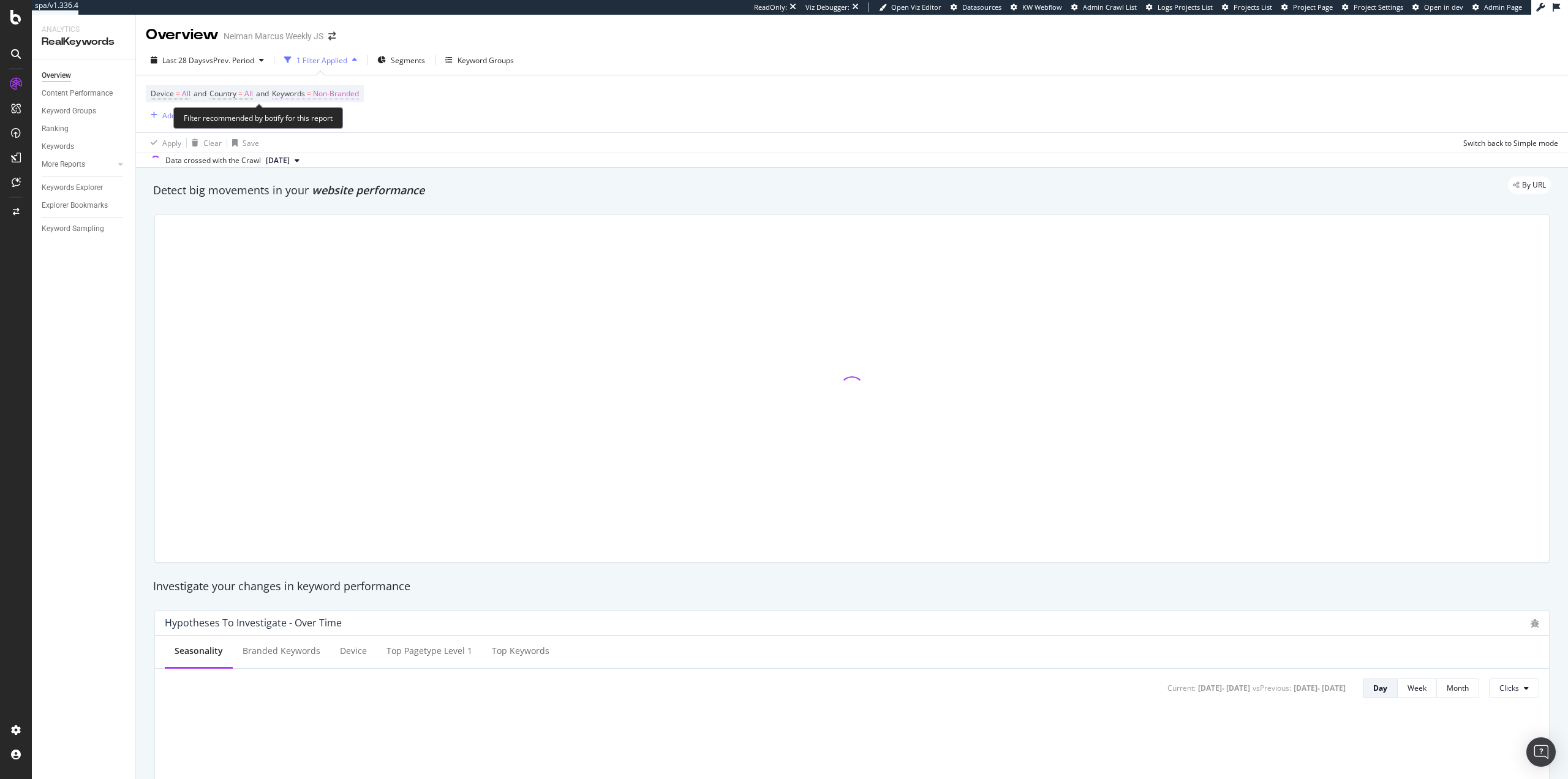
click at [339, 95] on span "Non-Branded" at bounding box center [336, 93] width 46 height 17
click at [542, 101] on div "Device = All and Country = All and Keywords = Non-Branded Add Filter Add Filter…" at bounding box center [852, 103] width 1412 height 57
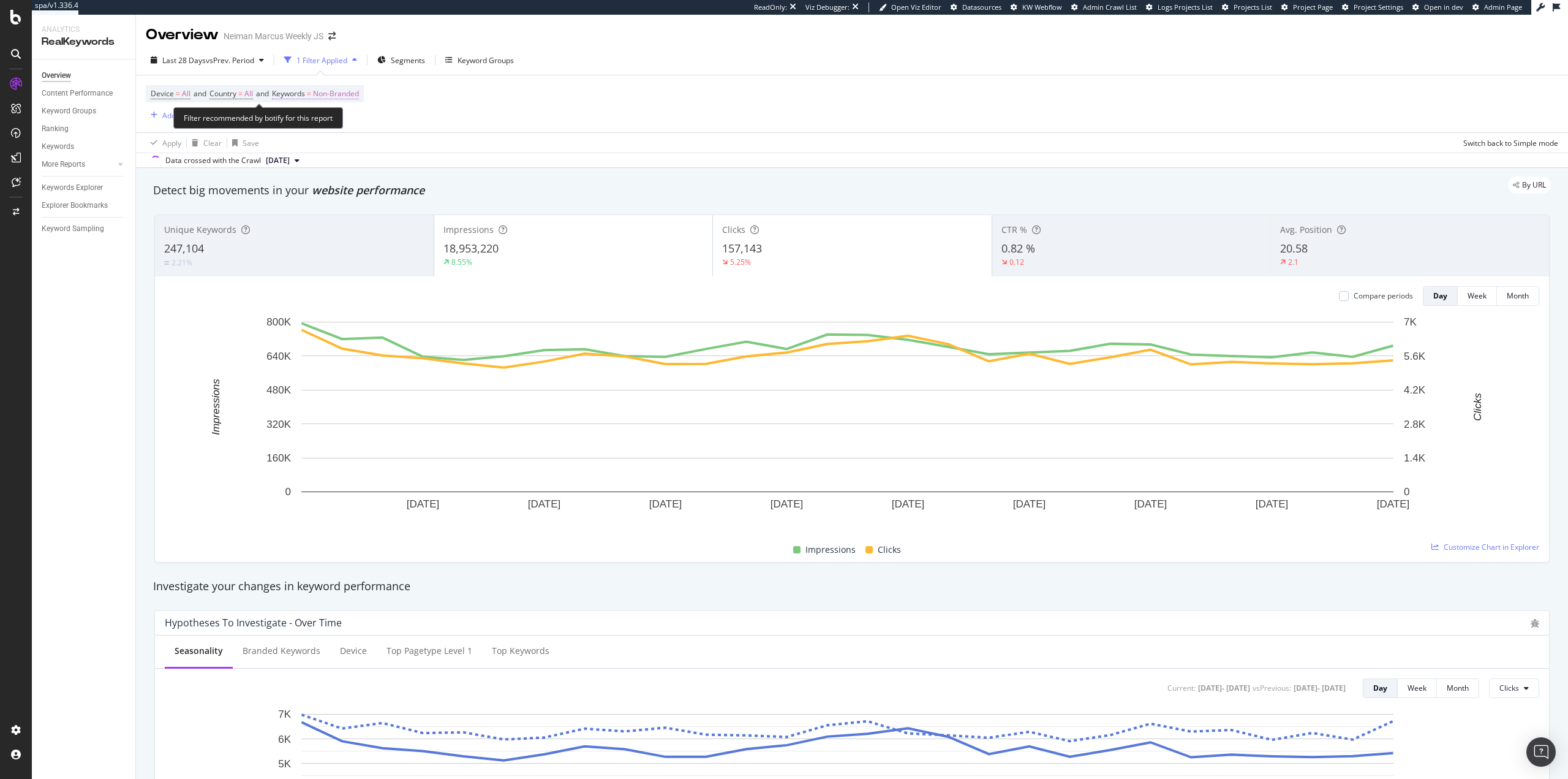
click at [343, 93] on span "Non-Branded" at bounding box center [336, 93] width 46 height 17
click at [311, 124] on span "Non-Branded" at bounding box center [315, 122] width 51 height 11
click at [335, 224] on div "All" at bounding box center [362, 217] width 144 height 17
click at [406, 149] on div "Apply" at bounding box center [415, 149] width 19 height 11
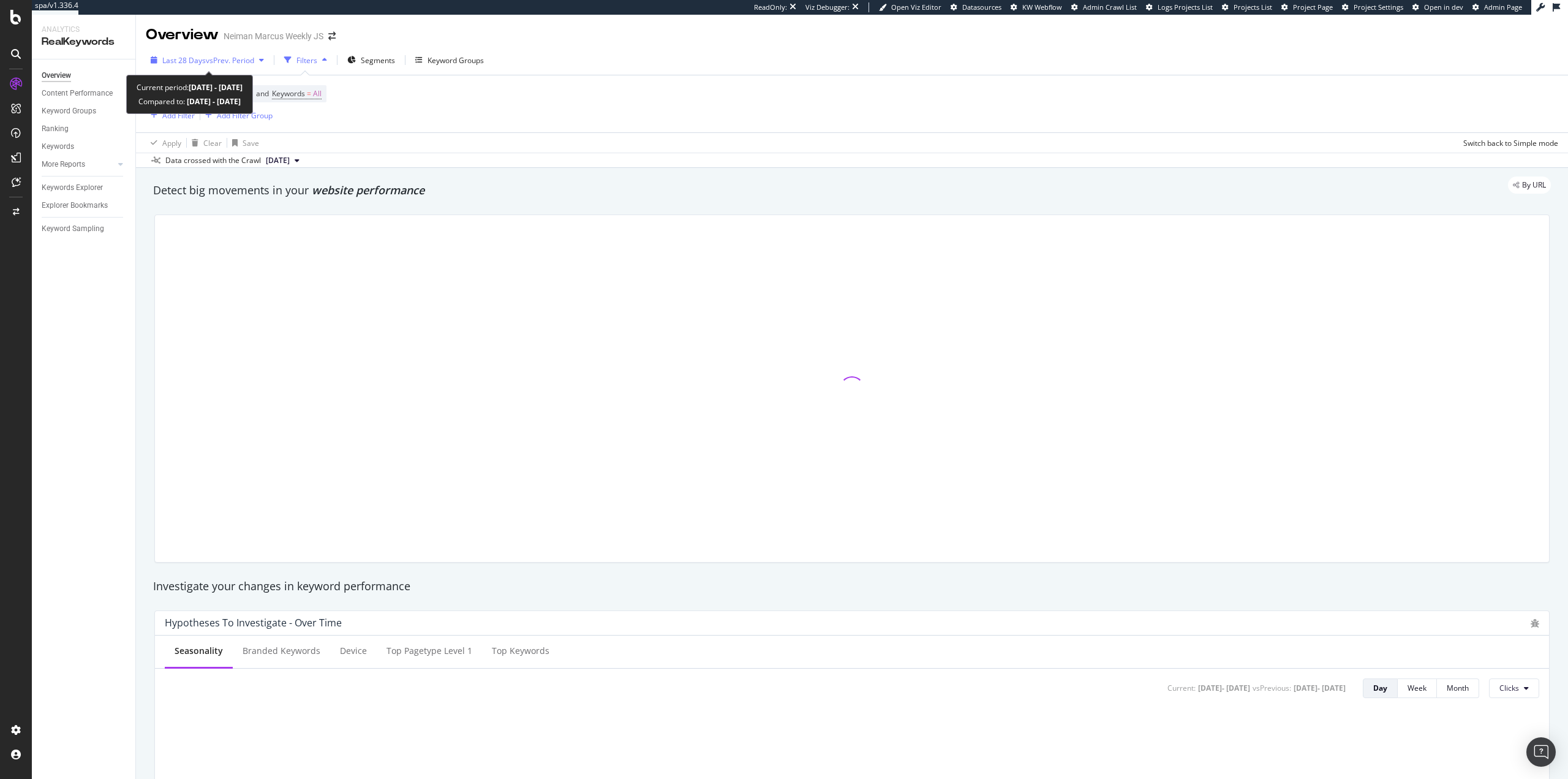
click at [234, 68] on div "Last 28 Days vs Prev. Period" at bounding box center [207, 60] width 123 height 18
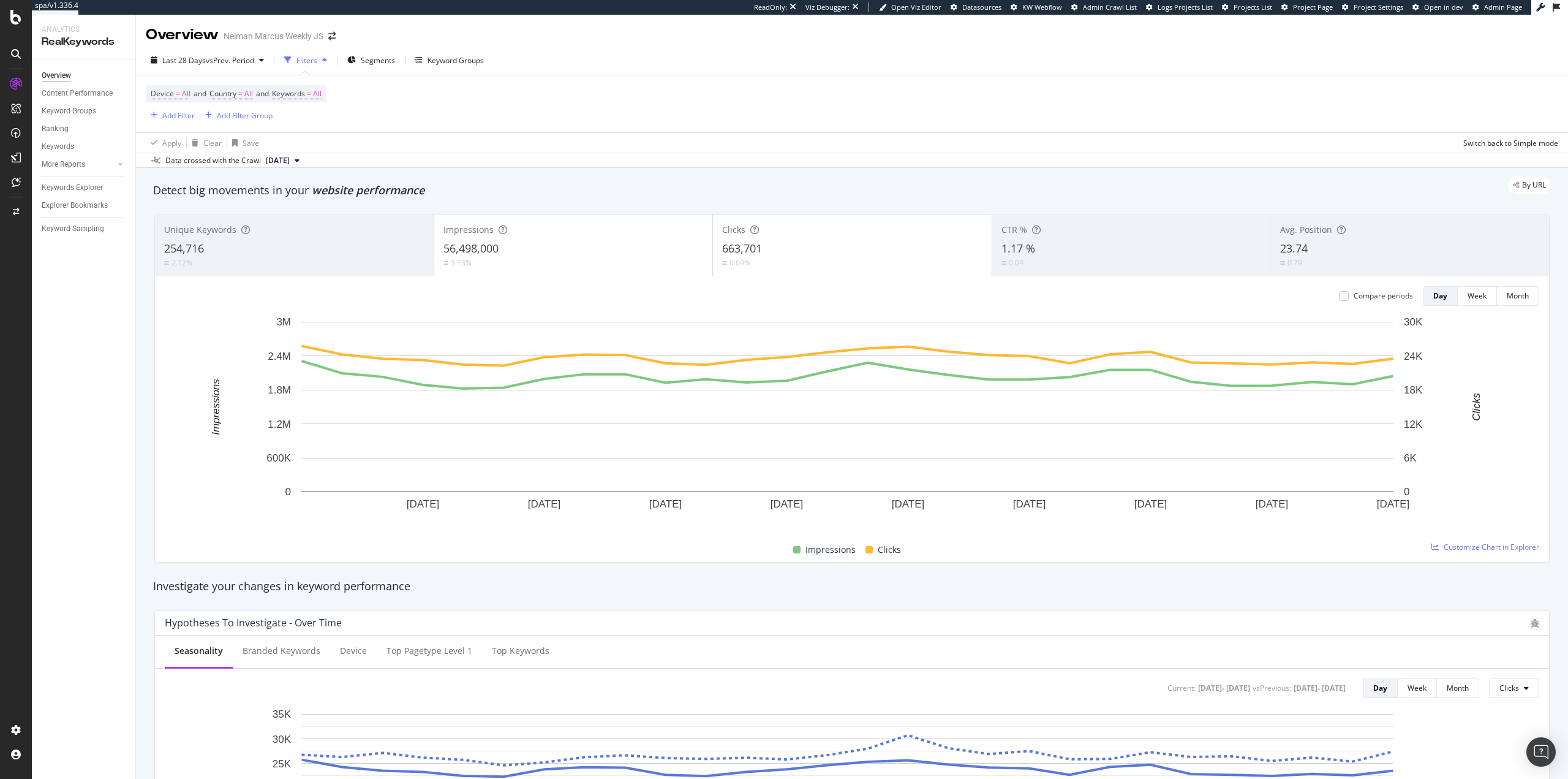
click at [558, 137] on div "Apply Clear Save Switch back to Simple mode" at bounding box center [852, 142] width 1432 height 21
click at [207, 59] on span "vs Prev. Period" at bounding box center [230, 61] width 49 height 11
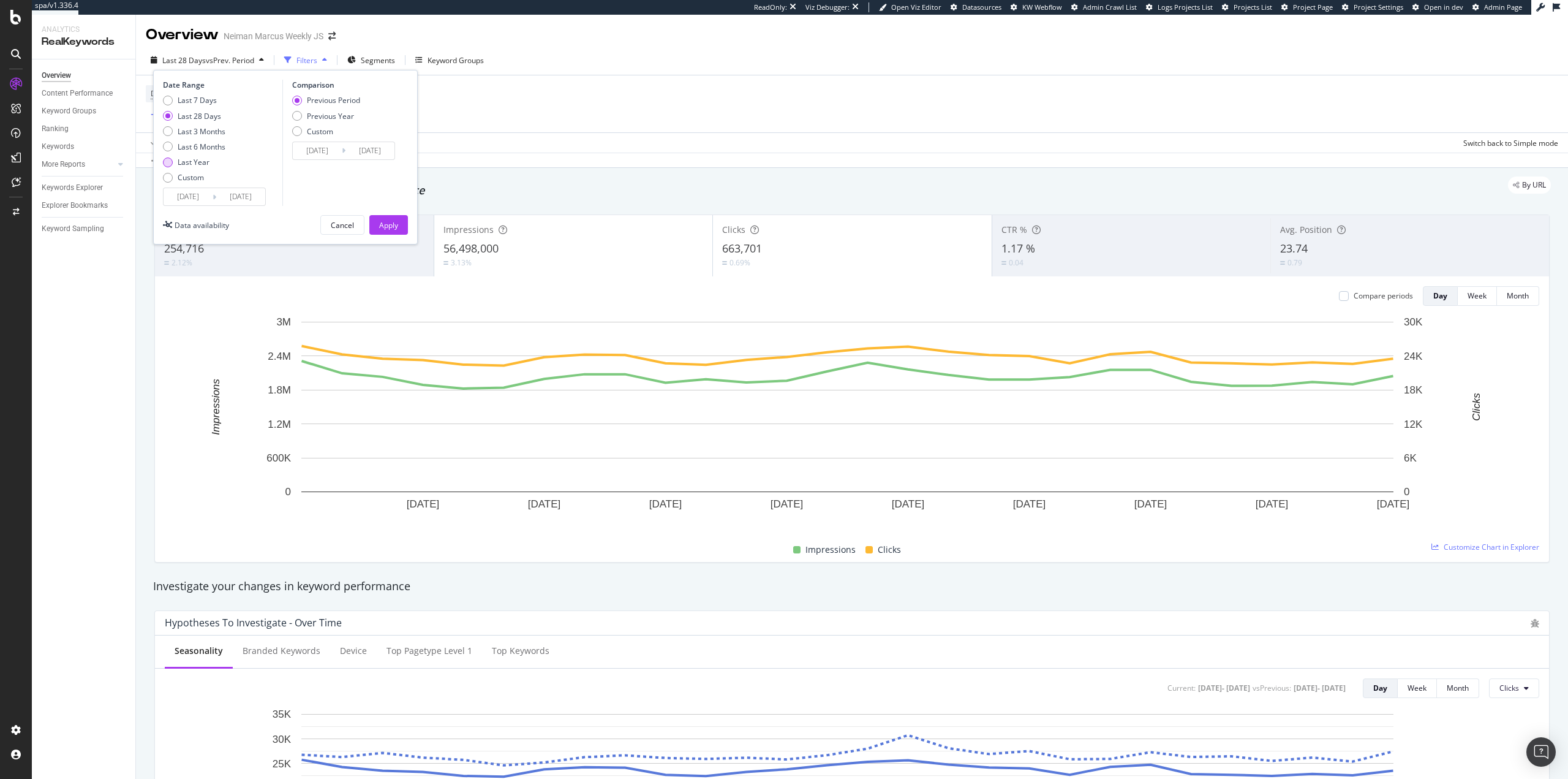
click at [185, 160] on div "Last Year" at bounding box center [194, 162] width 32 height 11
type input "[DATE]"
type input "2023/08/18"
type input "2024/08/16"
click at [384, 222] on div "Apply" at bounding box center [388, 225] width 19 height 11
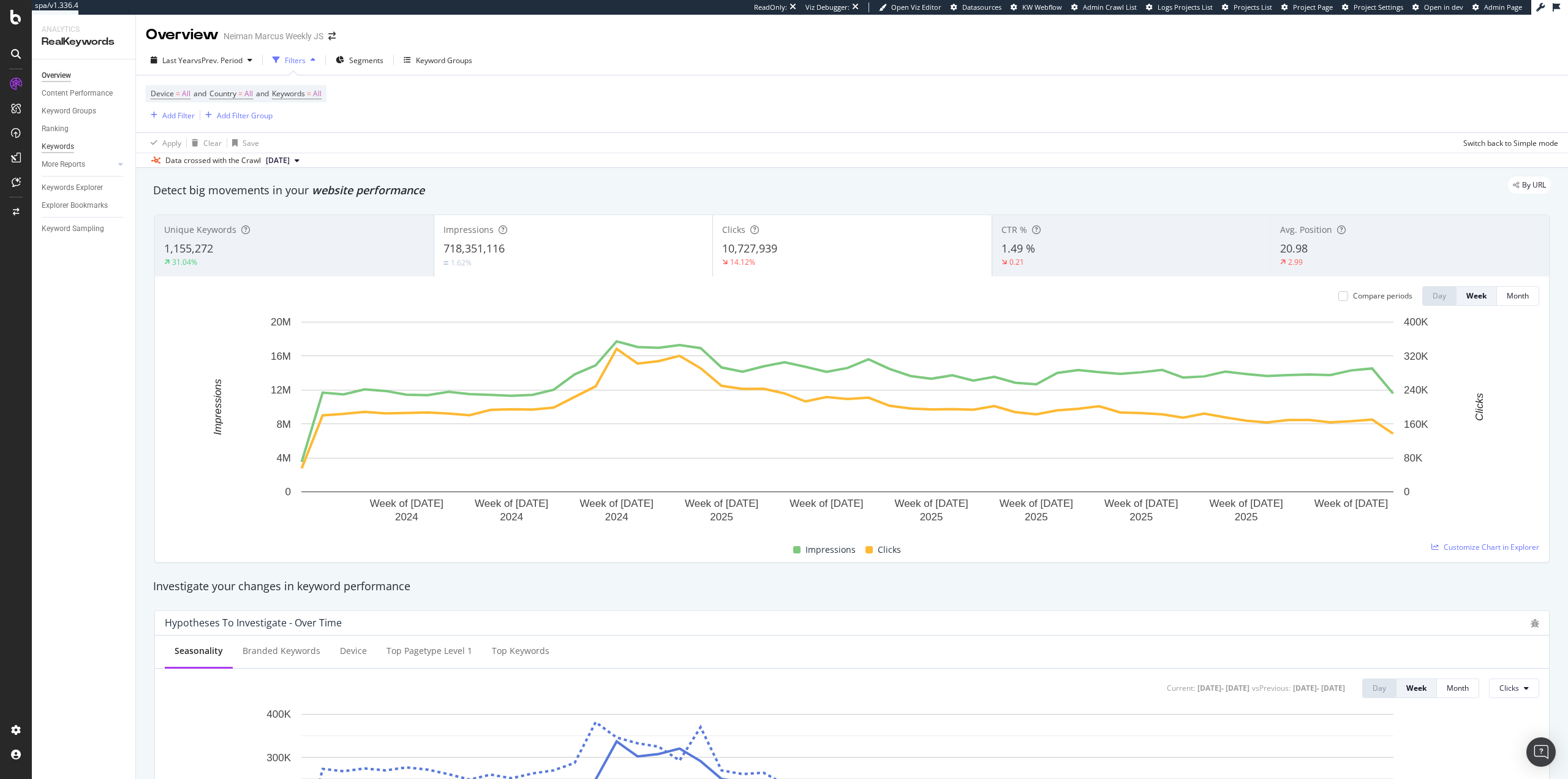
click at [61, 148] on div "Keywords" at bounding box center [58, 147] width 33 height 13
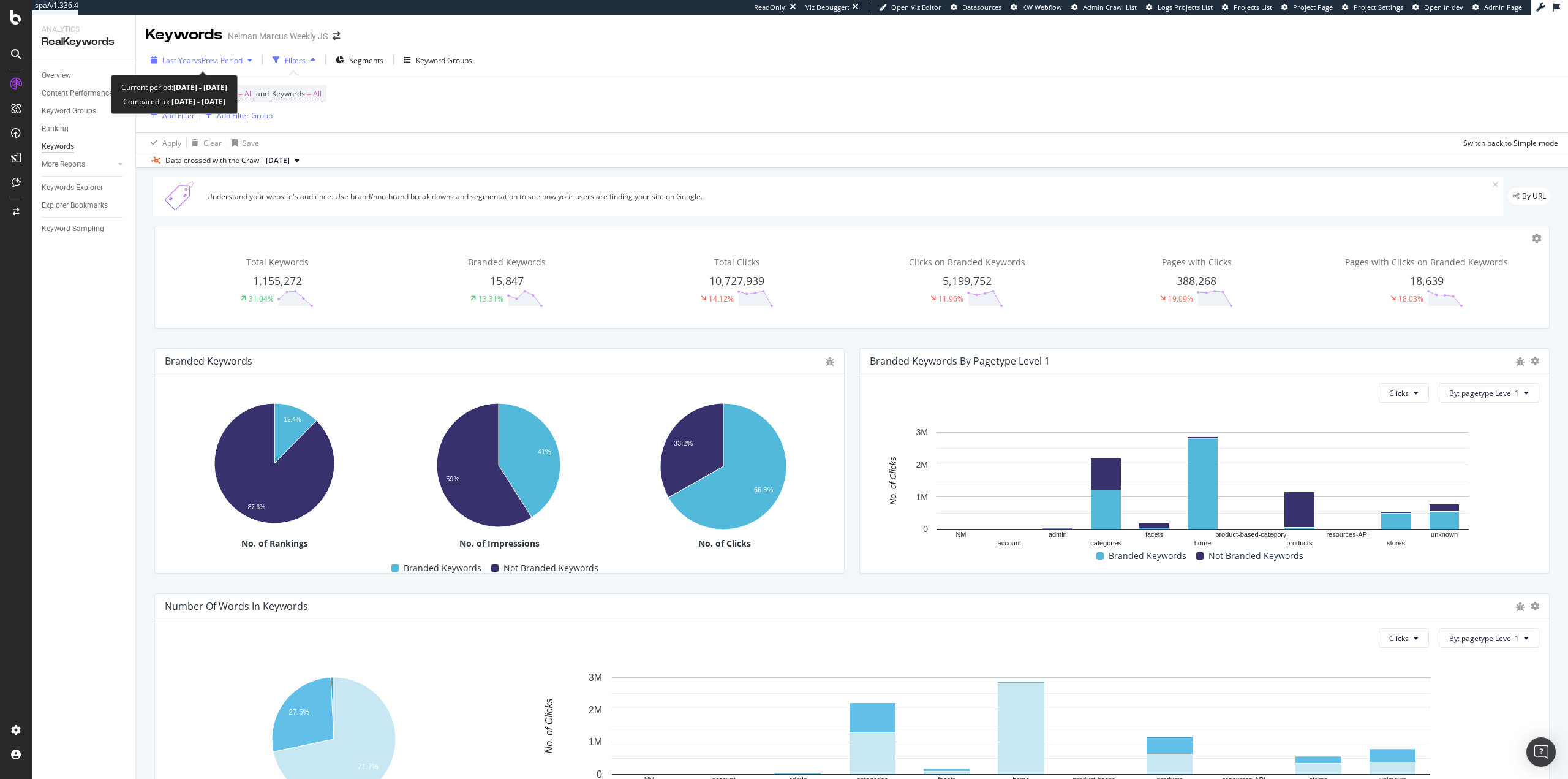
click at [182, 59] on span "Last Year" at bounding box center [179, 61] width 32 height 11
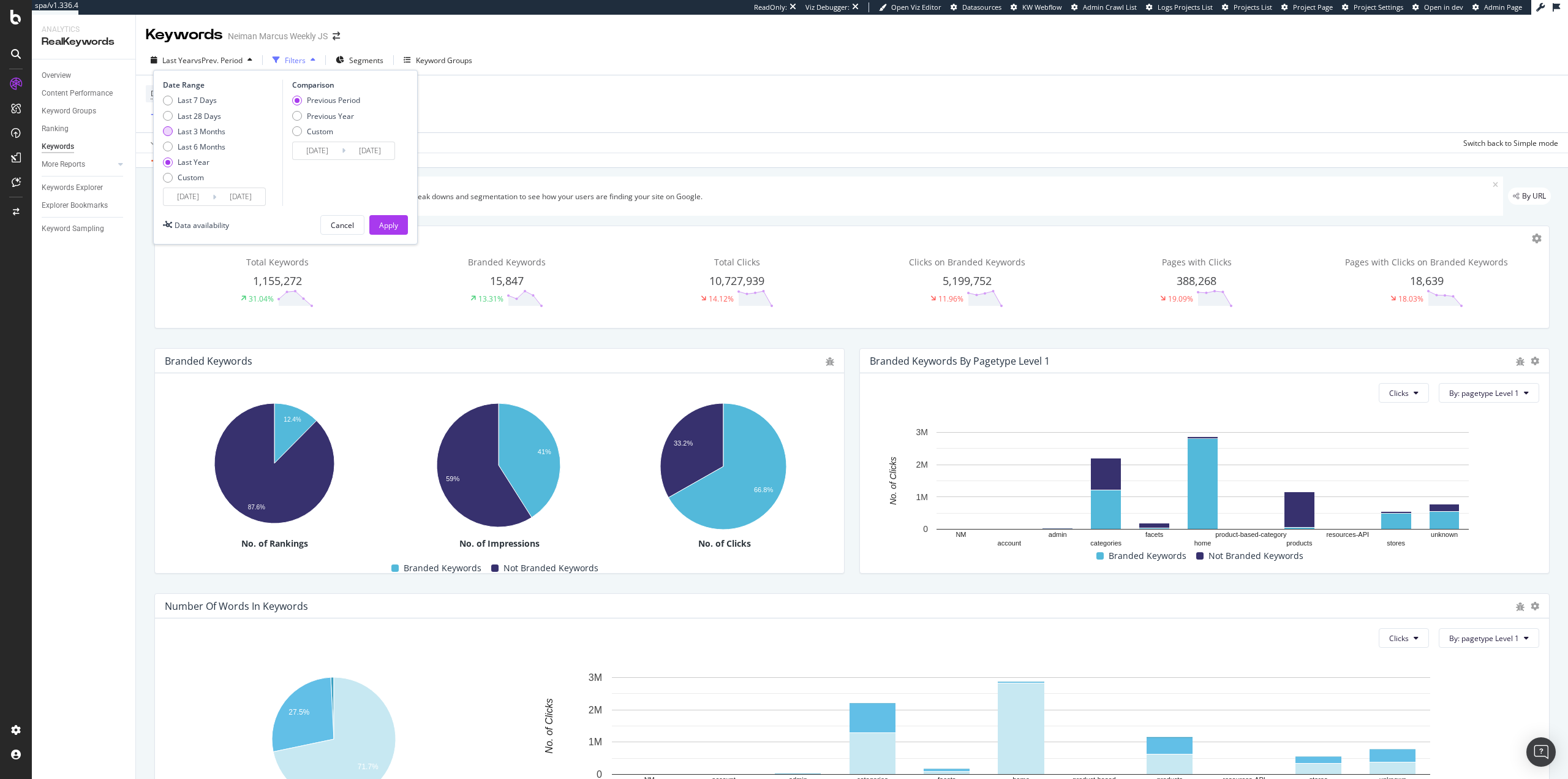
click at [194, 127] on div "Last 3 Months" at bounding box center [201, 131] width 48 height 11
type input "2025/05/17"
type input "2025/02/14"
type input "2025/05/16"
click at [391, 223] on div "Apply" at bounding box center [388, 225] width 19 height 11
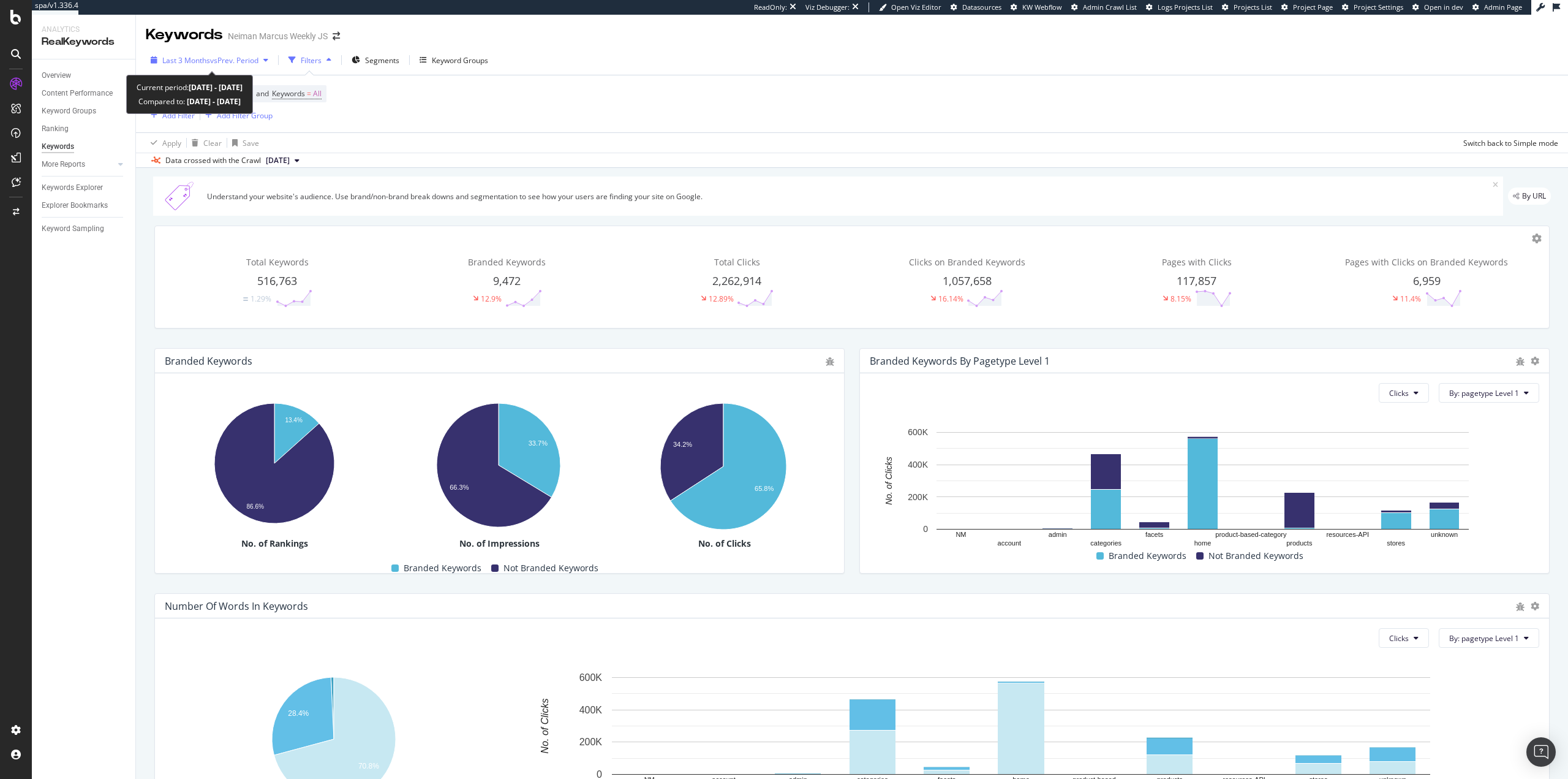
click at [235, 65] on span "vs Prev. Period" at bounding box center [235, 61] width 49 height 11
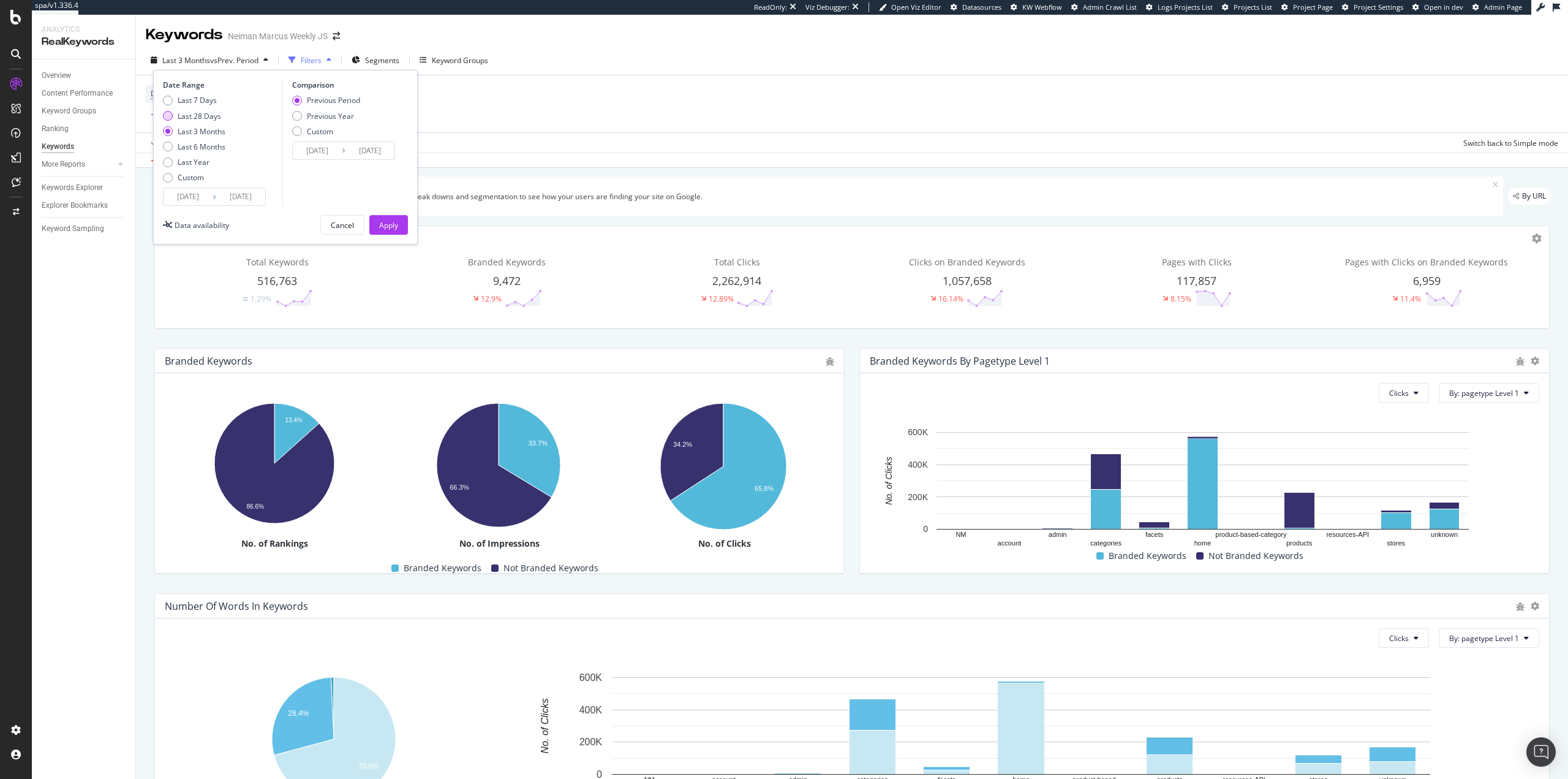
click at [217, 119] on div "Last 28 Days" at bounding box center [199, 116] width 43 height 11
type input "[DATE]"
click at [378, 224] on button "Apply" at bounding box center [388, 225] width 39 height 20
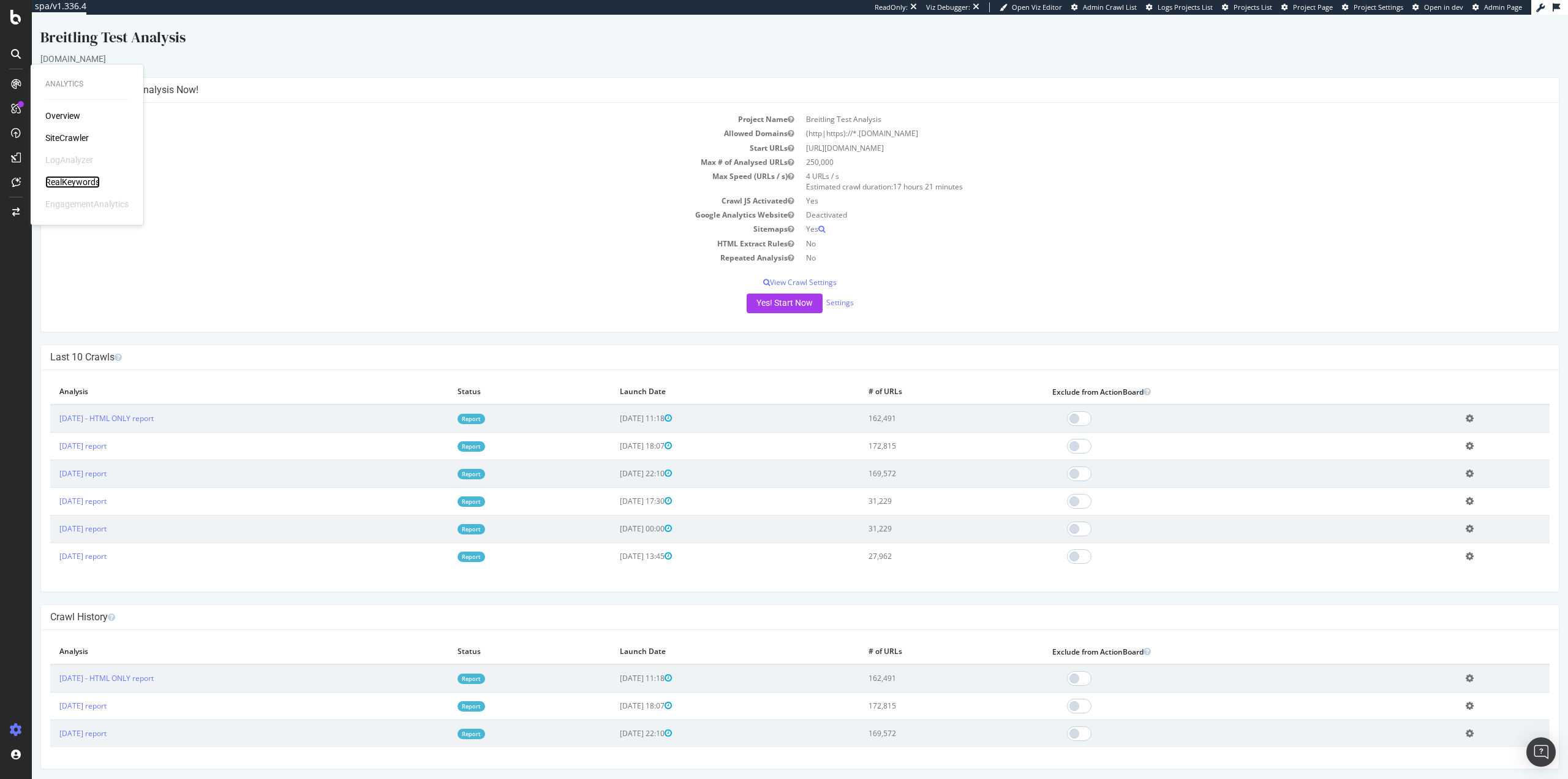
click at [68, 179] on div "RealKeywords" at bounding box center [73, 182] width 55 height 12
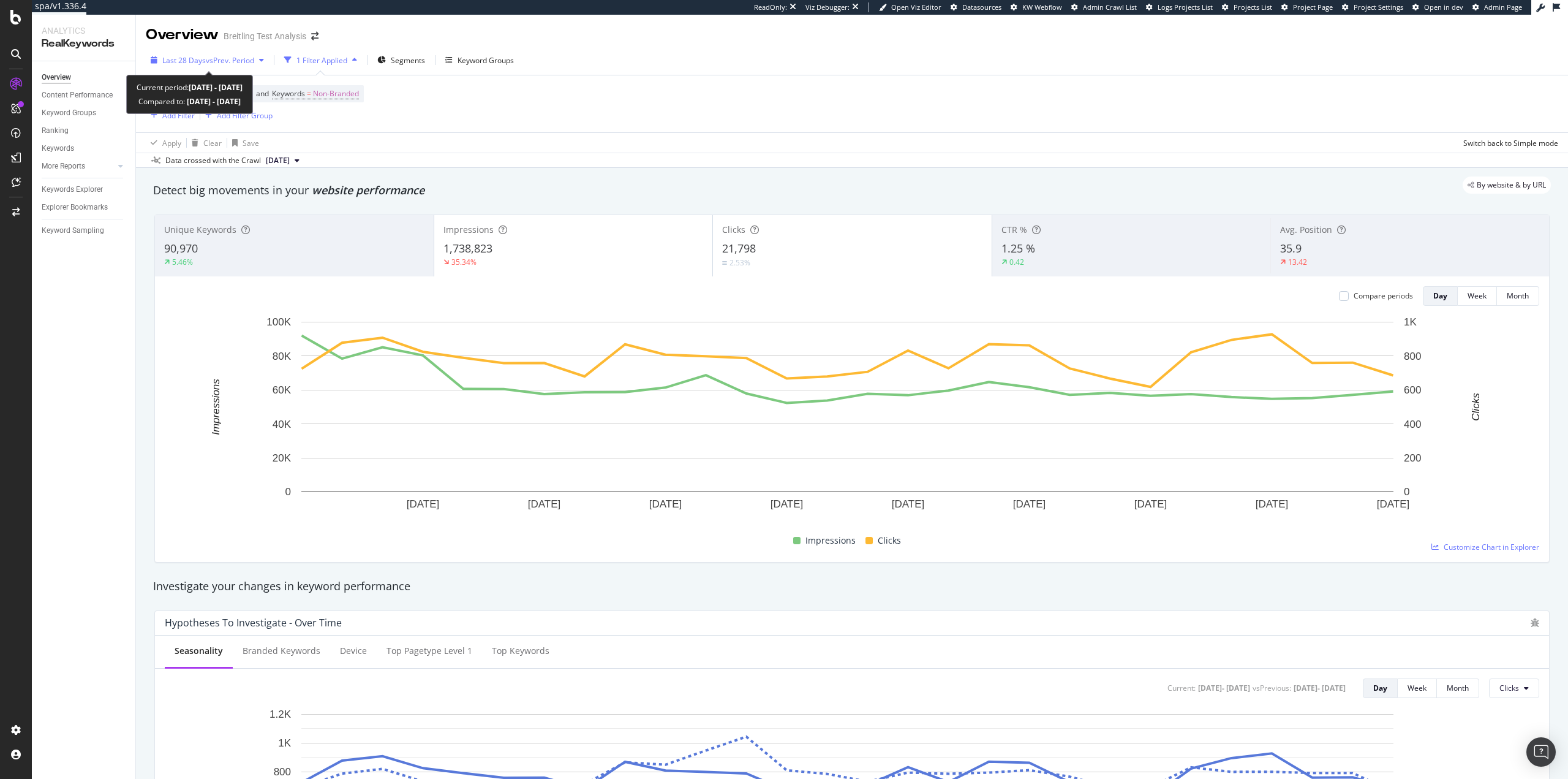
click at [210, 55] on span "vs Prev. Period" at bounding box center [230, 61] width 49 height 11
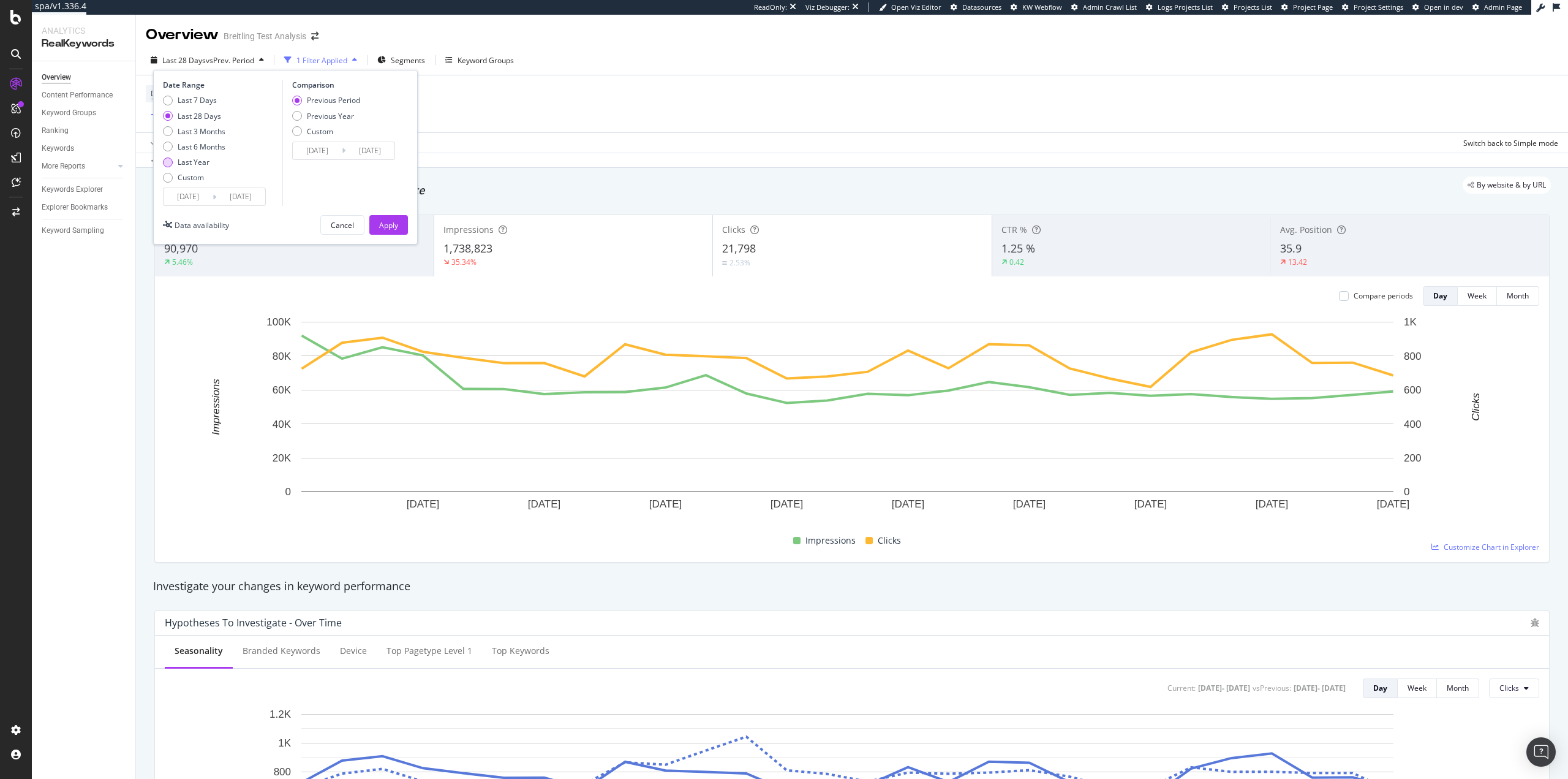
click at [199, 159] on div "Last Year" at bounding box center [194, 162] width 32 height 11
type input "[DATE]"
click at [395, 226] on div "Apply" at bounding box center [388, 225] width 19 height 11
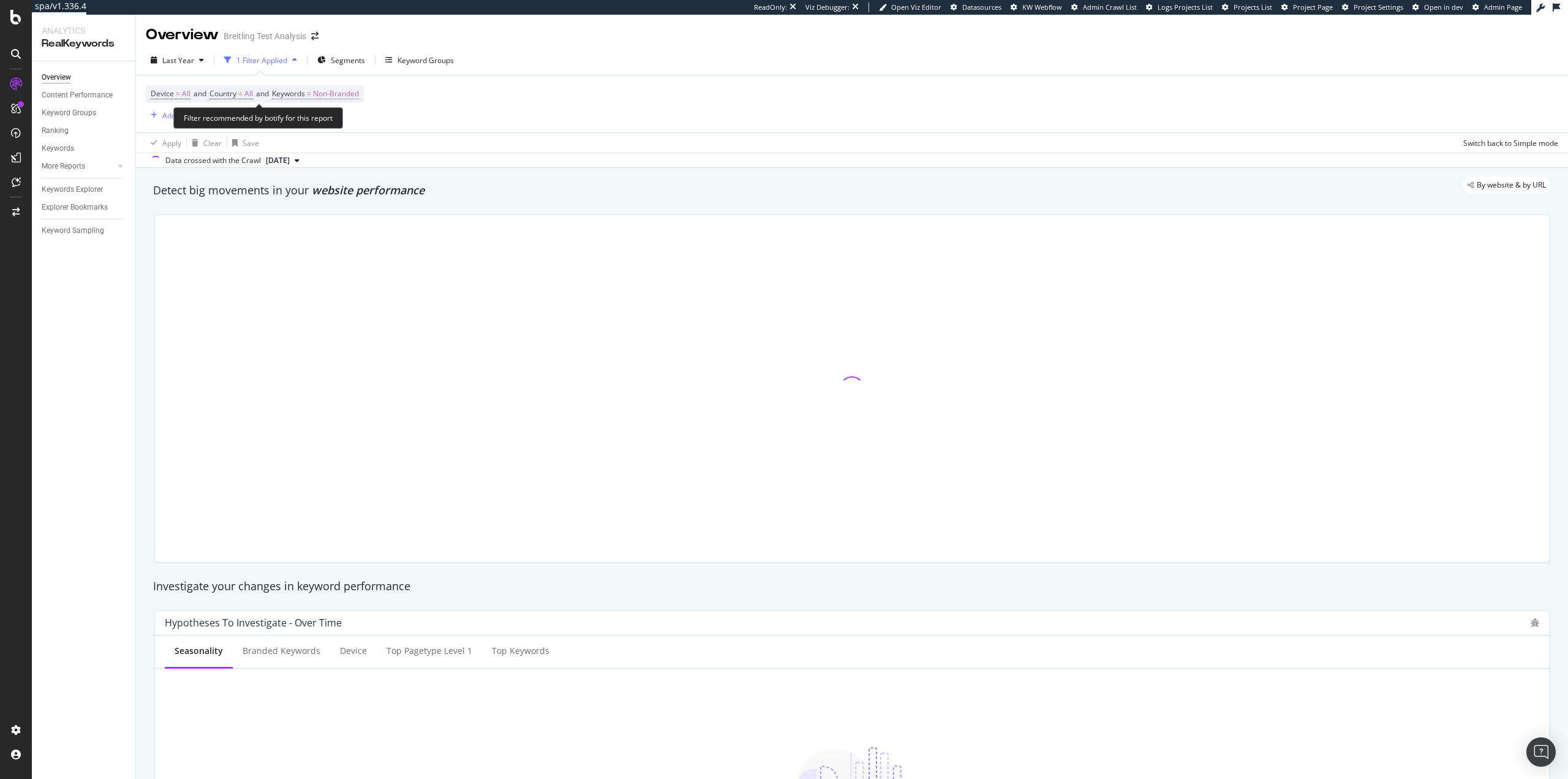
click at [336, 90] on span "Non-Branded" at bounding box center [336, 93] width 46 height 17
click at [321, 126] on span "Non-Branded" at bounding box center [315, 122] width 51 height 11
click at [323, 126] on span "Non-Branded" at bounding box center [315, 122] width 51 height 11
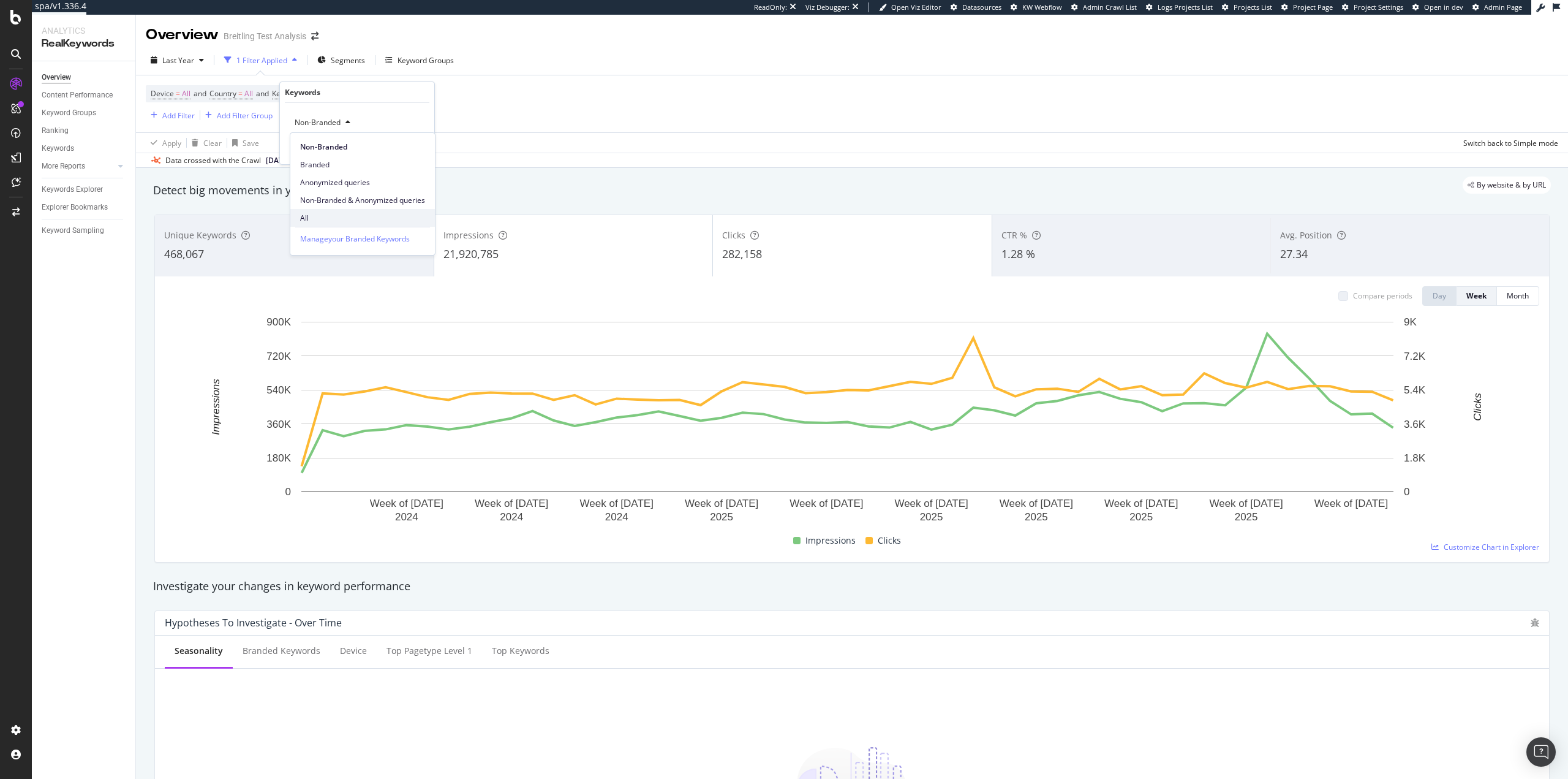
click at [327, 211] on div "All" at bounding box center [362, 217] width 144 height 17
click at [409, 147] on div "Apply" at bounding box center [415, 149] width 19 height 11
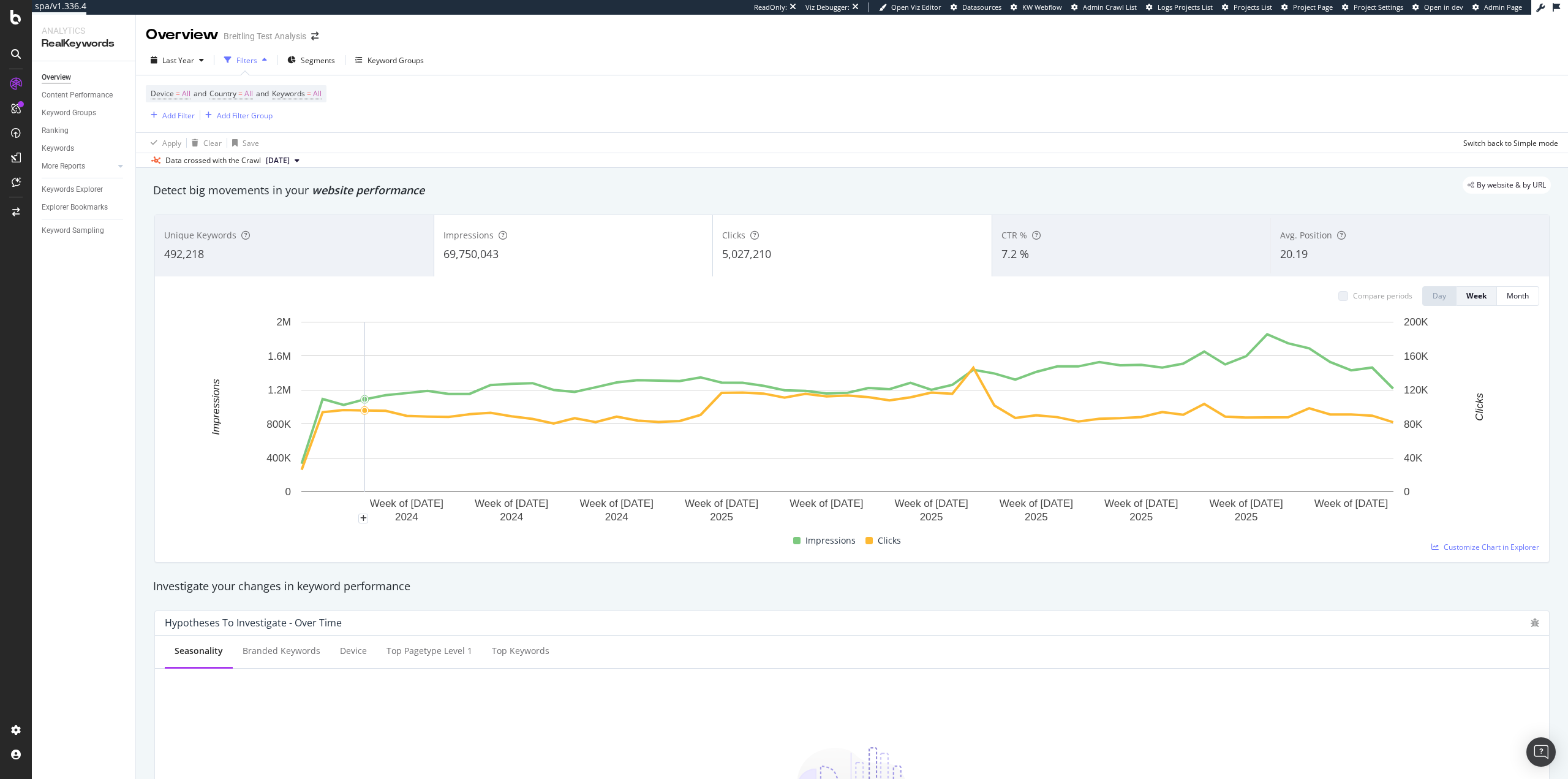
click at [594, 142] on div "Apply Clear Save Switch back to Simple mode" at bounding box center [852, 142] width 1432 height 21
click at [311, 87] on span "Device = All and Country = All and Keywords = All" at bounding box center [236, 93] width 171 height 17
